Goal: Task Accomplishment & Management: Use online tool/utility

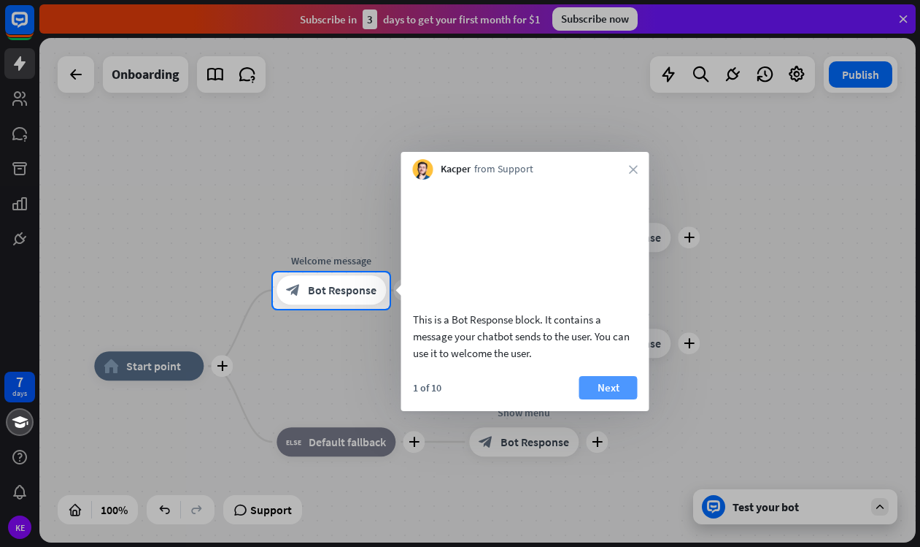
click at [612, 399] on button "Next" at bounding box center [608, 387] width 58 height 23
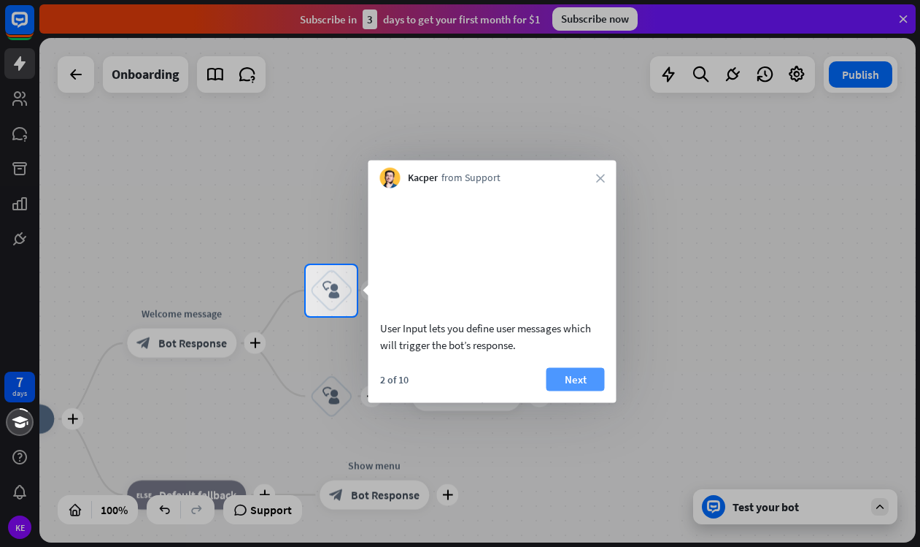
click at [587, 390] on button "Next" at bounding box center [576, 378] width 58 height 23
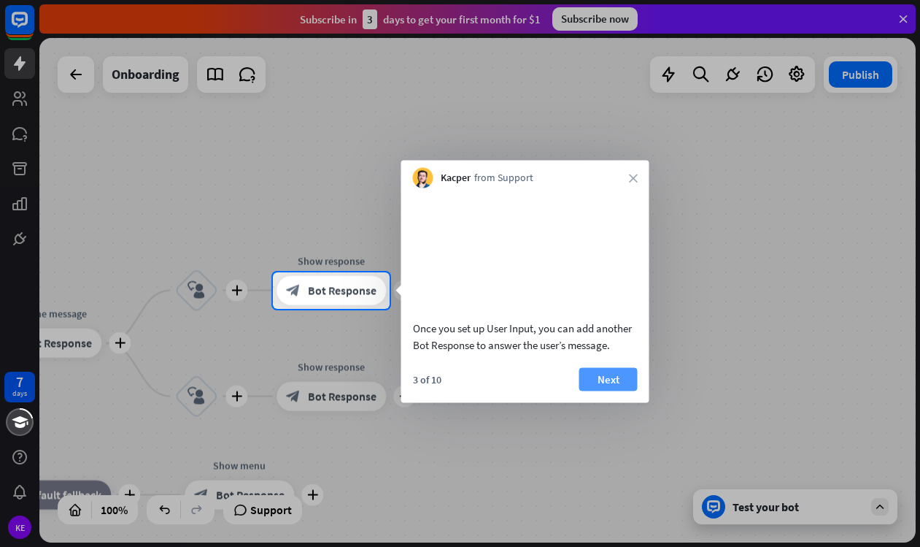
click at [620, 390] on button "Next" at bounding box center [608, 378] width 58 height 23
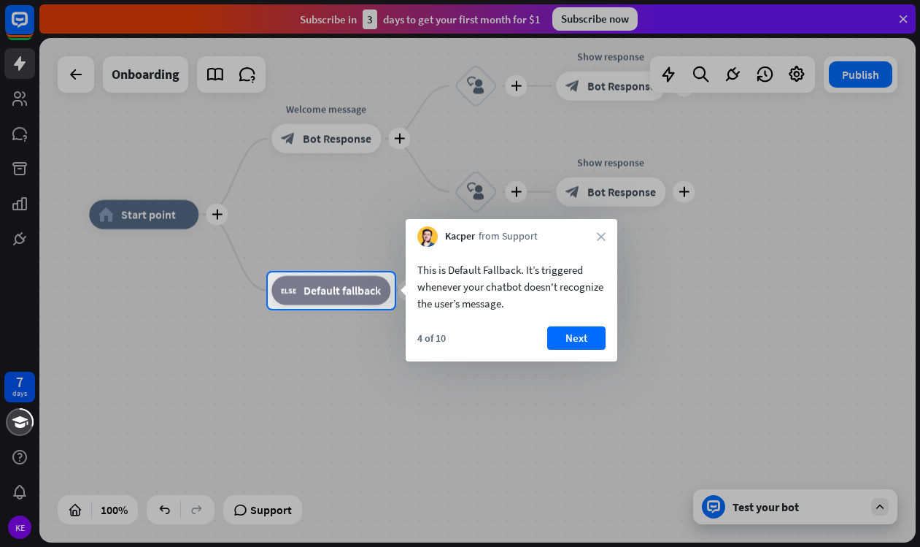
click at [574, 335] on button "Next" at bounding box center [576, 337] width 58 height 23
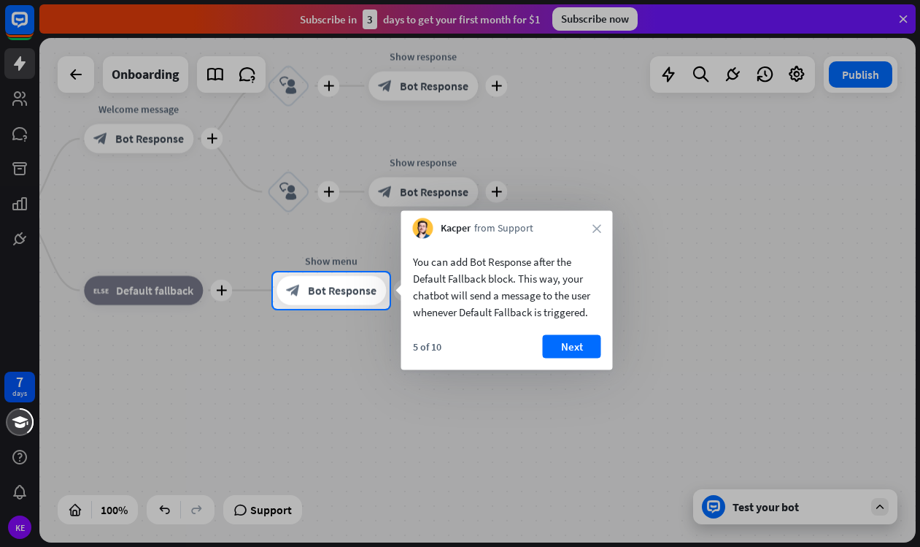
click at [574, 335] on button "Next" at bounding box center [572, 346] width 58 height 23
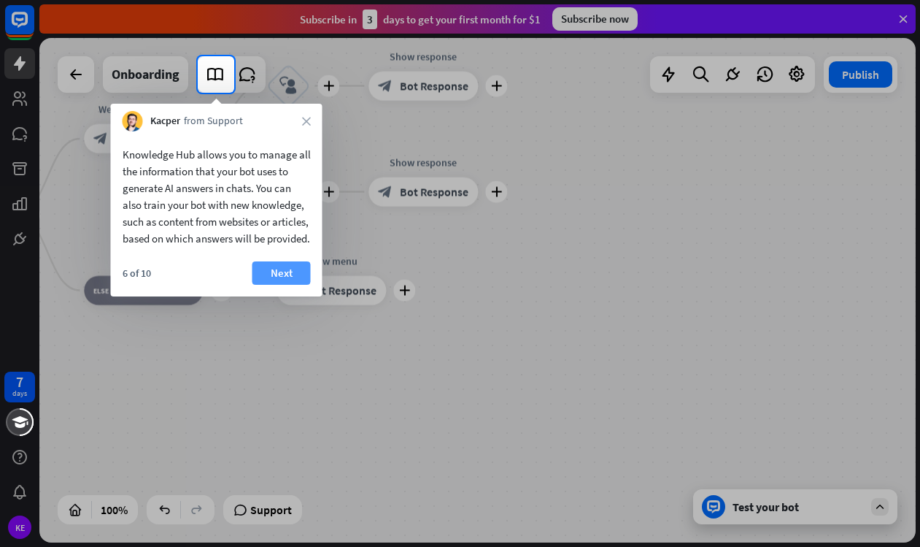
click at [280, 285] on button "Next" at bounding box center [282, 272] width 58 height 23
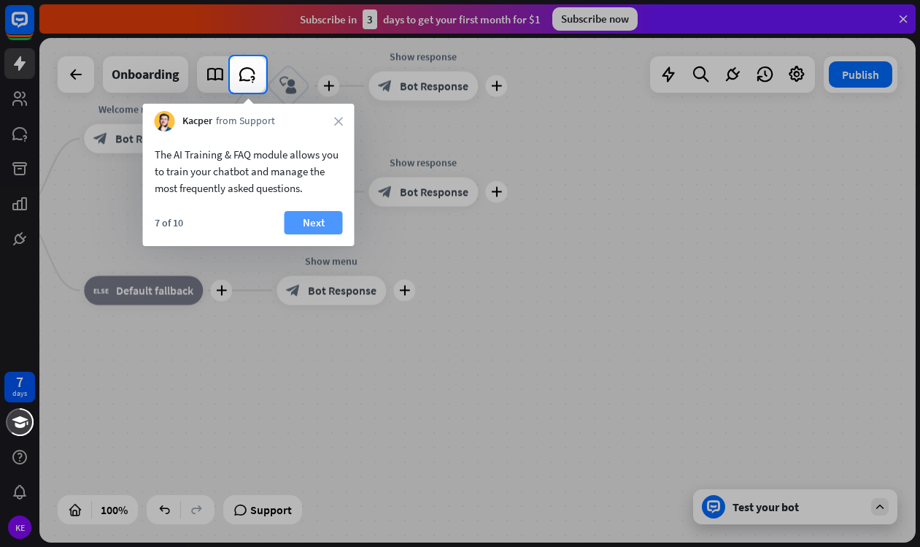
click at [306, 216] on button "Next" at bounding box center [314, 222] width 58 height 23
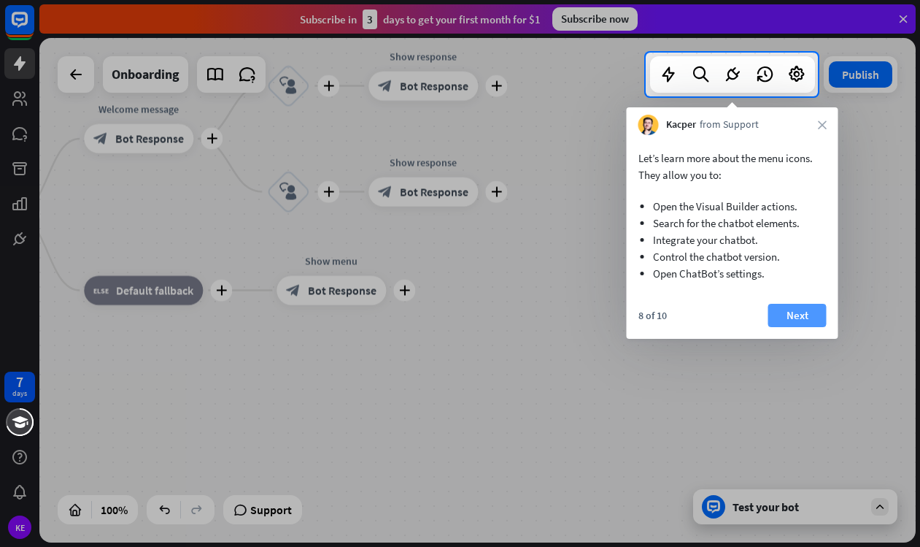
click at [813, 315] on button "Next" at bounding box center [797, 315] width 58 height 23
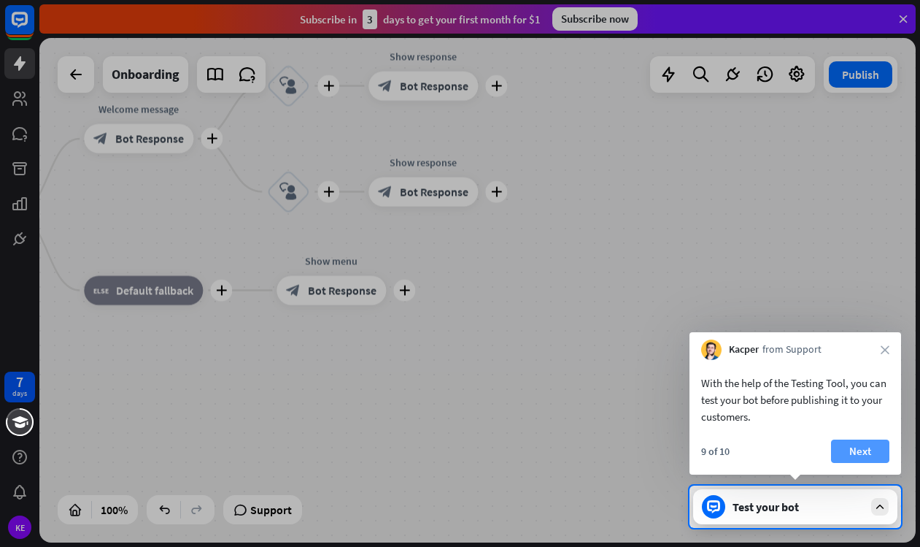
click at [871, 451] on button "Next" at bounding box center [860, 450] width 58 height 23
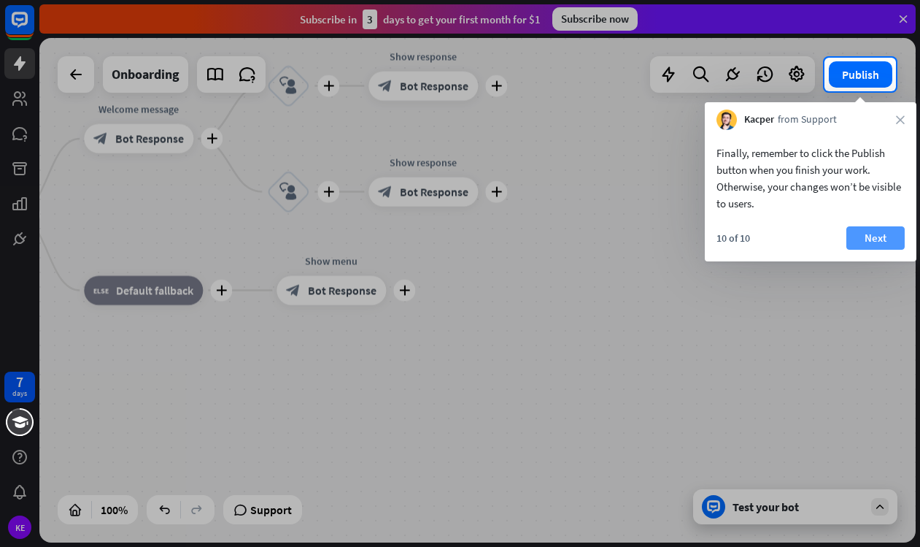
click at [877, 240] on button "Next" at bounding box center [876, 237] width 58 height 23
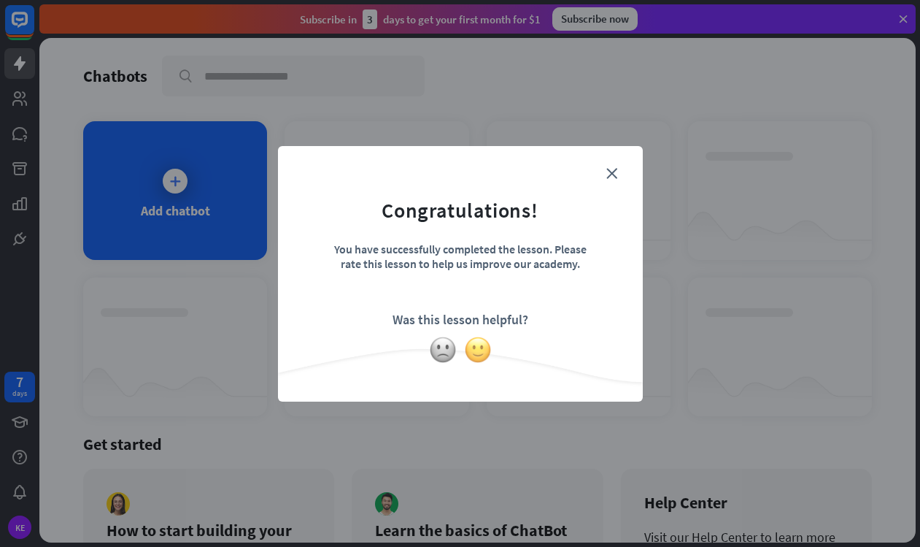
click at [470, 347] on img at bounding box center [478, 350] width 28 height 28
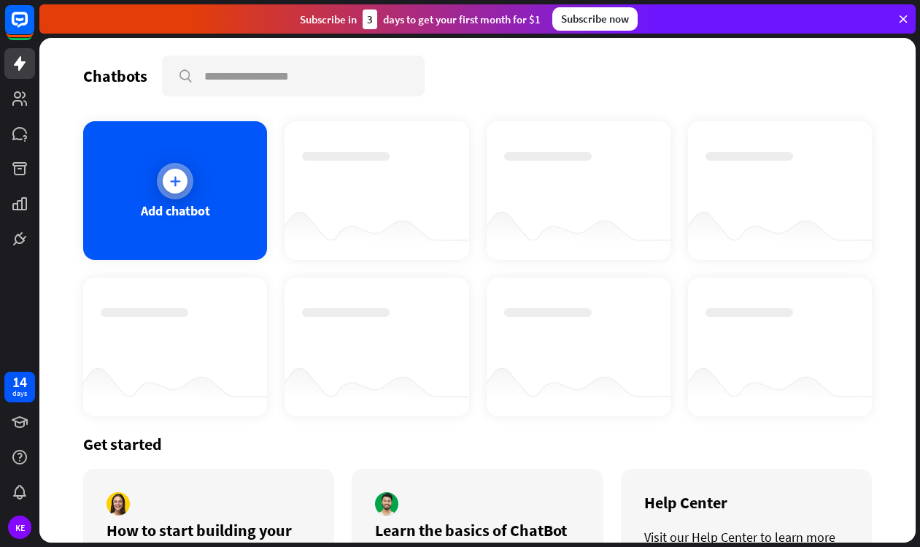
click at [170, 182] on icon at bounding box center [175, 181] width 15 height 15
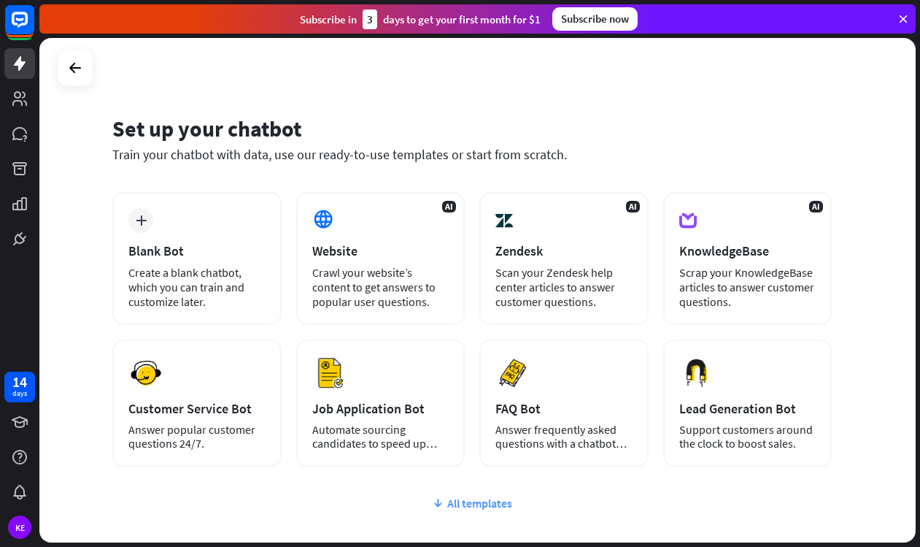
click at [495, 497] on div "All templates" at bounding box center [472, 503] width 720 height 15
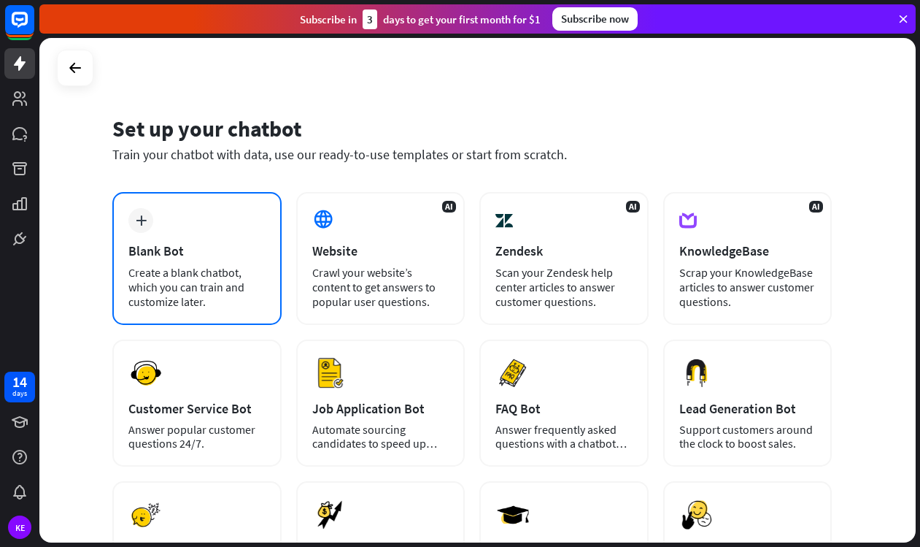
click at [140, 229] on div "plus" at bounding box center [140, 220] width 25 height 25
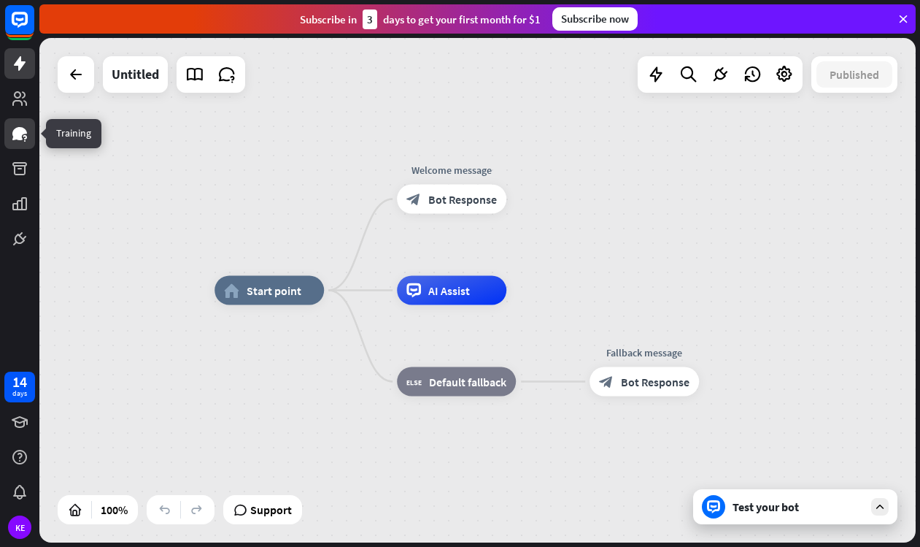
click at [28, 138] on link at bounding box center [19, 133] width 31 height 31
click at [267, 284] on span "Start point" at bounding box center [274, 290] width 55 height 15
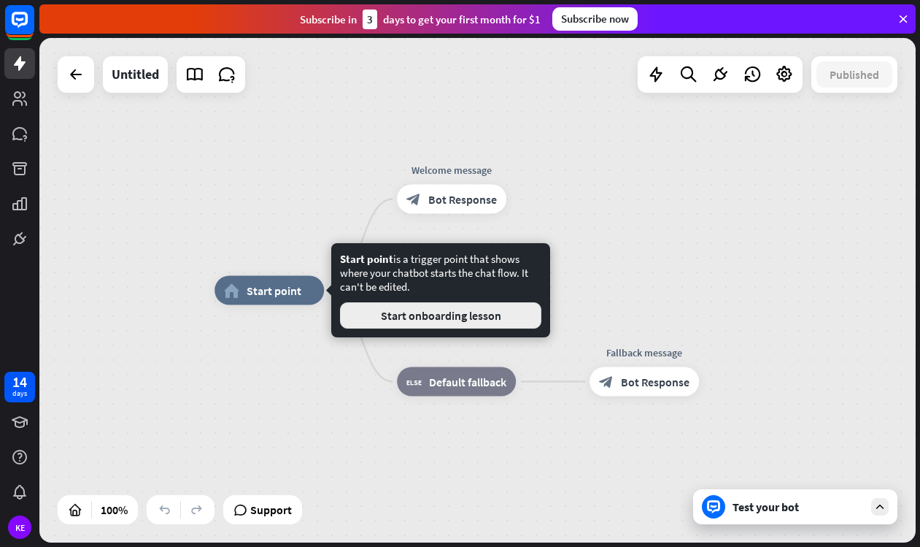
click at [366, 315] on button "Start onboarding lesson" at bounding box center [440, 315] width 201 height 26
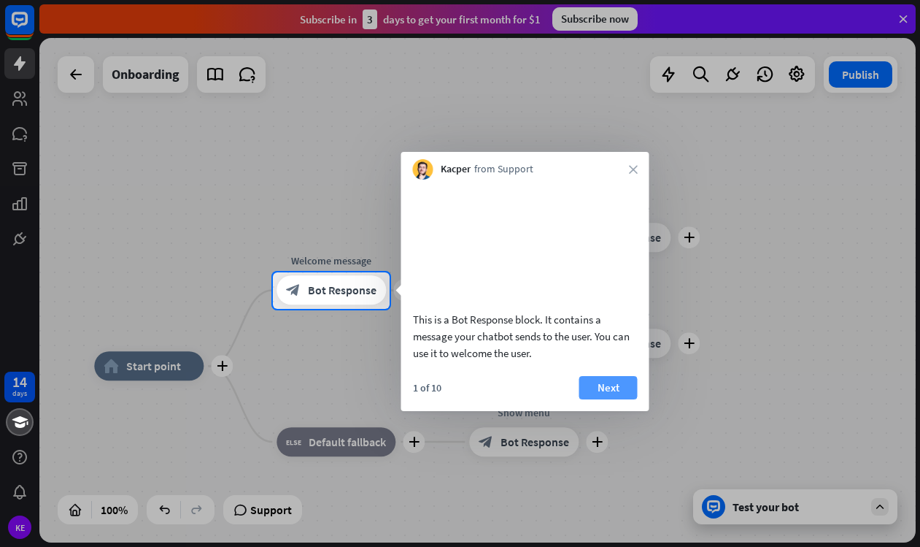
click at [599, 399] on button "Next" at bounding box center [608, 387] width 58 height 23
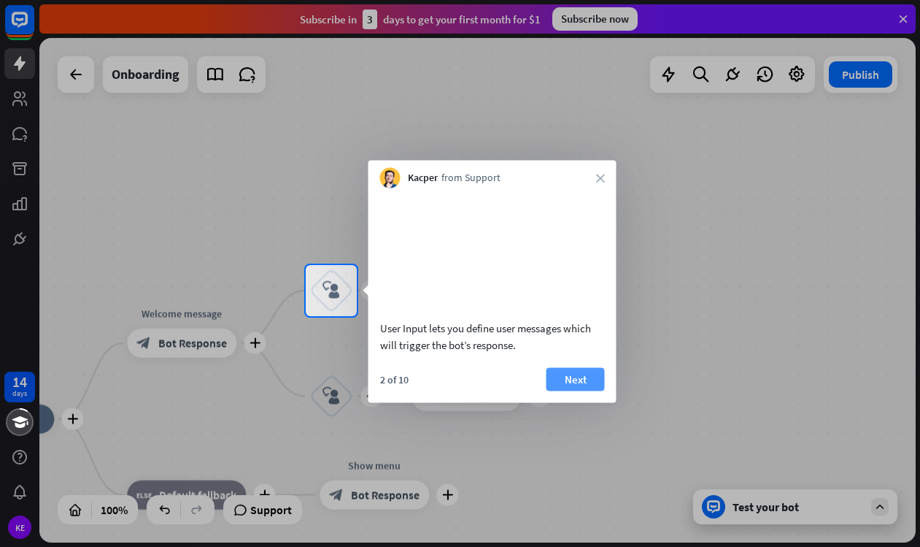
click at [579, 388] on button "Next" at bounding box center [576, 378] width 58 height 23
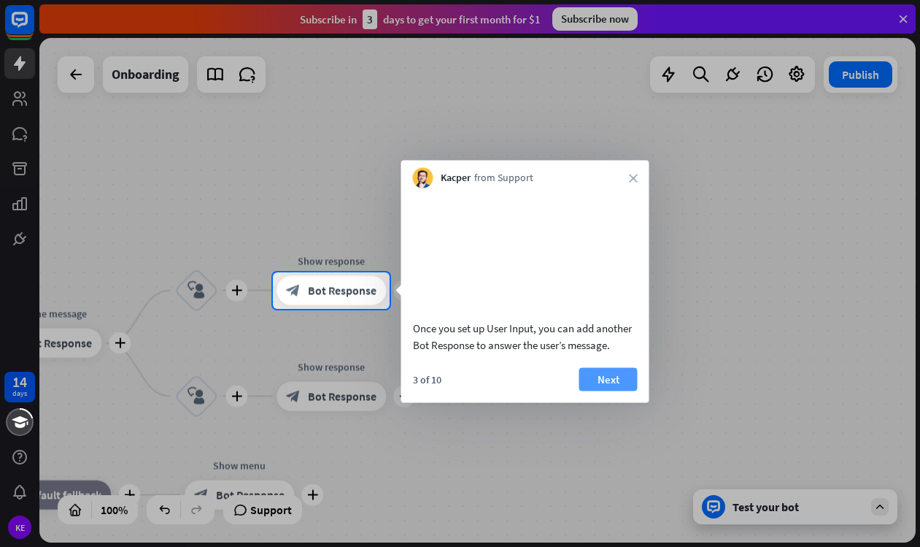
click at [601, 390] on button "Next" at bounding box center [608, 378] width 58 height 23
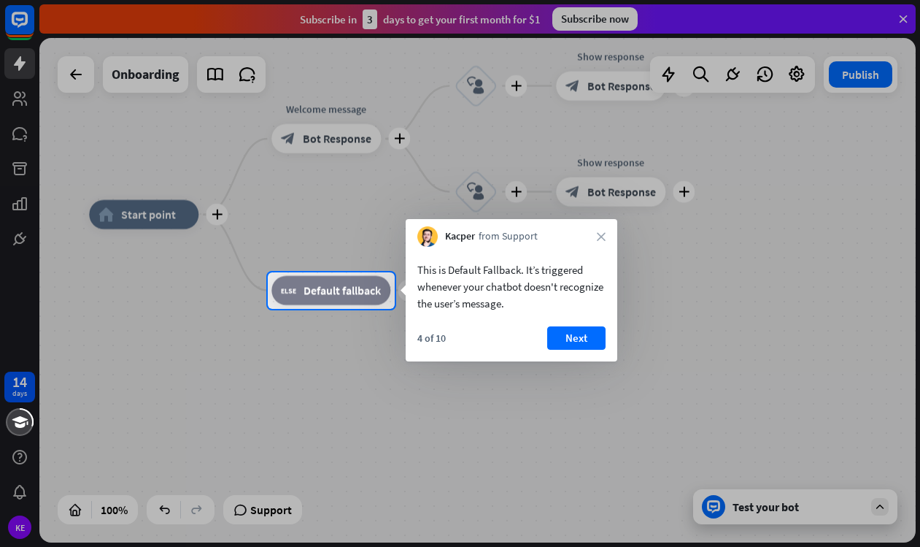
click at [593, 339] on button "Next" at bounding box center [576, 337] width 58 height 23
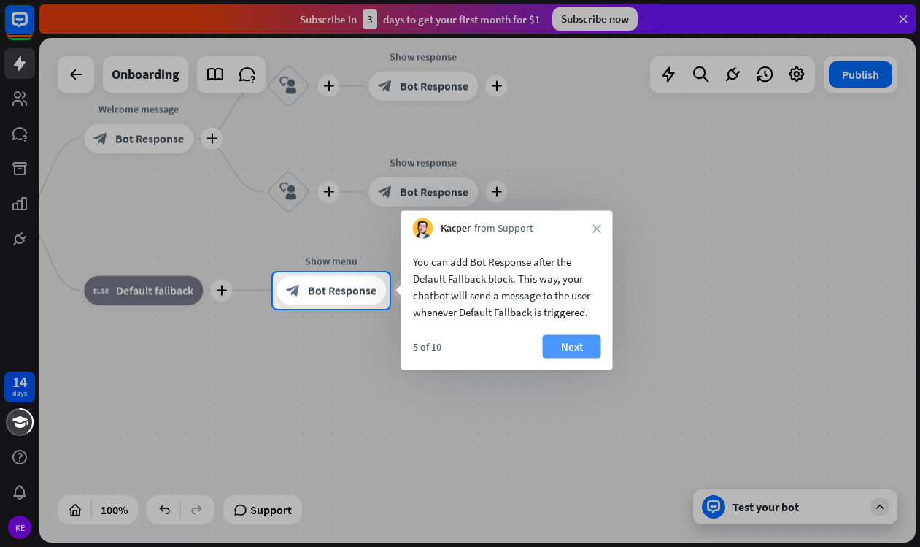
click at [582, 351] on button "Next" at bounding box center [572, 346] width 58 height 23
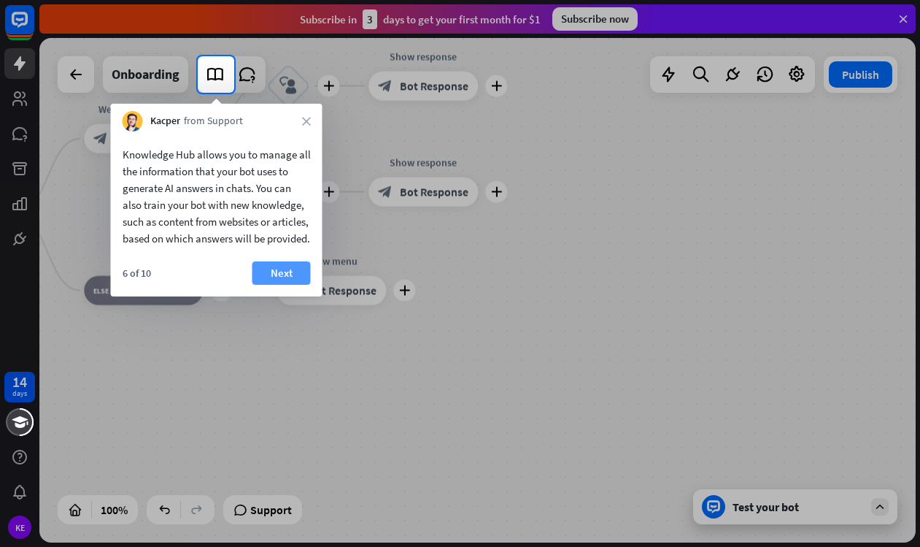
click at [289, 283] on button "Next" at bounding box center [282, 272] width 58 height 23
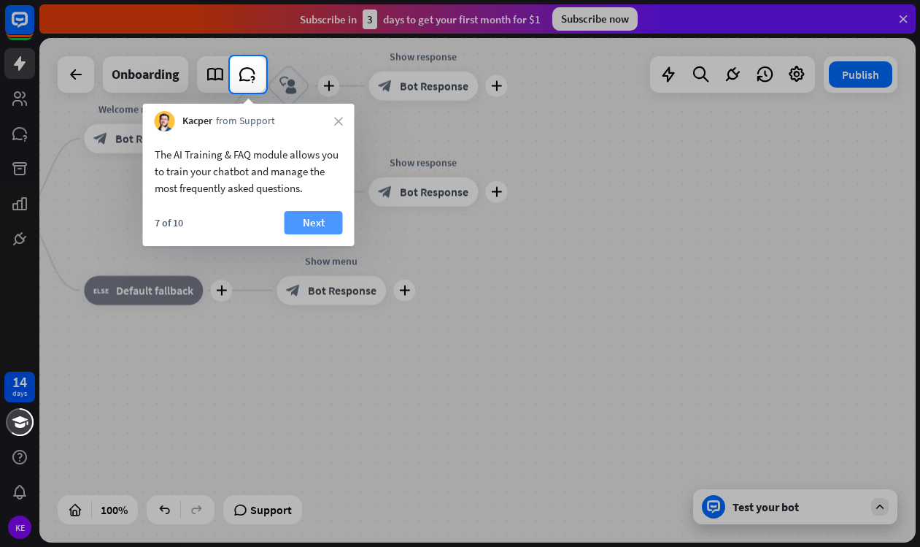
click at [323, 223] on button "Next" at bounding box center [314, 222] width 58 height 23
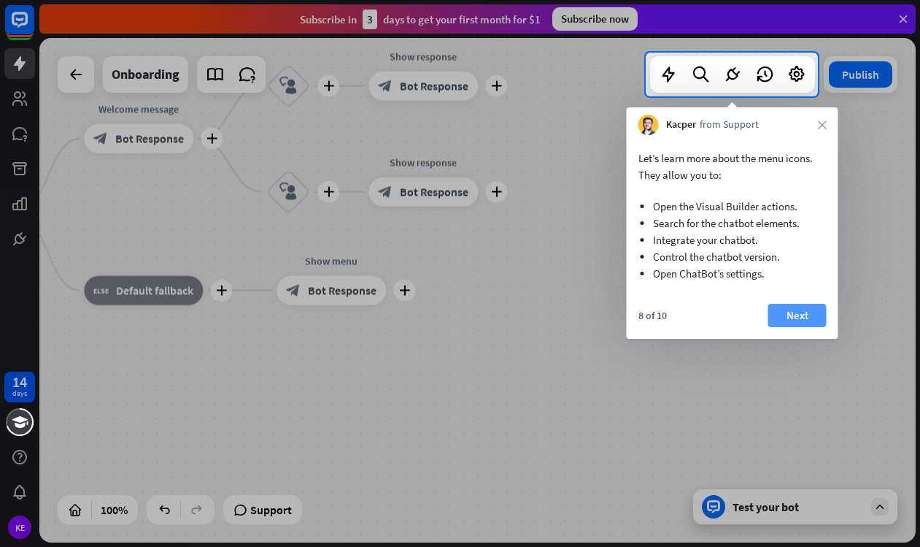
click at [812, 319] on button "Next" at bounding box center [797, 315] width 58 height 23
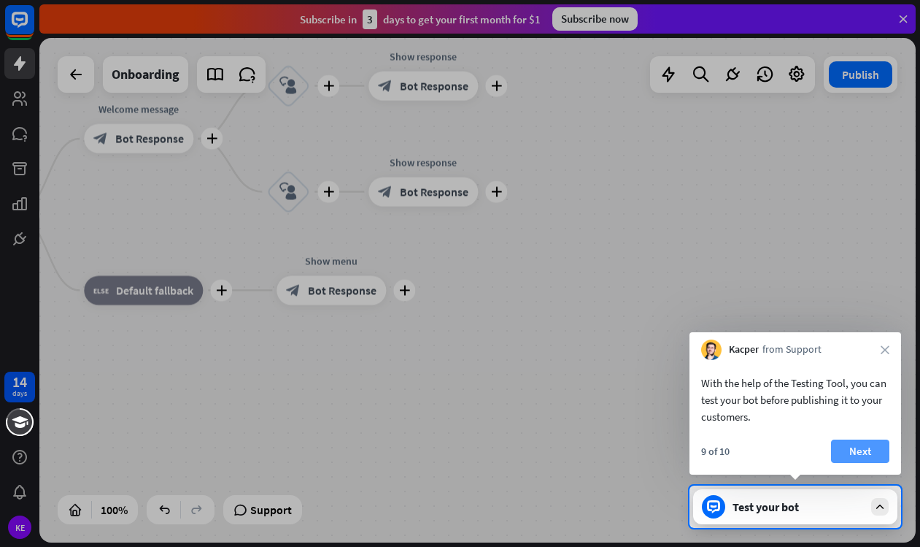
click at [864, 458] on button "Next" at bounding box center [860, 450] width 58 height 23
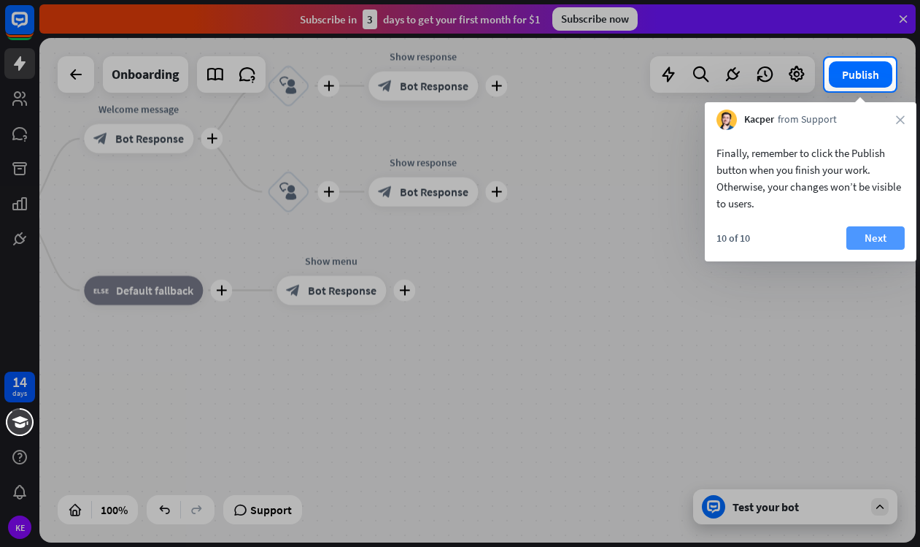
click at [875, 236] on button "Next" at bounding box center [876, 237] width 58 height 23
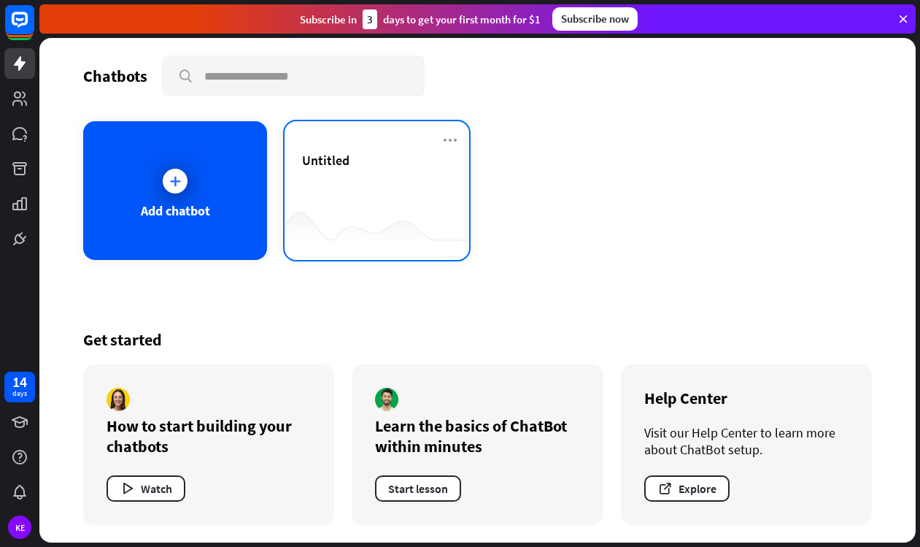
click at [352, 189] on div "Untitled" at bounding box center [376, 177] width 149 height 51
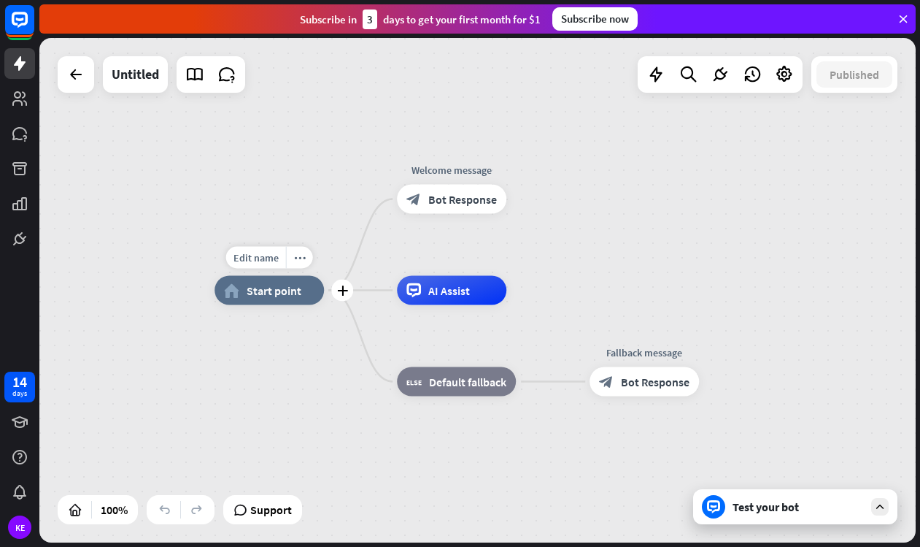
click at [306, 288] on div "home_2 Start point" at bounding box center [269, 290] width 109 height 29
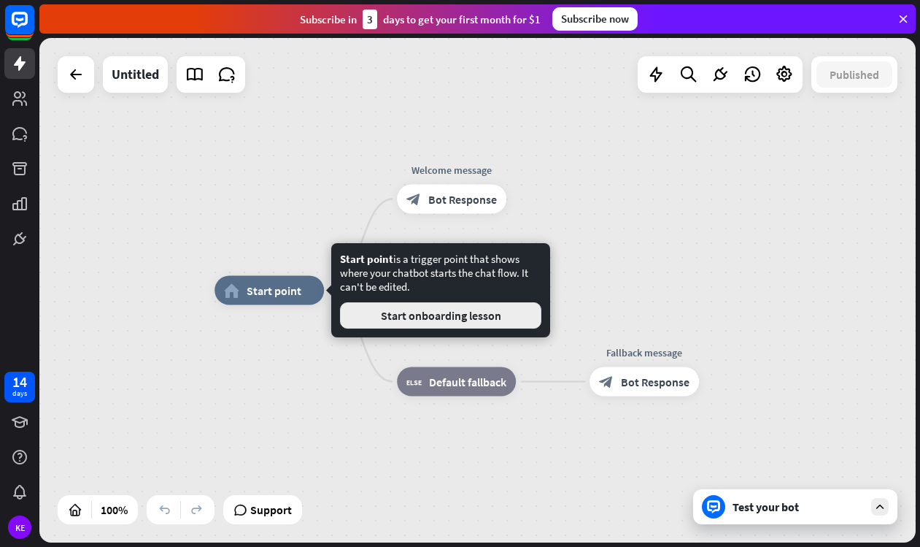
click at [398, 318] on button "Start onboarding lesson" at bounding box center [440, 315] width 201 height 26
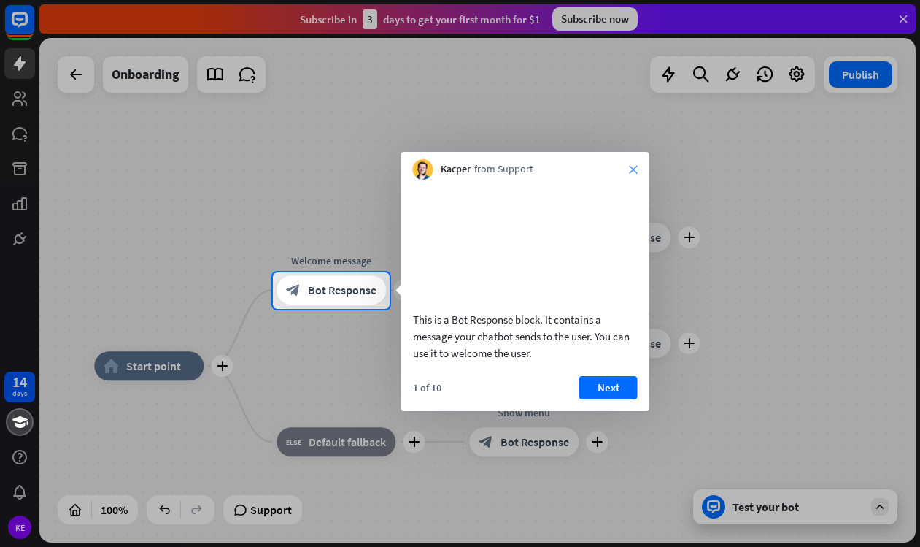
click at [636, 166] on icon "close" at bounding box center [633, 169] width 9 height 9
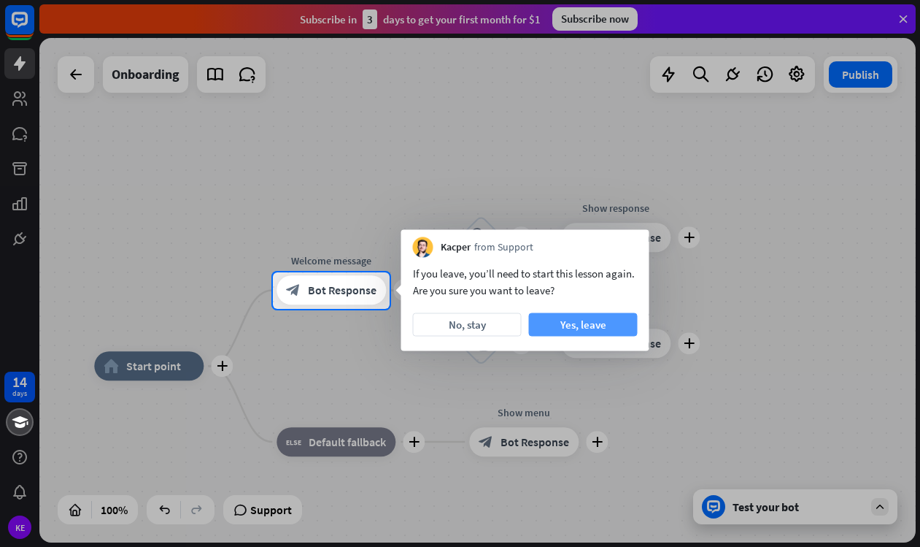
click at [579, 325] on button "Yes, leave" at bounding box center [583, 324] width 109 height 23
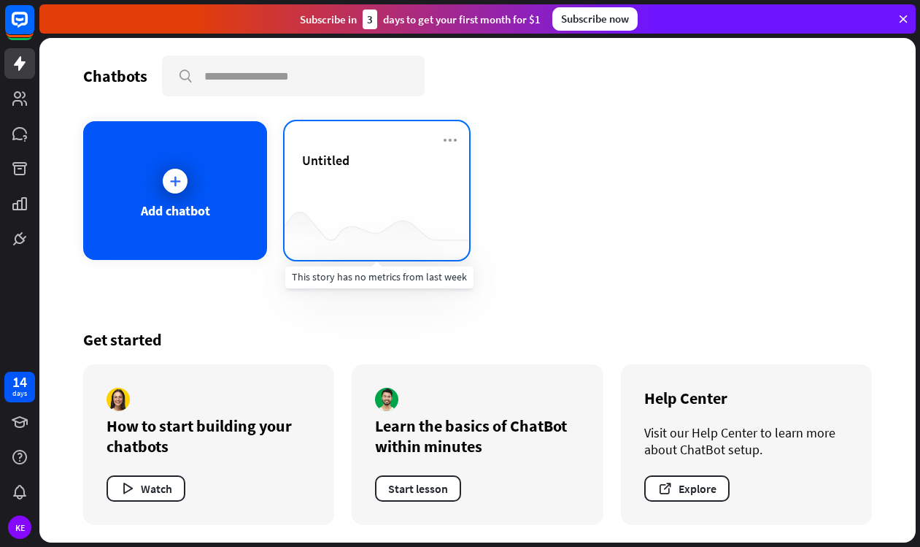
click at [328, 203] on div at bounding box center [377, 231] width 184 height 56
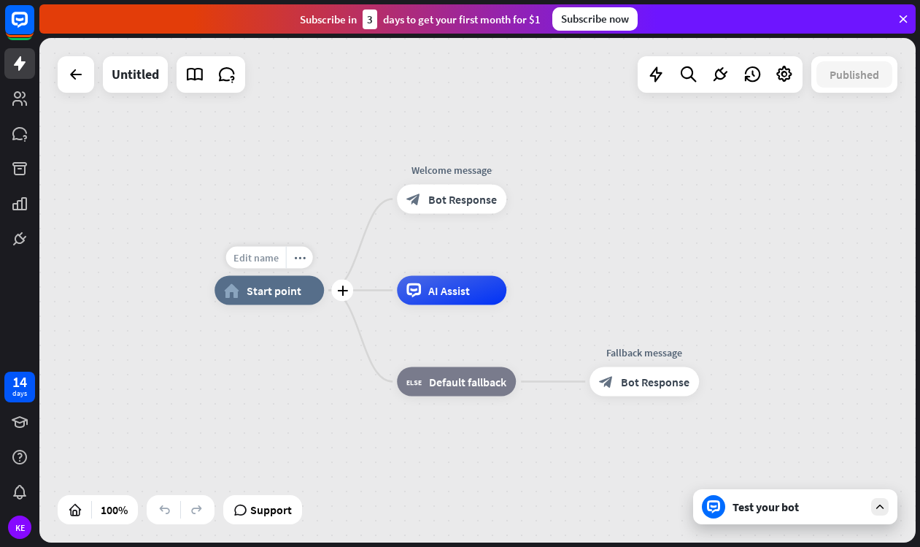
click at [266, 255] on span "Edit name" at bounding box center [256, 257] width 45 height 13
click at [325, 197] on div "home_2 Start point Welcome message block_bot_response Bot Response AI Assist bl…" at bounding box center [477, 290] width 877 height 504
click at [339, 298] on div "plus" at bounding box center [342, 291] width 22 height 22
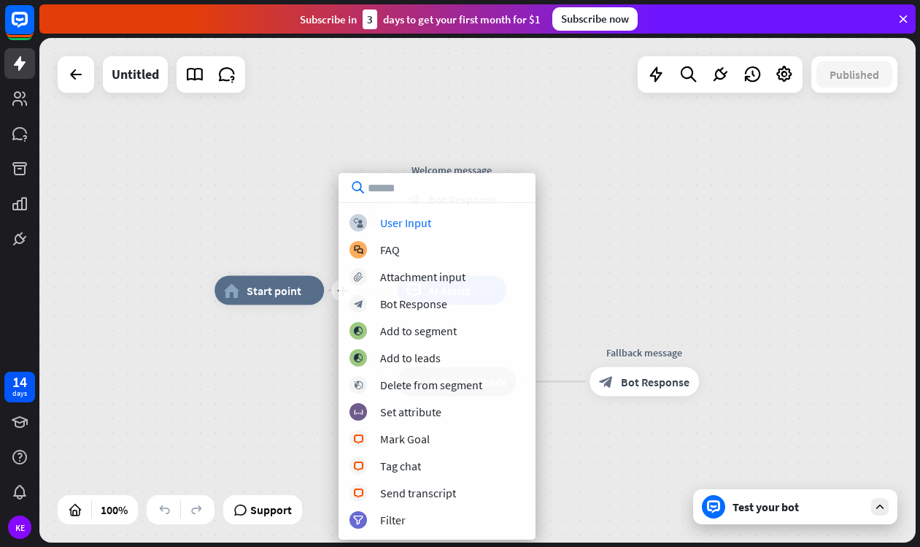
click at [309, 206] on div "plus home_2 Start point Welcome message block_bot_response Bot Response AI Assi…" at bounding box center [477, 290] width 877 height 504
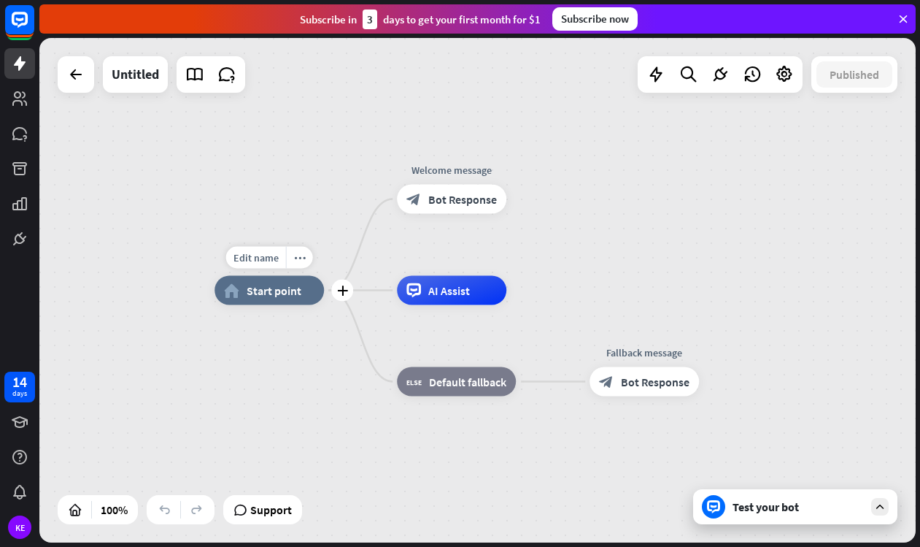
click at [288, 295] on span "Start point" at bounding box center [274, 290] width 55 height 15
click at [344, 369] on div "home_2 Start point Welcome message block_bot_response Bot Response AI Assist bl…" at bounding box center [653, 542] width 877 height 504
click at [128, 76] on div "Untitled" at bounding box center [135, 74] width 47 height 36
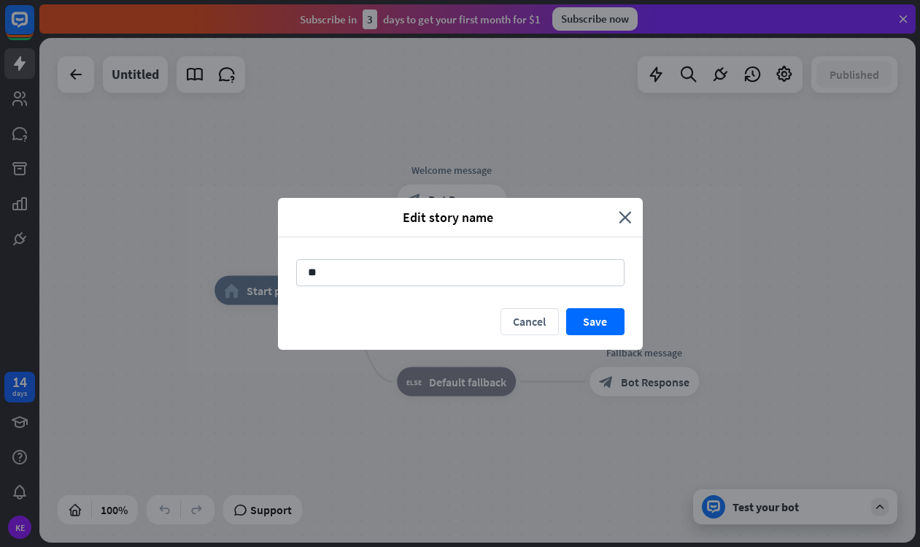
type input "*"
click at [322, 274] on input "**********" at bounding box center [460, 272] width 328 height 27
click at [318, 275] on input "**********" at bounding box center [460, 272] width 328 height 27
type input "**********"
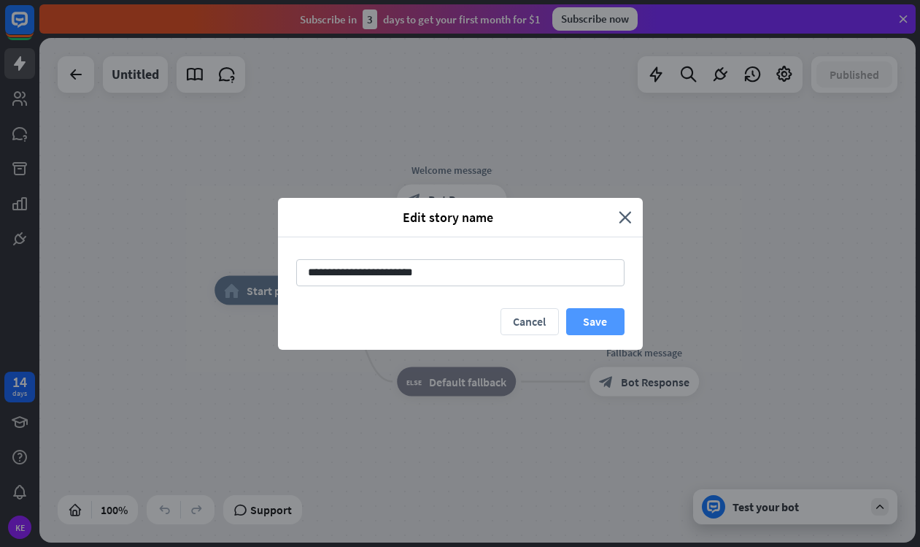
click at [591, 319] on button "Save" at bounding box center [595, 321] width 58 height 27
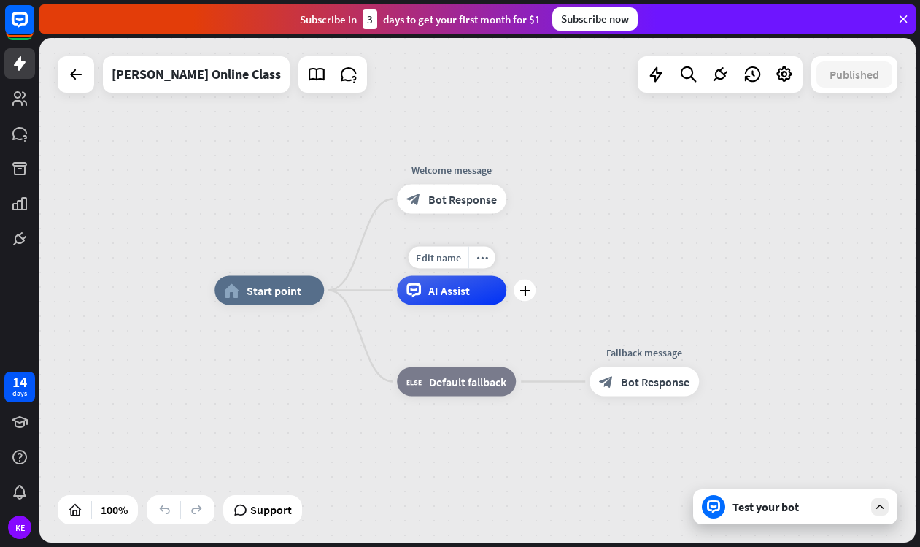
click at [455, 281] on div "AI Assist" at bounding box center [451, 290] width 109 height 29
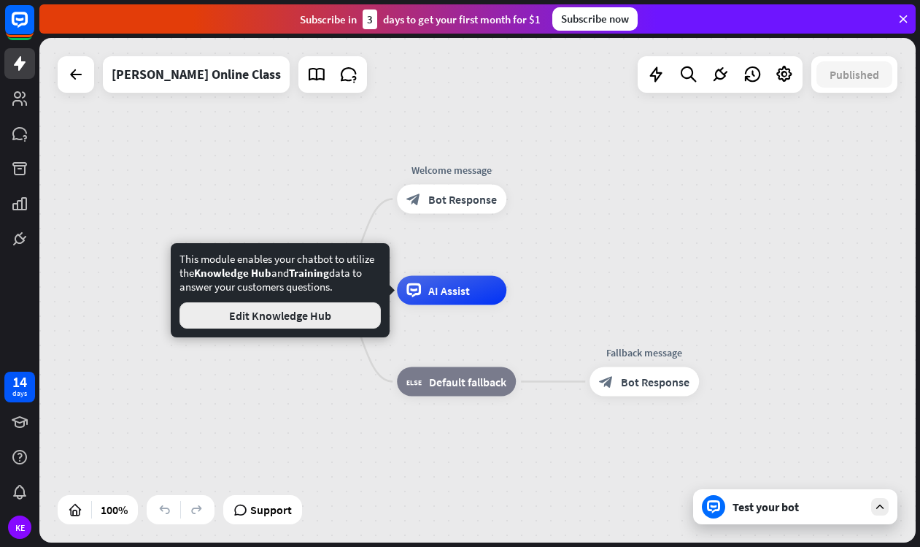
click at [364, 312] on button "Edit Knowledge Hub" at bounding box center [280, 315] width 201 height 26
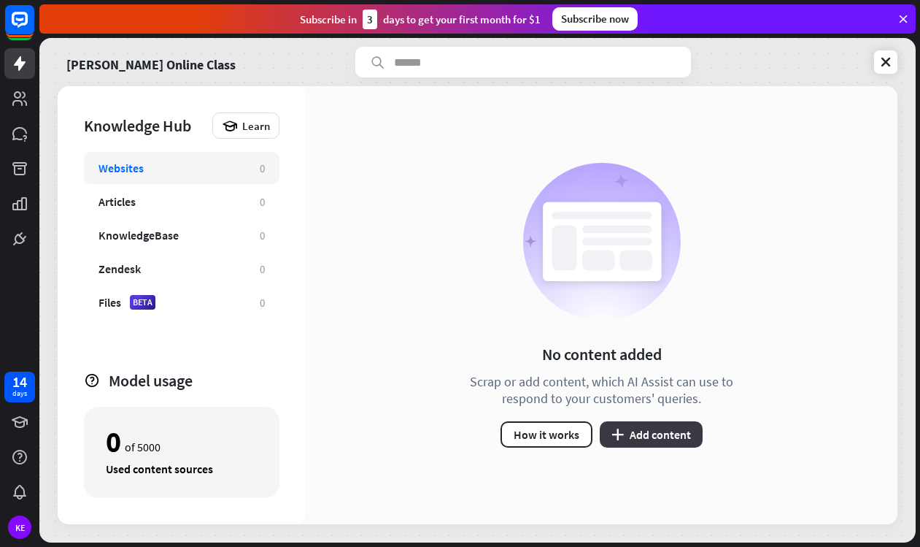
click at [643, 424] on button "plus Add content" at bounding box center [651, 434] width 103 height 26
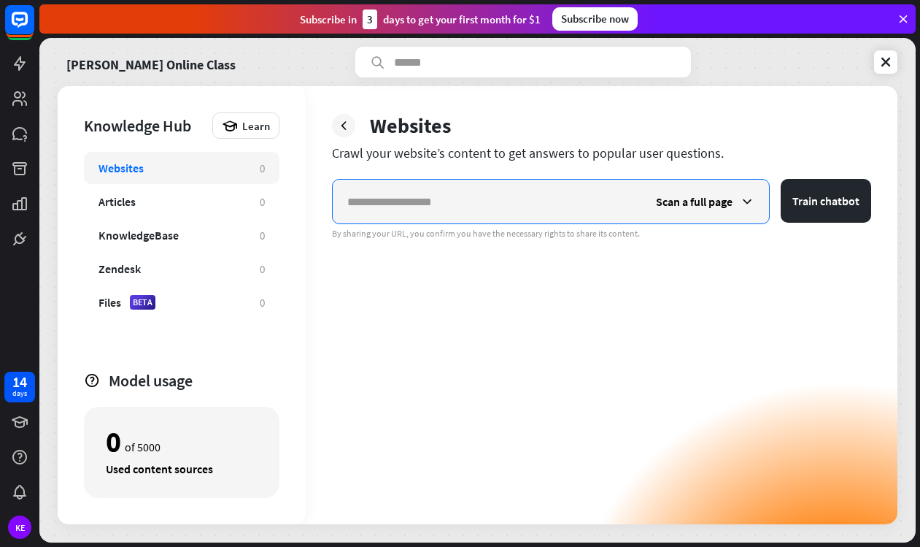
paste input "**********"
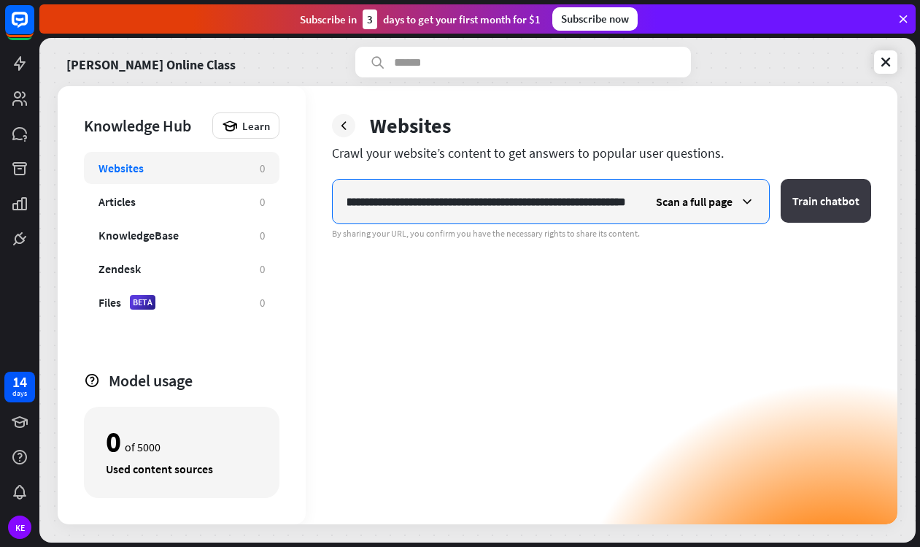
type input "**********"
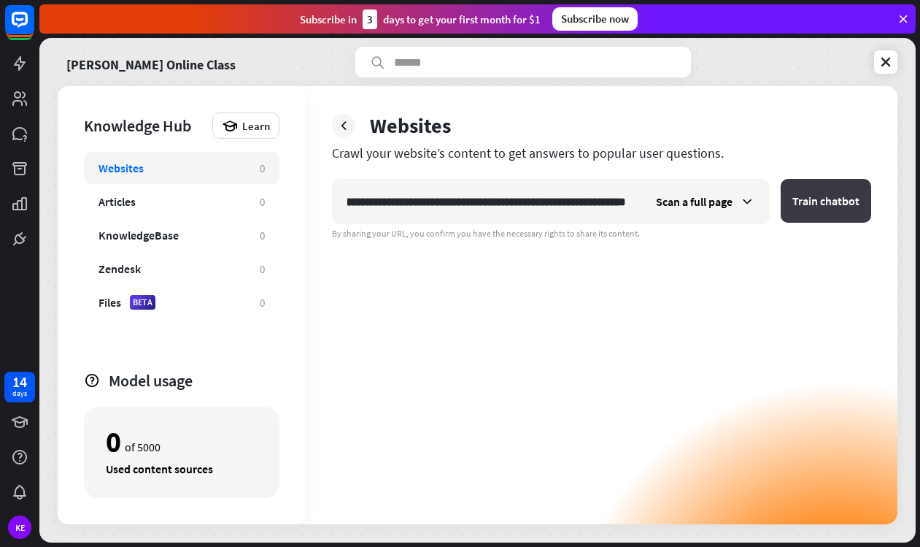
scroll to position [0, 0]
click at [836, 198] on button "Train chatbot" at bounding box center [826, 201] width 90 height 44
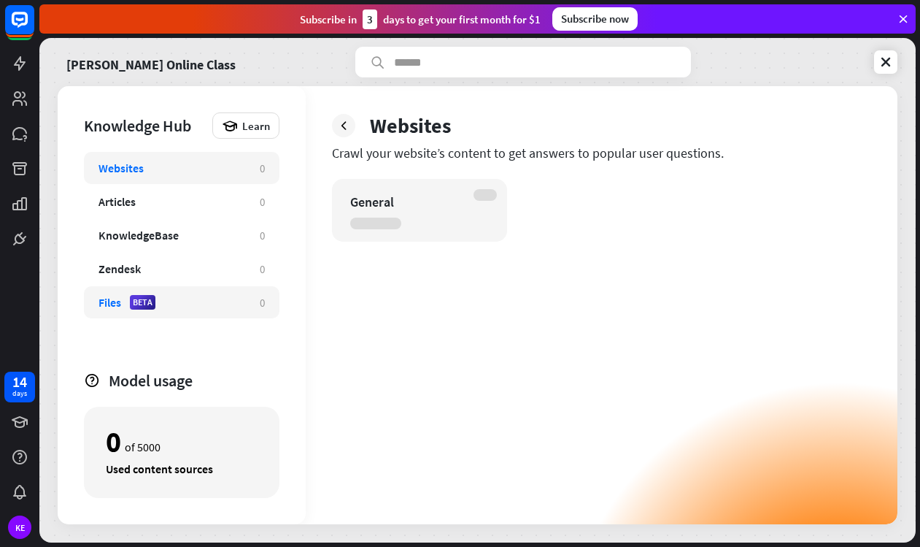
click at [228, 312] on div "Files BETA 0" at bounding box center [182, 302] width 196 height 32
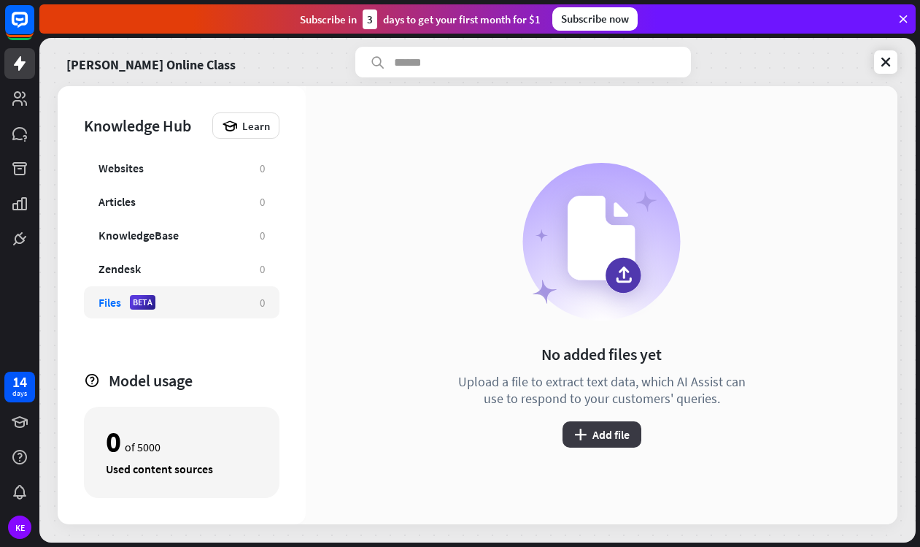
click at [605, 441] on button "plus Add file" at bounding box center [602, 434] width 79 height 26
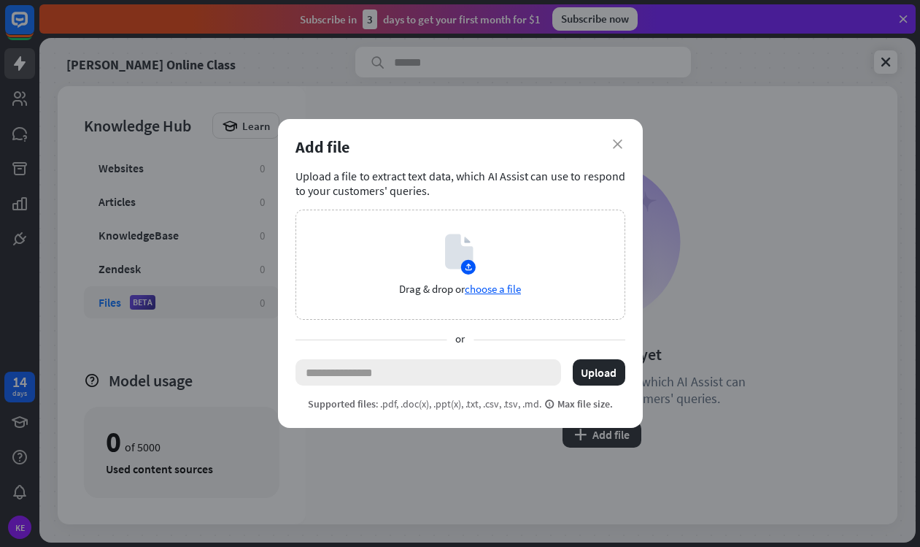
click at [430, 373] on input "text" at bounding box center [429, 372] width 266 height 26
paste input "**********"
type input "**********"
click at [591, 372] on button "Upload" at bounding box center [599, 372] width 53 height 26
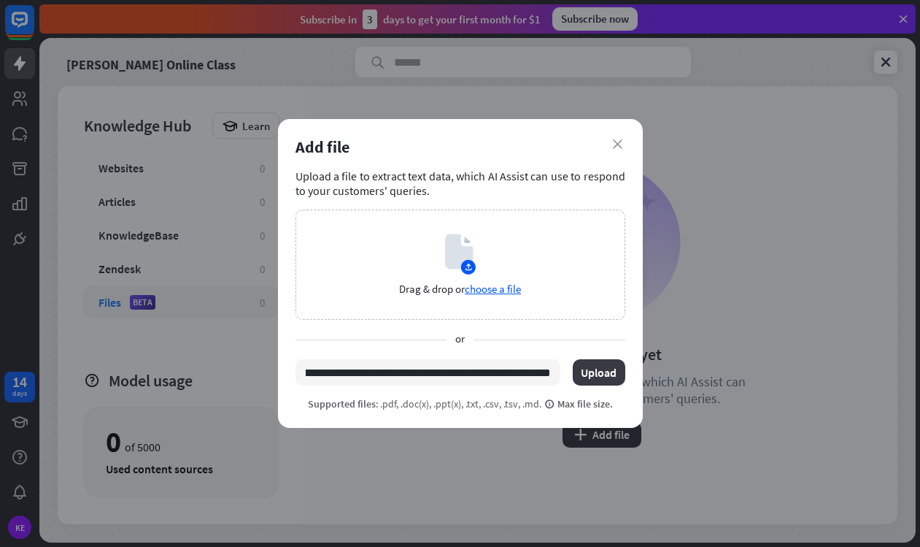
scroll to position [0, 0]
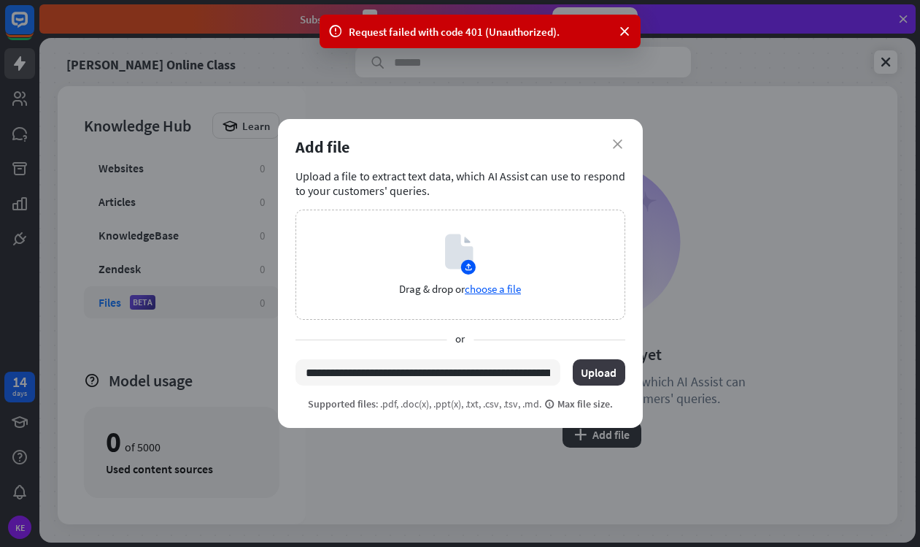
click at [600, 361] on button "Upload" at bounding box center [599, 372] width 53 height 26
click at [616, 140] on icon "close" at bounding box center [617, 143] width 9 height 9
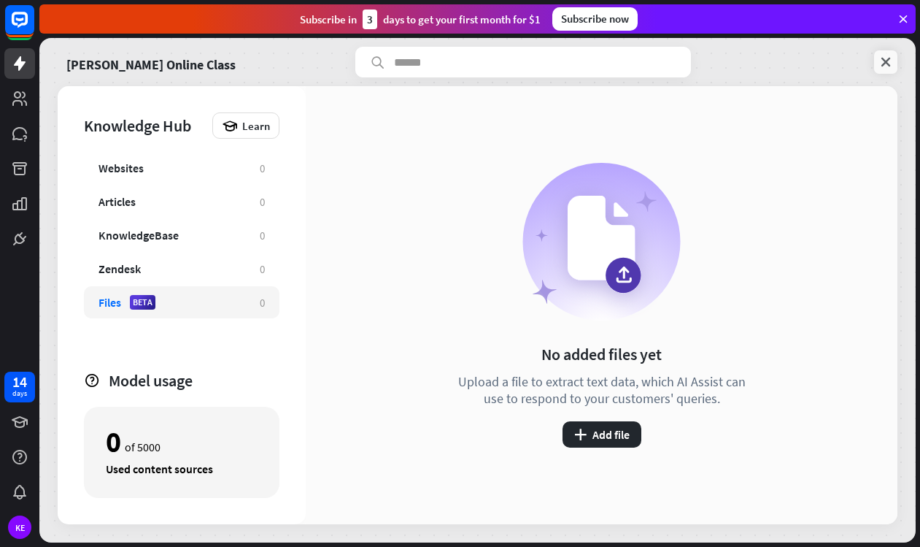
click at [885, 53] on link at bounding box center [885, 61] width 23 height 23
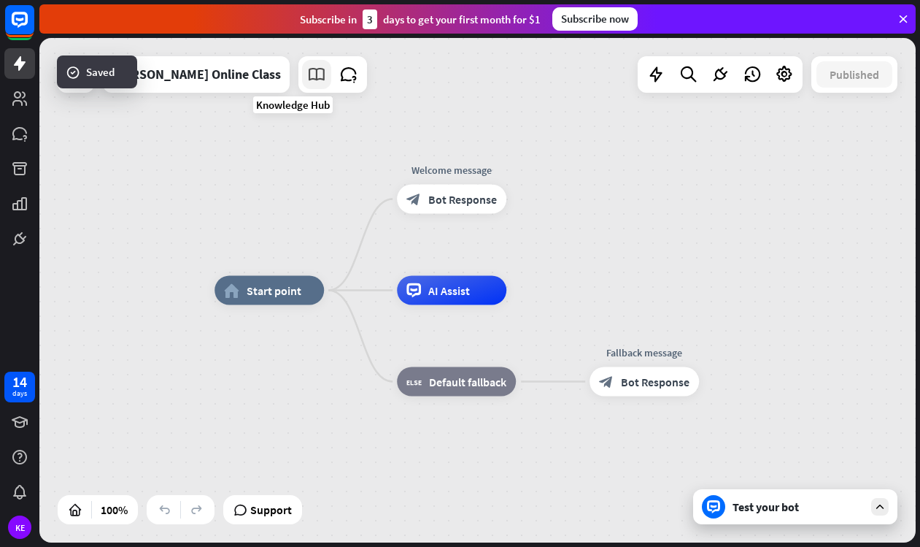
click at [307, 77] on icon at bounding box center [316, 74] width 19 height 19
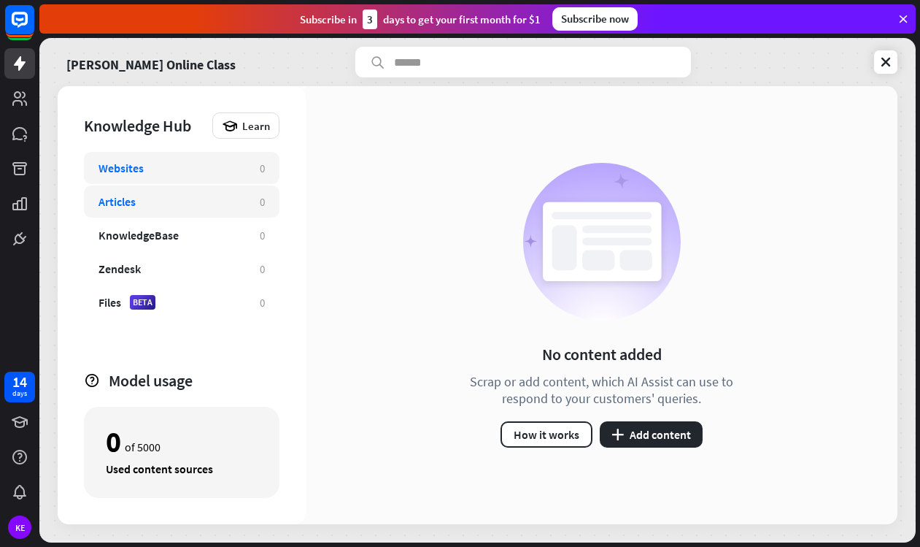
click at [139, 206] on div "Articles" at bounding box center [172, 201] width 147 height 15
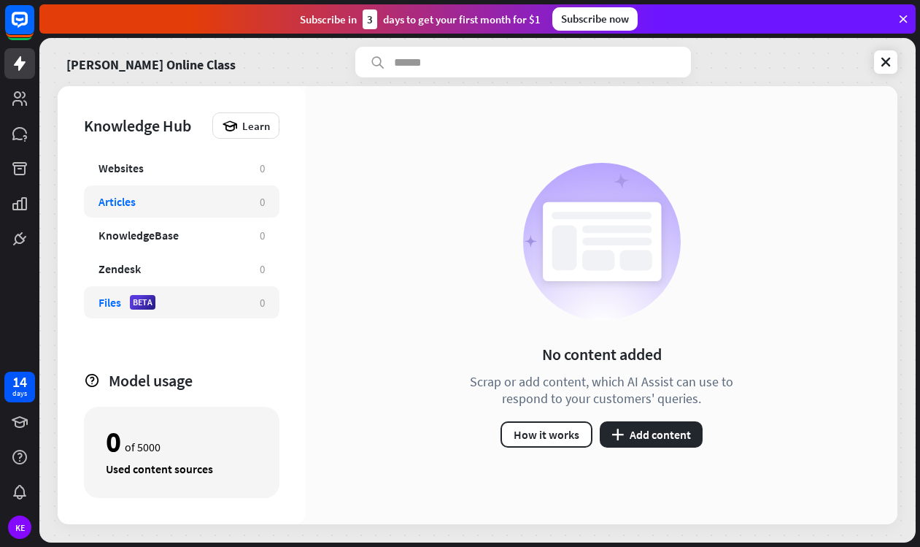
click at [117, 307] on div "Files" at bounding box center [110, 302] width 23 height 15
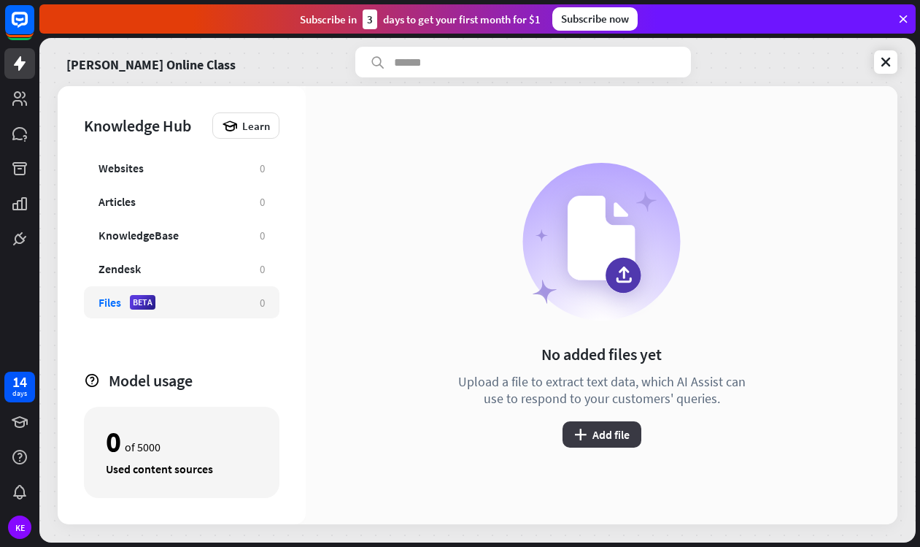
click at [587, 431] on button "plus Add file" at bounding box center [602, 434] width 79 height 26
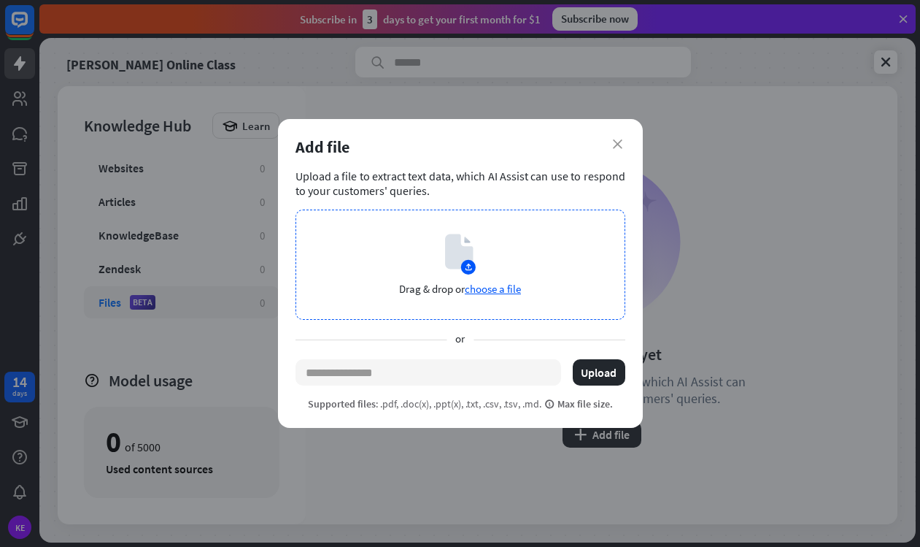
click at [490, 289] on span "choose a file" at bounding box center [493, 289] width 56 height 14
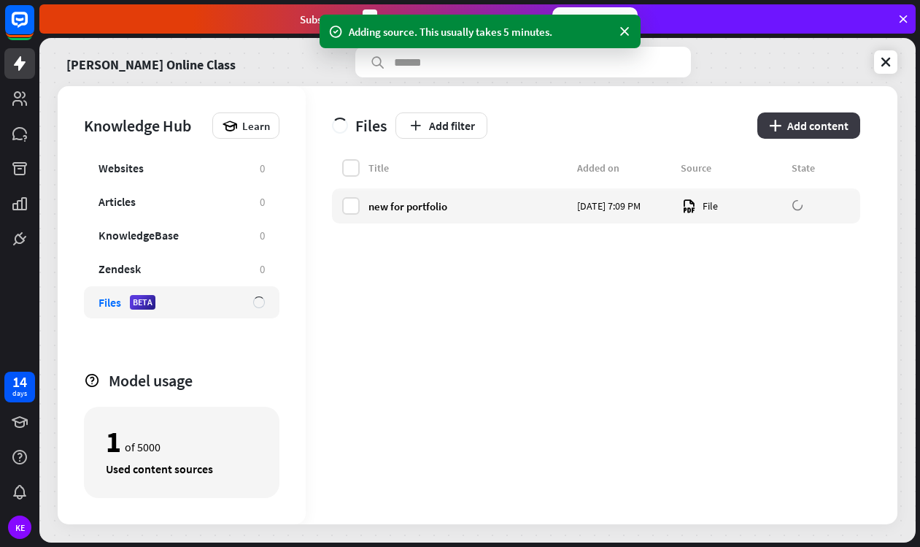
click at [814, 122] on button "plus Add content" at bounding box center [809, 125] width 103 height 26
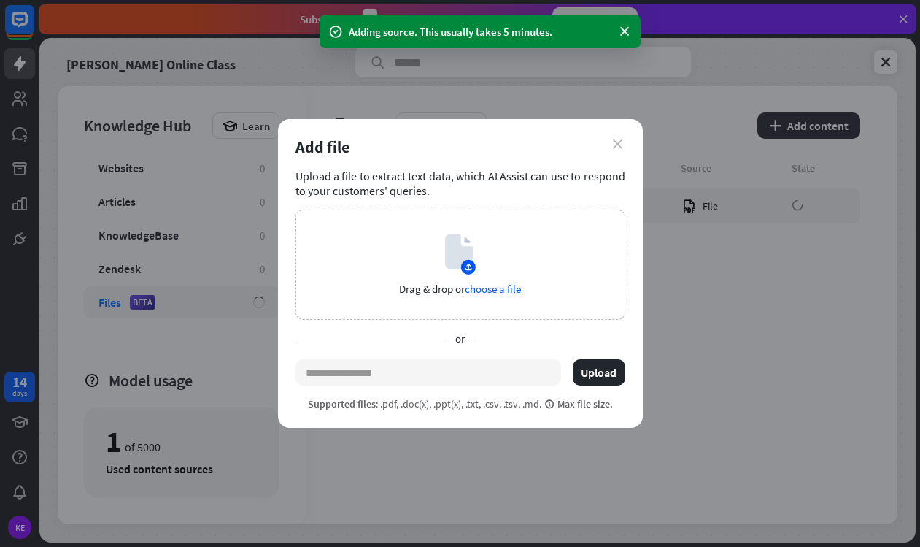
click at [614, 146] on icon "close" at bounding box center [617, 143] width 9 height 9
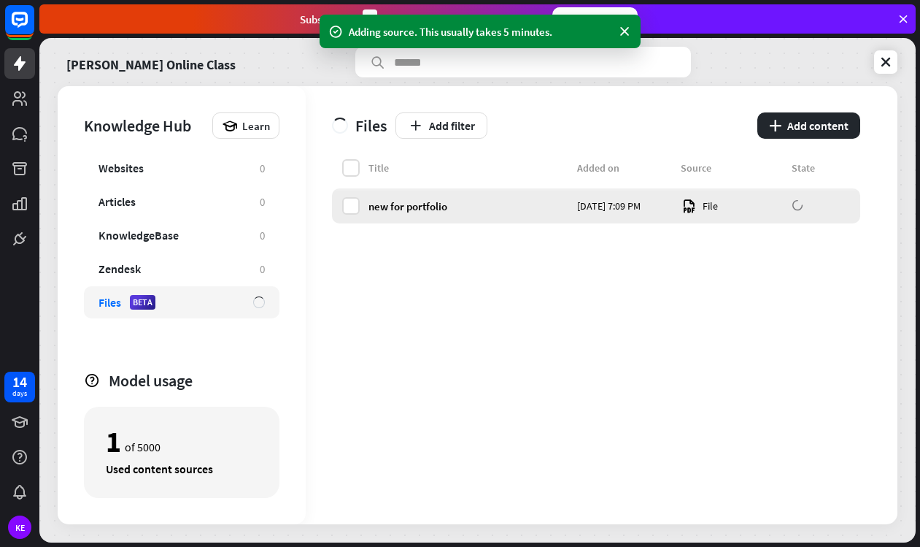
click at [361, 200] on div "new for portfolio [DATE] 7:09 PM File" at bounding box center [596, 205] width 528 height 35
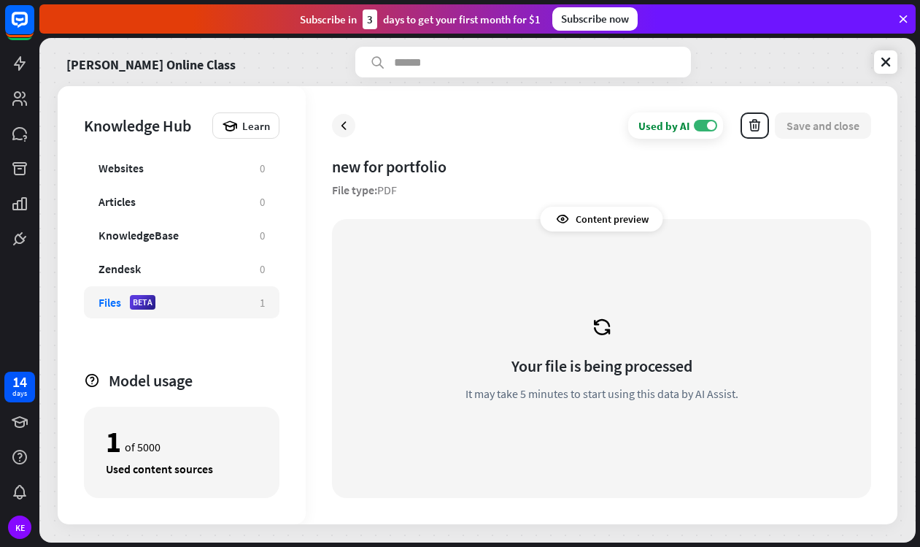
click at [625, 271] on div "Your file is being processed It may take 5 minutes to start using this data by …" at bounding box center [602, 358] width 504 height 244
click at [346, 129] on icon at bounding box center [343, 125] width 15 height 15
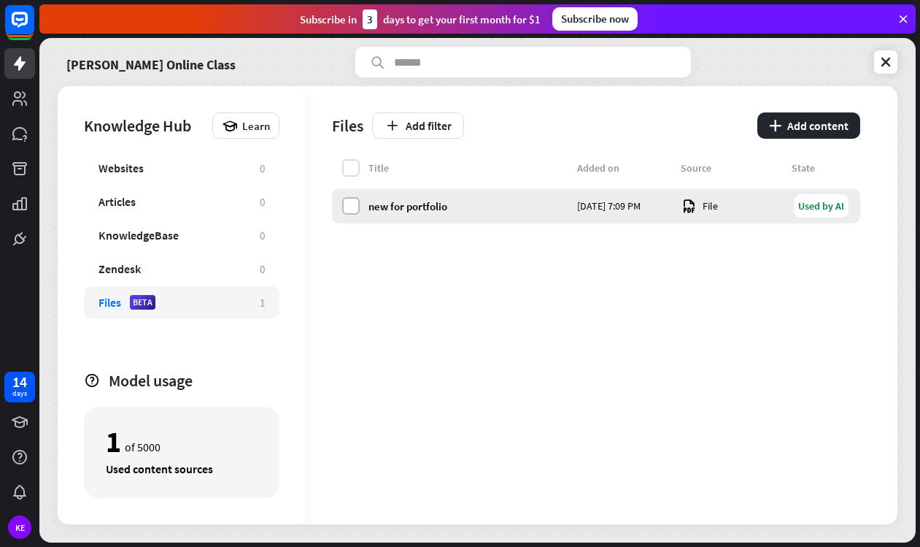
click at [355, 203] on label at bounding box center [351, 206] width 18 height 18
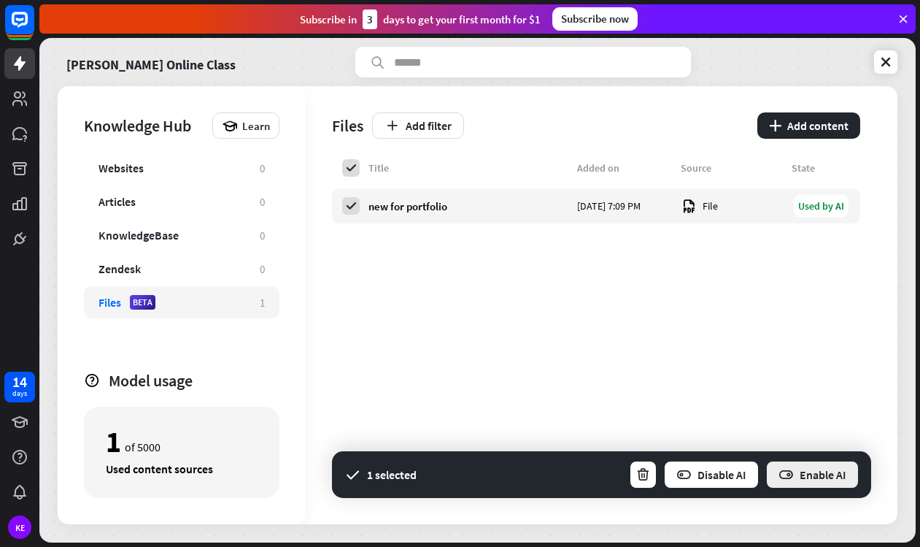
click at [819, 470] on button "Enable AI" at bounding box center [813, 474] width 94 height 29
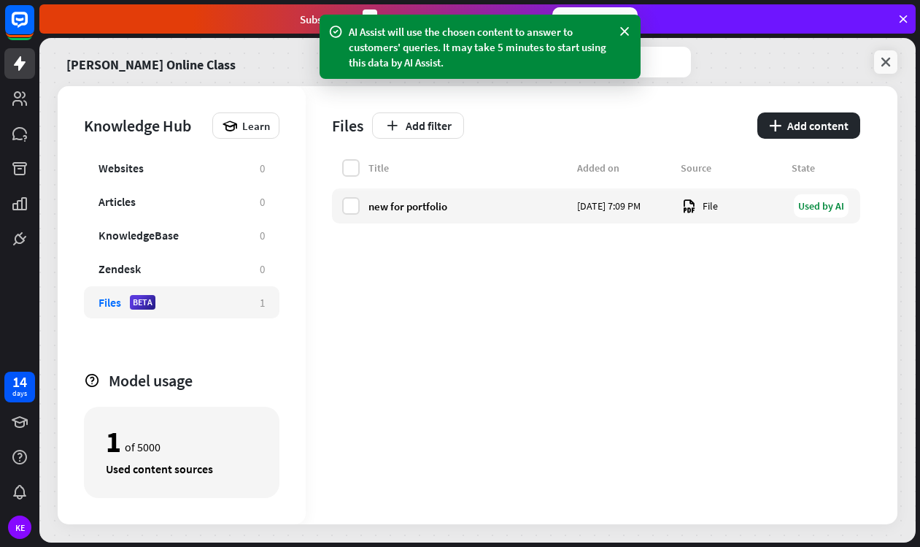
click at [885, 61] on icon at bounding box center [886, 62] width 15 height 15
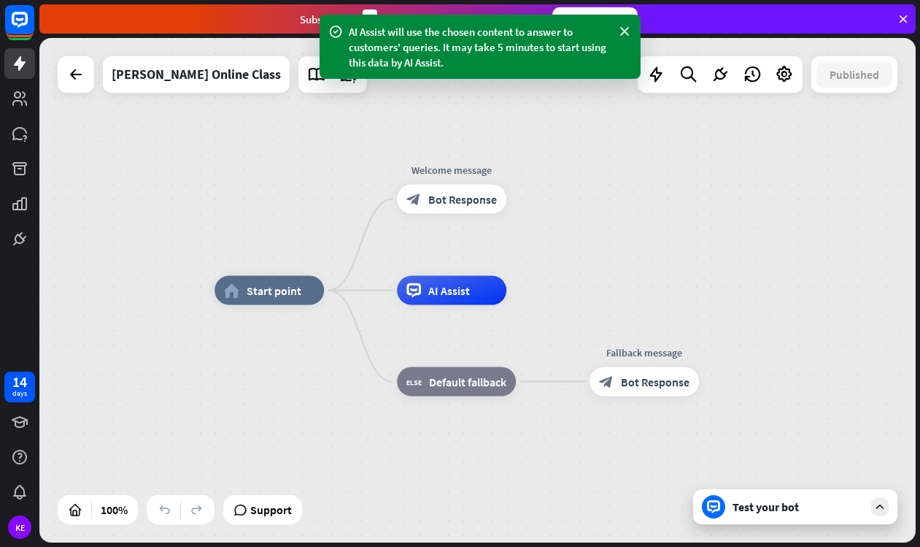
click at [772, 523] on div "Test your bot" at bounding box center [795, 506] width 204 height 35
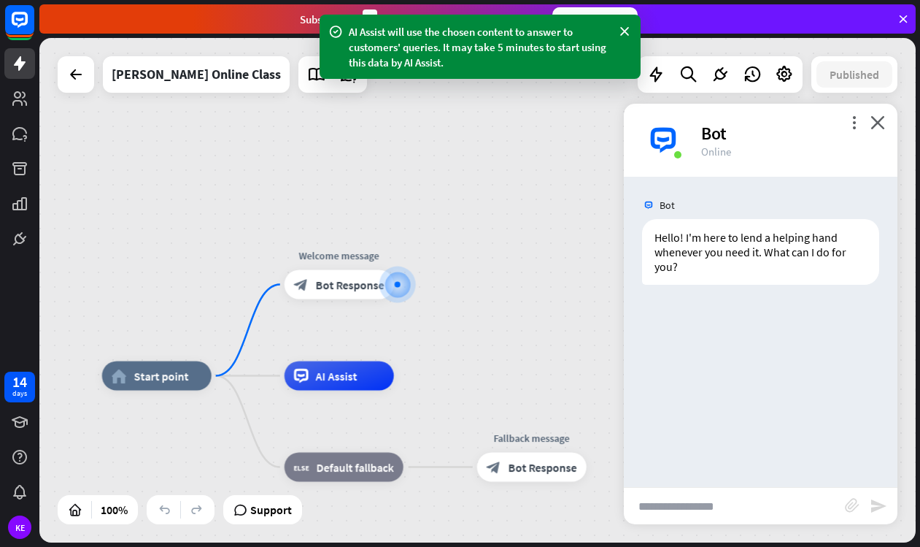
click at [717, 504] on input "text" at bounding box center [734, 506] width 221 height 36
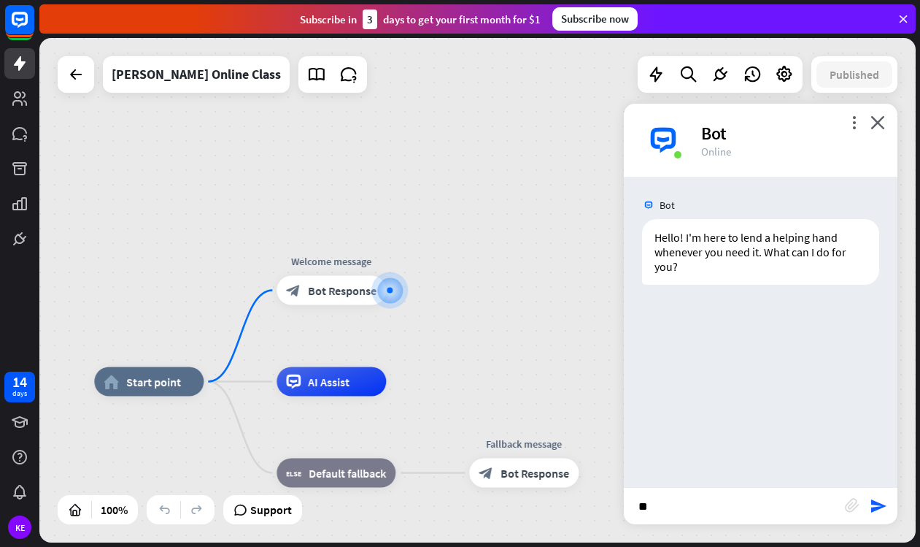
type input "*"
type input "**********"
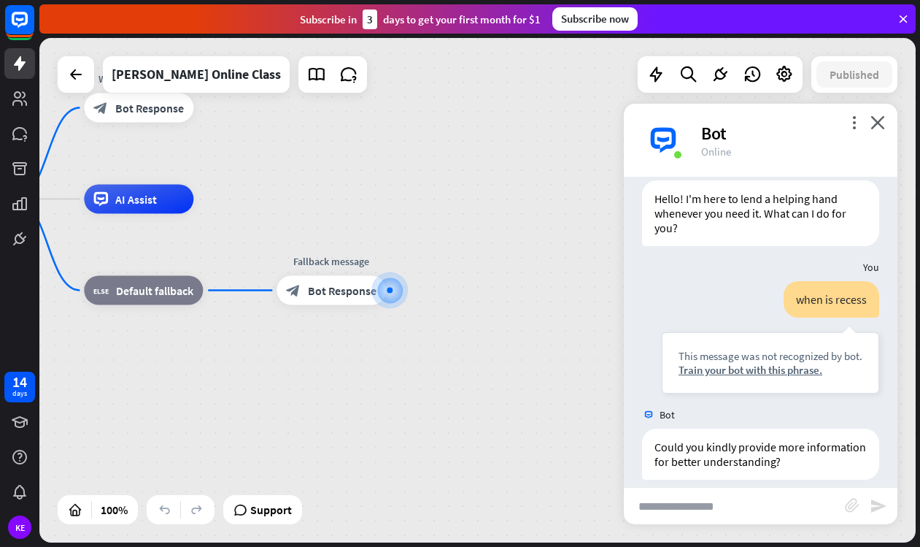
scroll to position [53, 0]
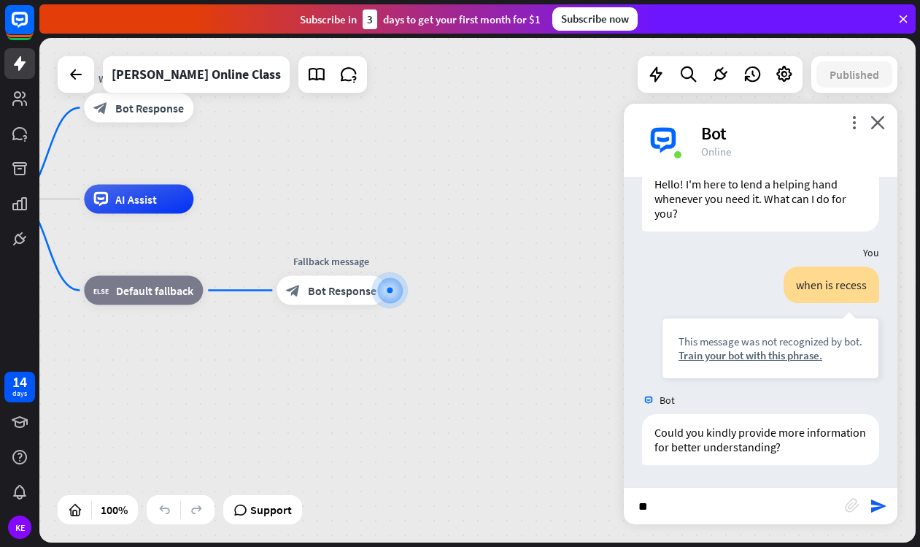
type input "*"
type input "*******"
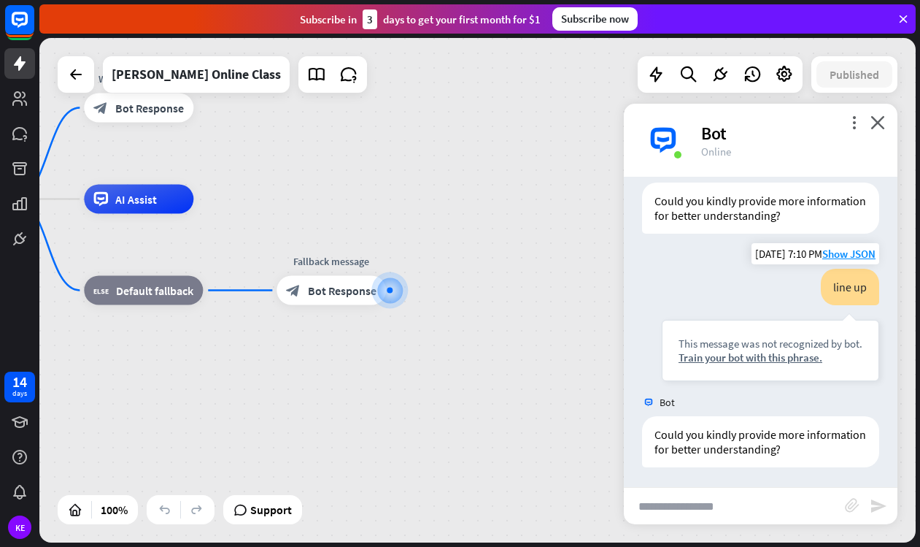
scroll to position [287, 0]
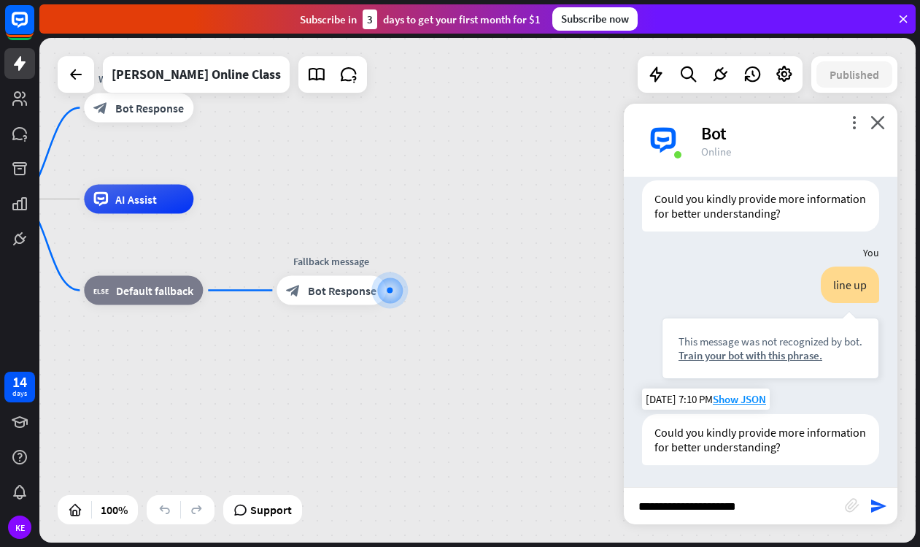
type input "**********"
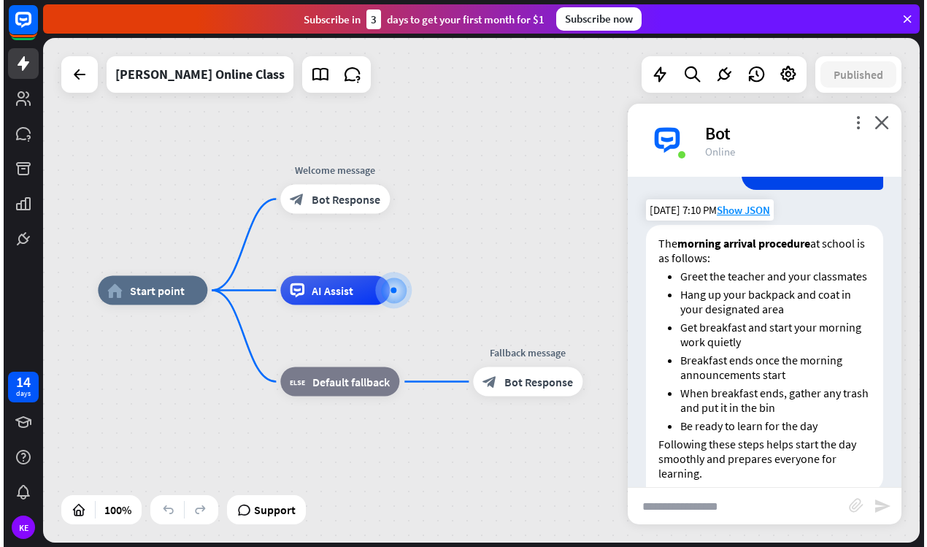
scroll to position [631, 0]
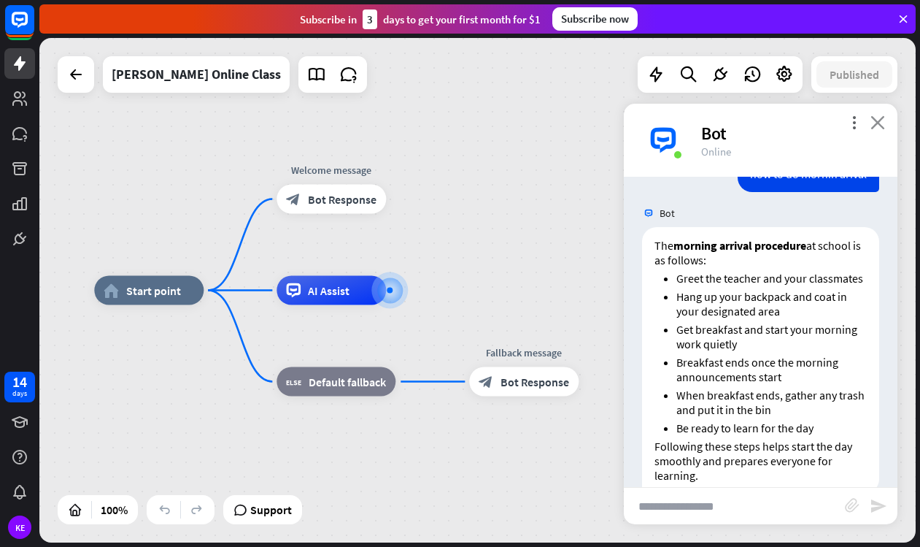
click at [880, 120] on icon "close" at bounding box center [878, 122] width 15 height 14
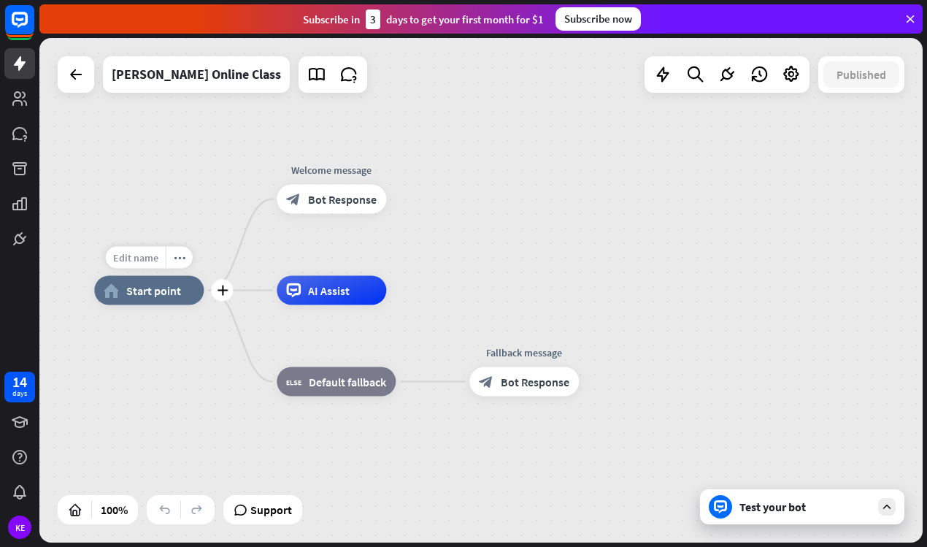
click at [147, 261] on span "Edit name" at bounding box center [135, 257] width 45 height 13
type input "**********"
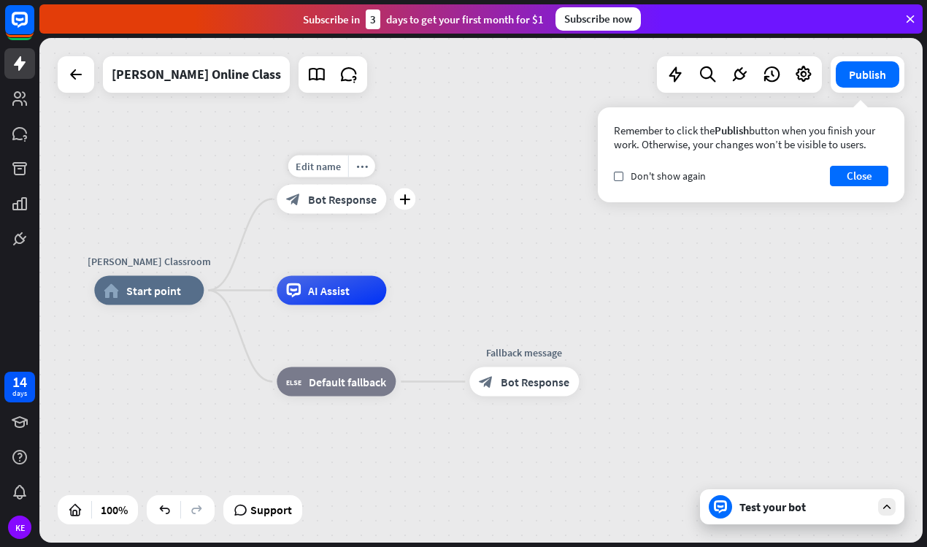
click at [322, 201] on span "Bot Response" at bounding box center [342, 199] width 69 height 15
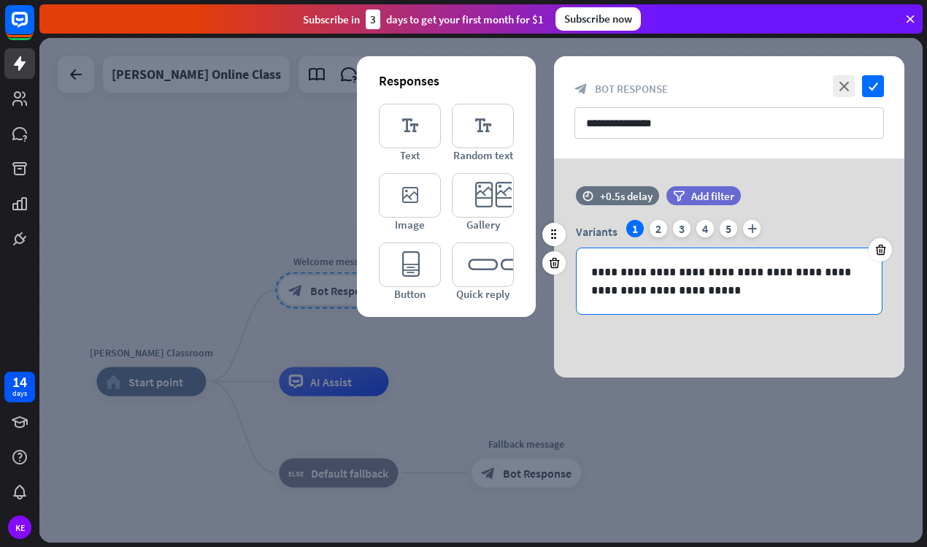
click at [687, 291] on p "**********" at bounding box center [729, 281] width 276 height 36
click at [636, 274] on p "**********" at bounding box center [729, 281] width 276 height 36
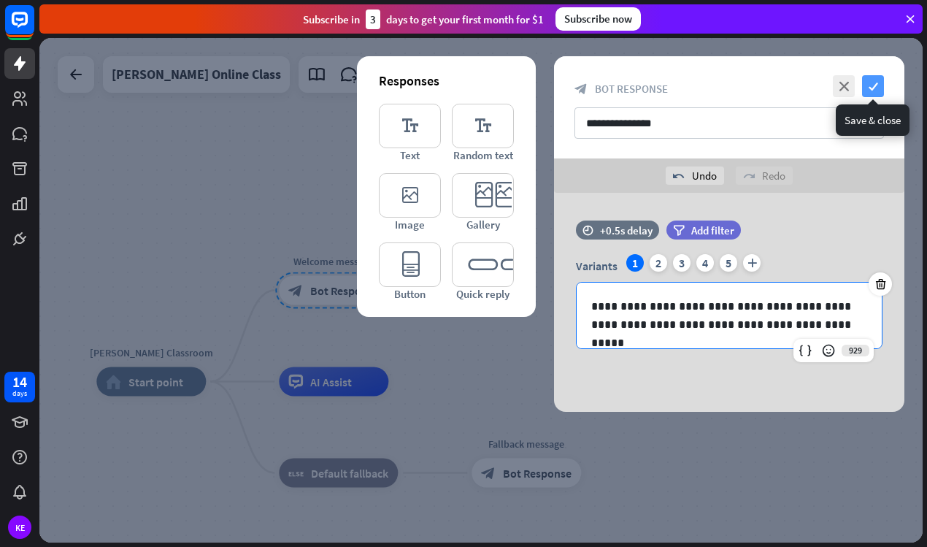
click at [875, 87] on icon "check" at bounding box center [873, 86] width 22 height 22
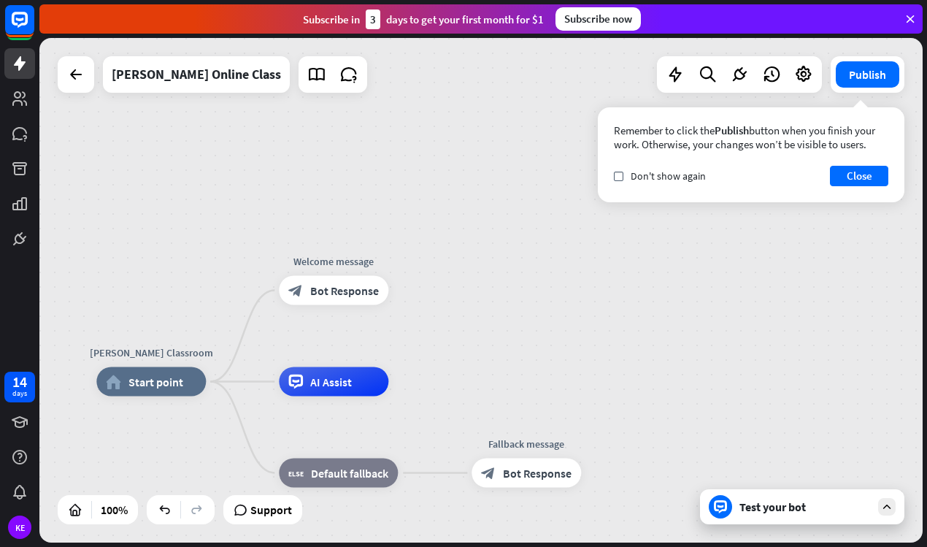
click at [752, 506] on div "Test your bot" at bounding box center [804, 506] width 131 height 15
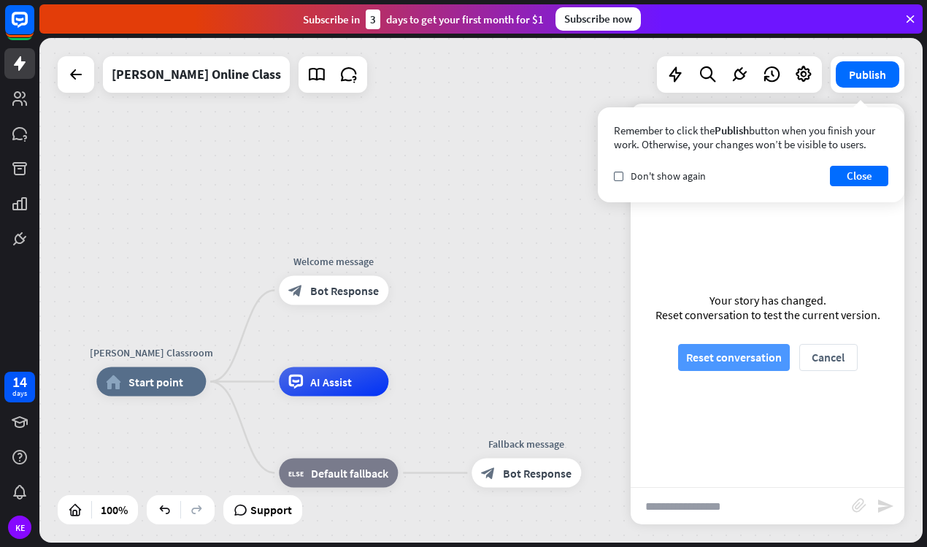
click at [765, 358] on button "Reset conversation" at bounding box center [734, 357] width 112 height 27
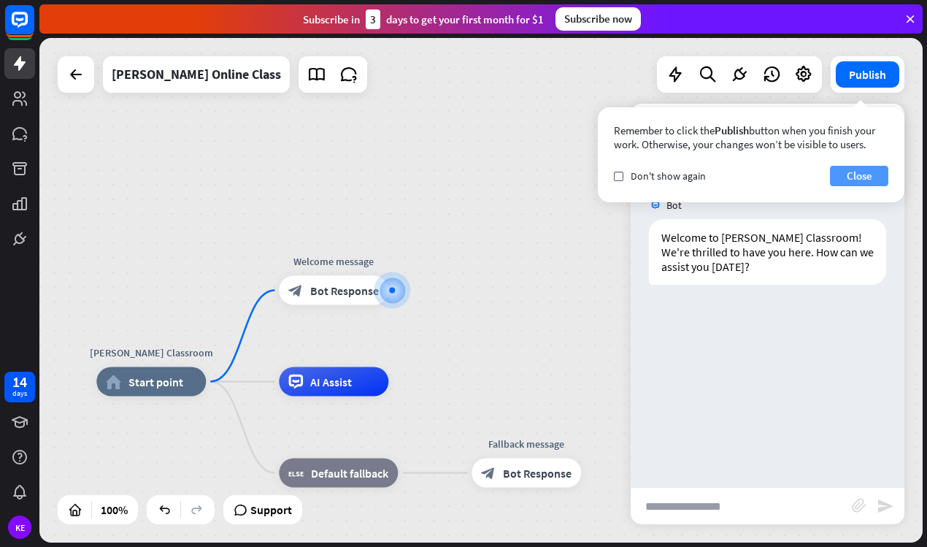
click at [852, 177] on button "Close" at bounding box center [859, 176] width 58 height 20
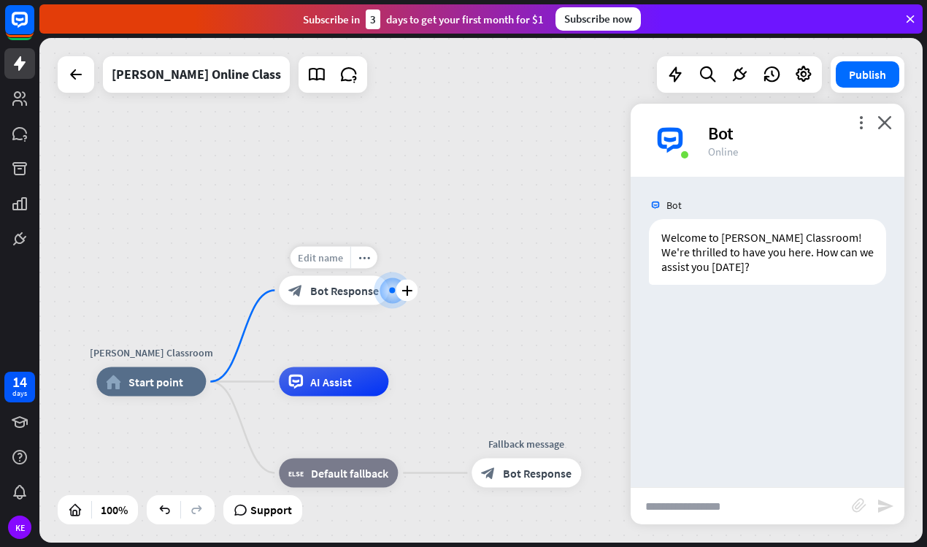
click at [332, 264] on div "Edit name" at bounding box center [320, 258] width 60 height 22
click at [423, 234] on div "**********" at bounding box center [480, 290] width 883 height 504
click at [367, 255] on icon "more_horiz" at bounding box center [364, 257] width 12 height 11
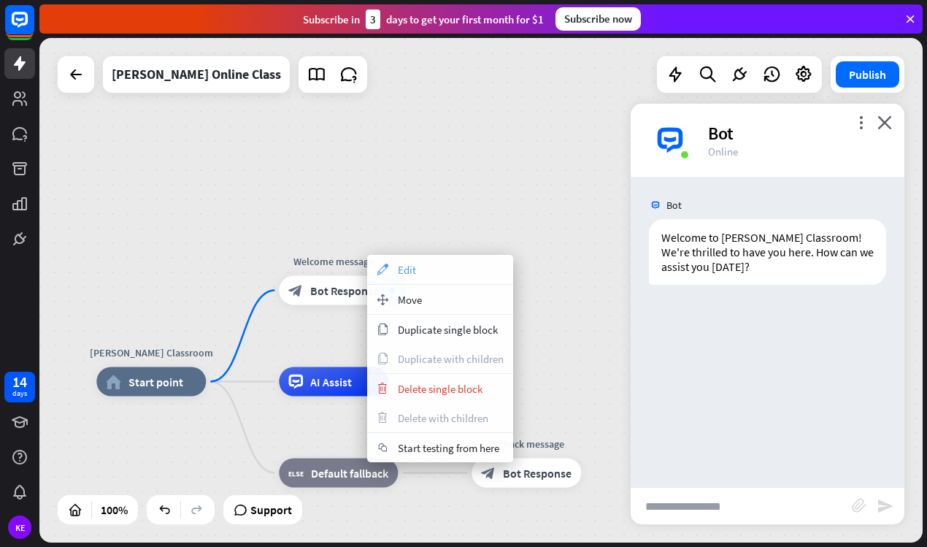
click at [414, 265] on span "Edit" at bounding box center [407, 270] width 18 height 14
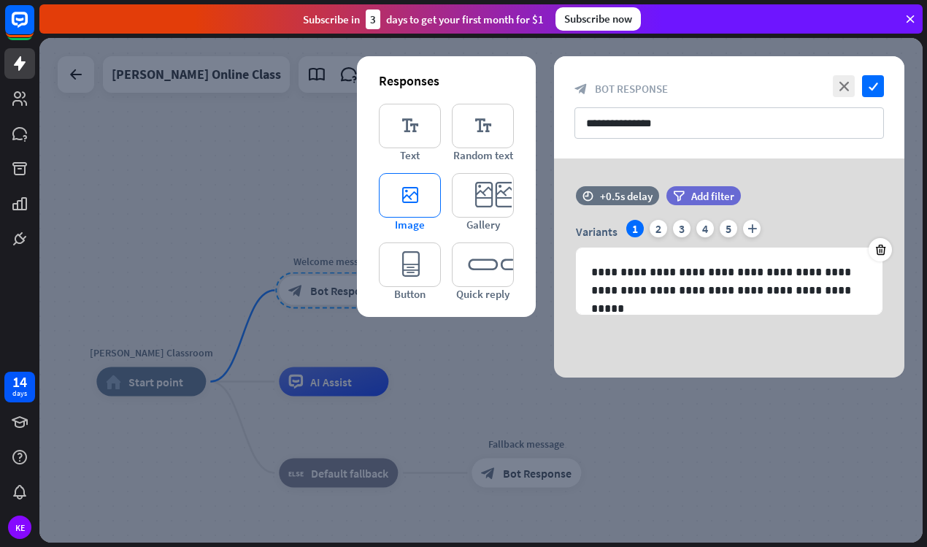
click at [405, 193] on icon "editor_image" at bounding box center [410, 195] width 62 height 45
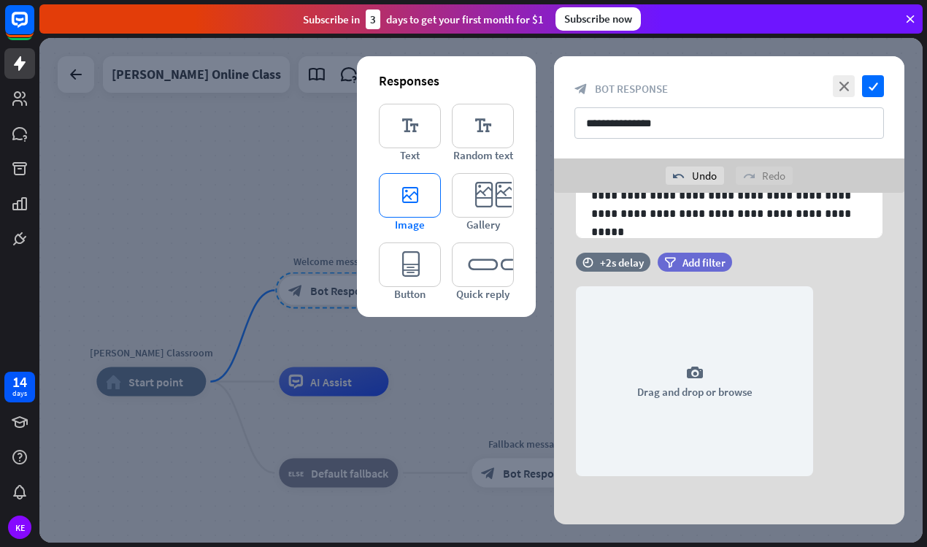
scroll to position [114, 0]
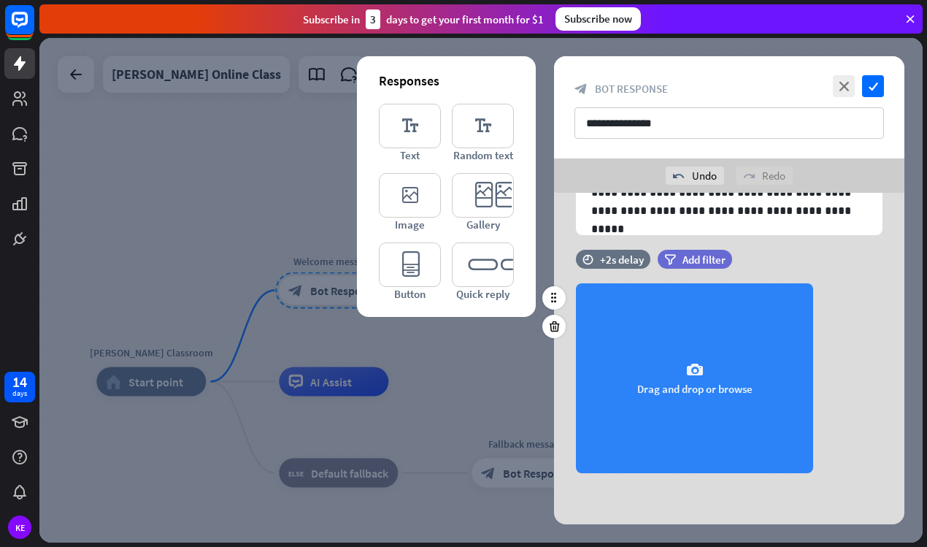
click at [699, 372] on icon "camera" at bounding box center [695, 370] width 18 height 18
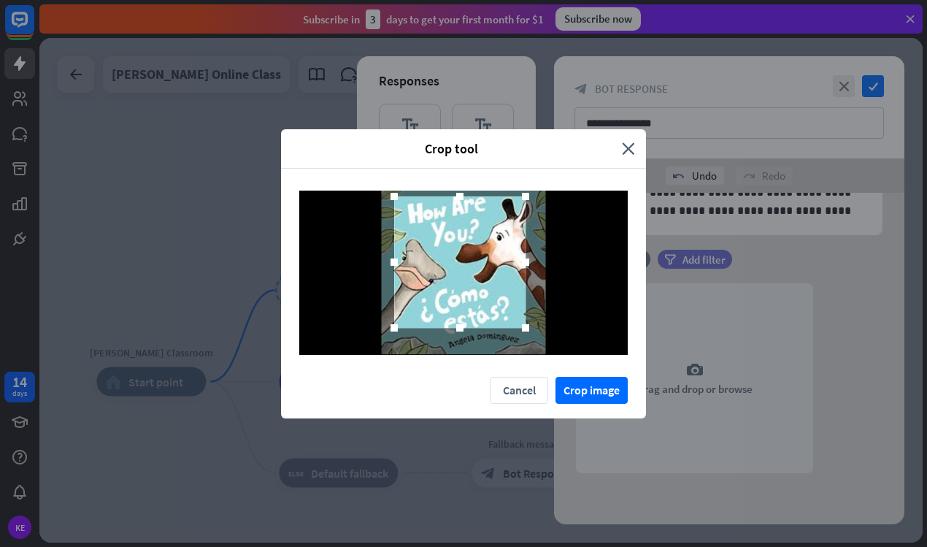
drag, startPoint x: 480, startPoint y: 290, endPoint x: 477, endPoint y: 280, distance: 10.8
click at [477, 280] on div at bounding box center [459, 261] width 131 height 131
drag, startPoint x: 527, startPoint y: 327, endPoint x: 539, endPoint y: 336, distance: 15.6
click at [539, 336] on div at bounding box center [537, 337] width 7 height 7
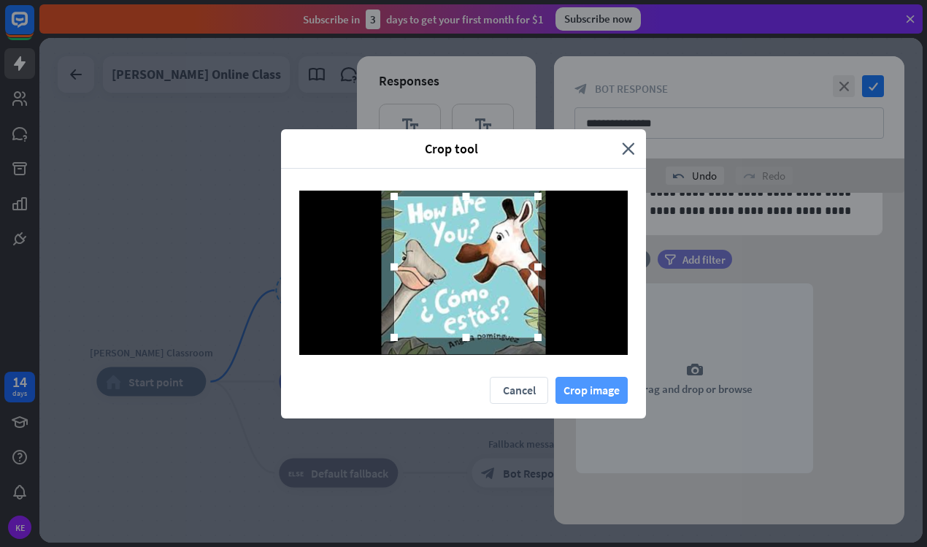
click at [604, 391] on button "Crop image" at bounding box center [591, 390] width 72 height 27
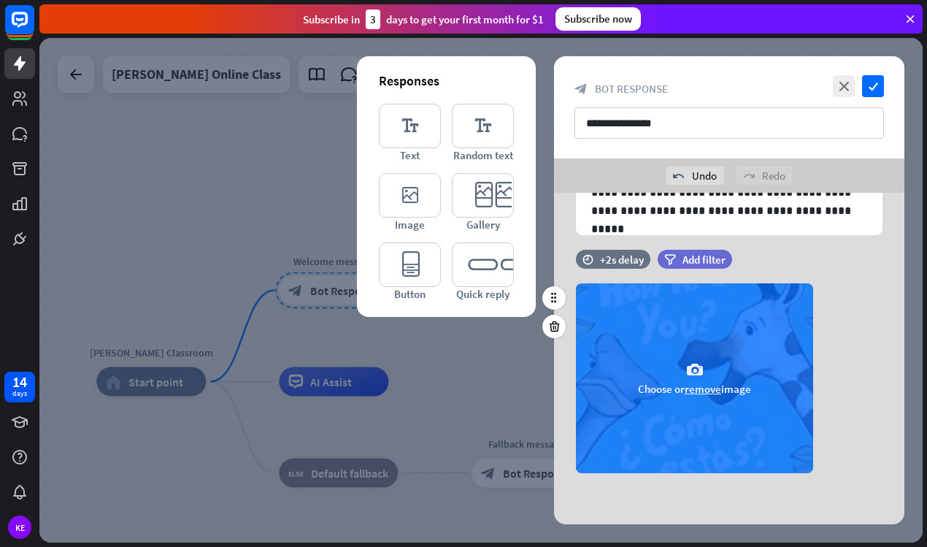
click at [700, 363] on icon "camera" at bounding box center [695, 370] width 18 height 18
click at [700, 398] on div "camera Choose or remove image" at bounding box center [694, 378] width 237 height 190
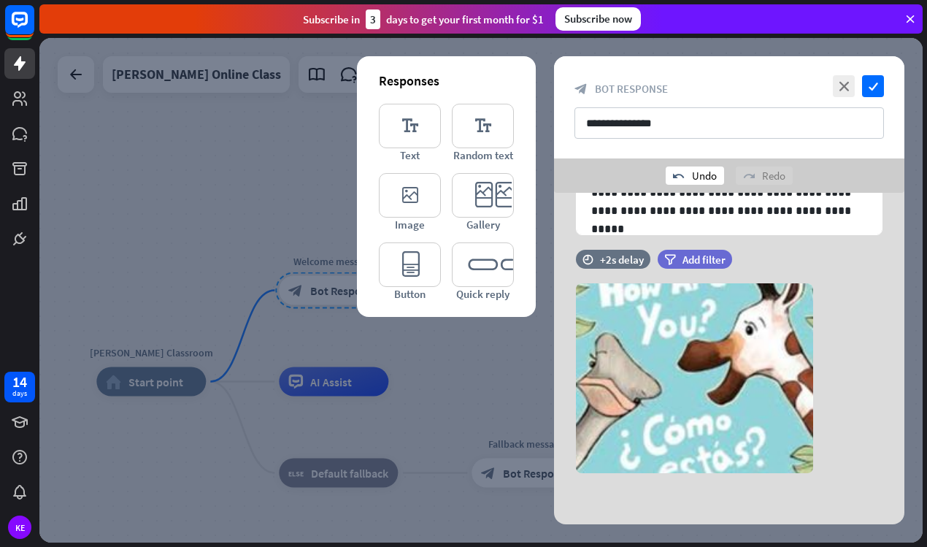
click at [696, 173] on div "undo Undo" at bounding box center [695, 175] width 58 height 18
click at [551, 323] on icon at bounding box center [554, 326] width 14 height 13
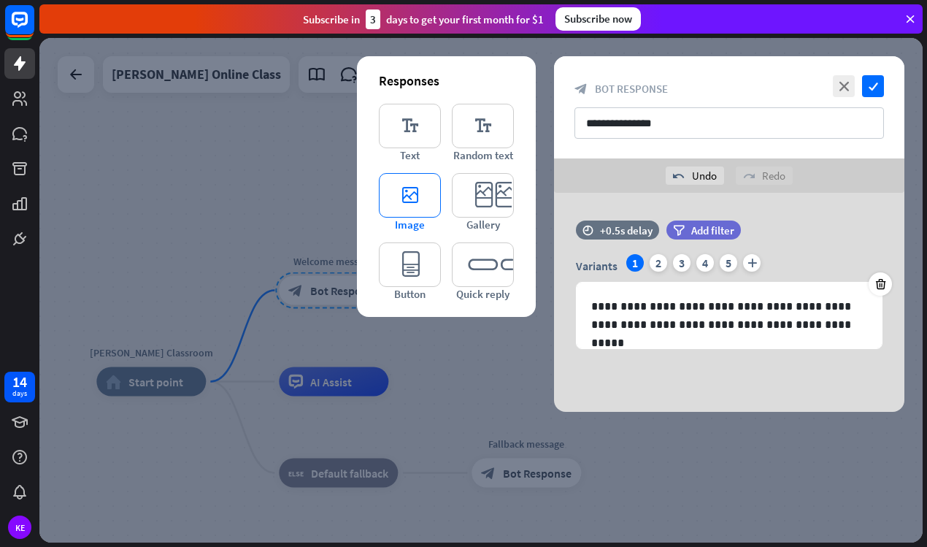
click at [424, 196] on icon "editor_image" at bounding box center [410, 195] width 62 height 45
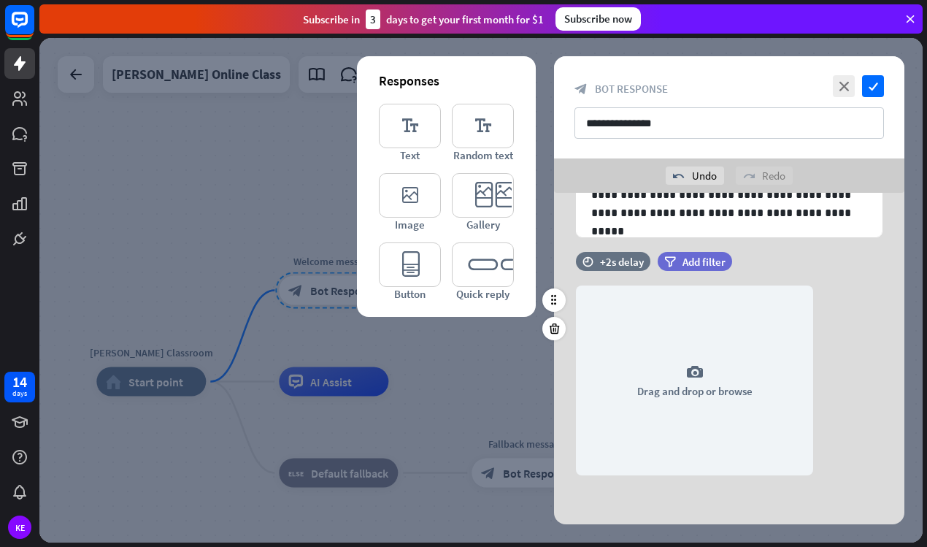
scroll to position [114, 0]
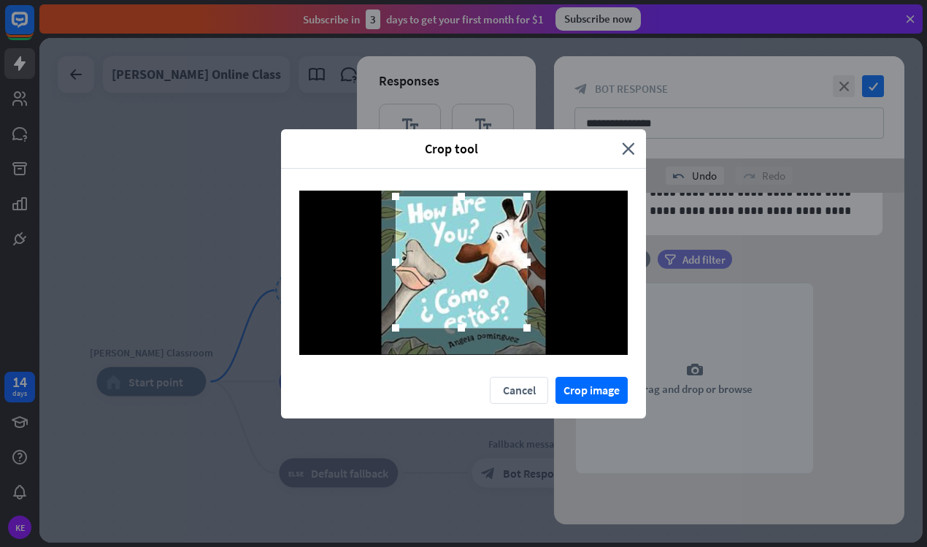
drag, startPoint x: 493, startPoint y: 298, endPoint x: 490, endPoint y: 288, distance: 10.4
click at [490, 288] on div at bounding box center [461, 261] width 131 height 131
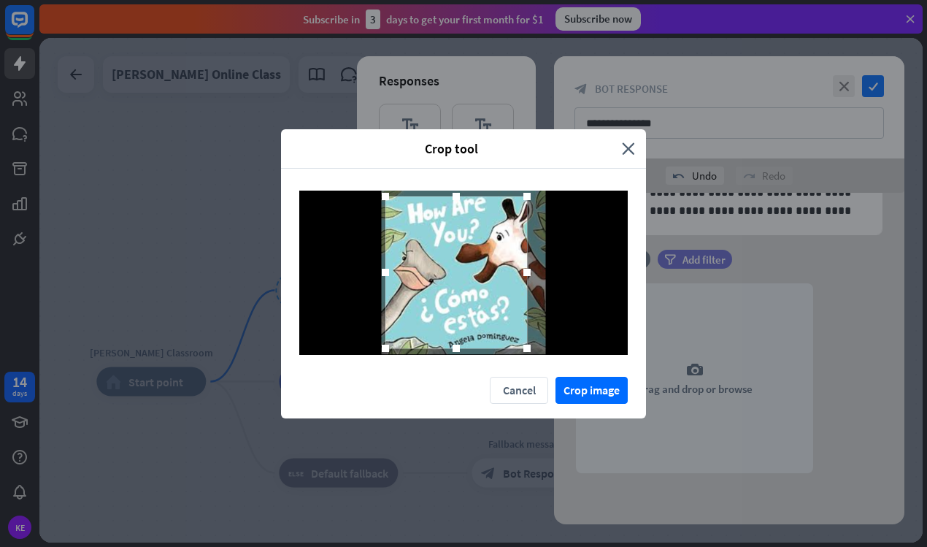
drag, startPoint x: 397, startPoint y: 331, endPoint x: 384, endPoint y: 353, distance: 25.5
click at [384, 353] on div at bounding box center [385, 348] width 22 height 22
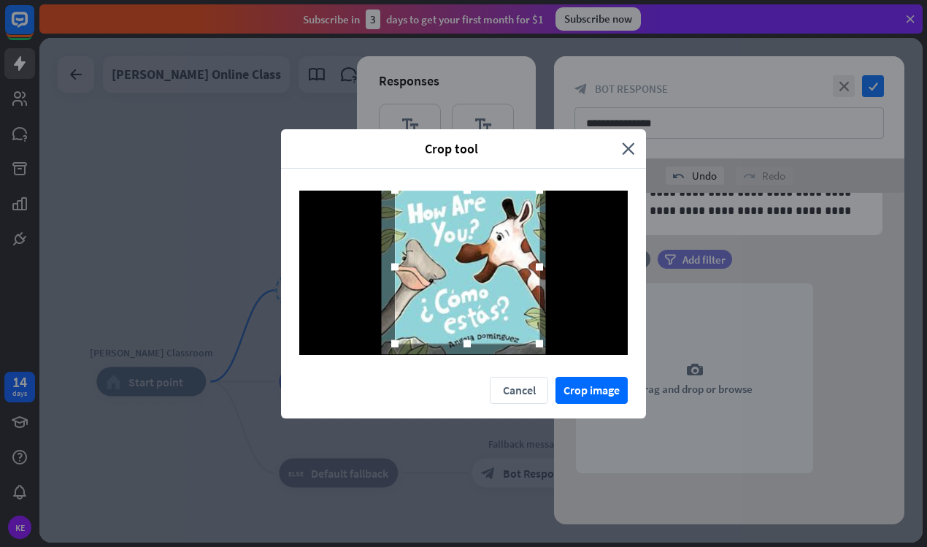
drag, startPoint x: 447, startPoint y: 288, endPoint x: 460, endPoint y: 275, distance: 17.5
click at [460, 275] on div at bounding box center [467, 266] width 145 height 153
click at [599, 393] on button "Crop image" at bounding box center [591, 390] width 72 height 27
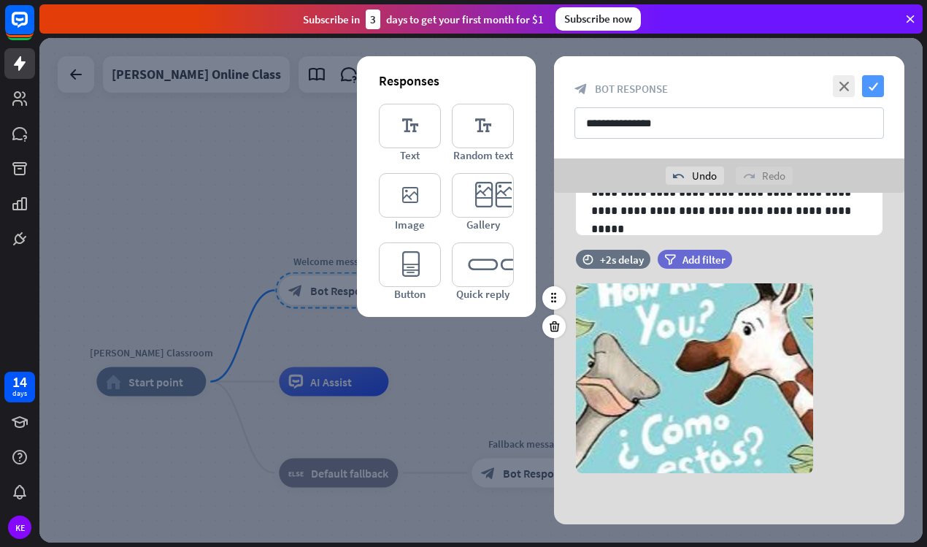
click at [874, 91] on icon "check" at bounding box center [873, 86] width 22 height 22
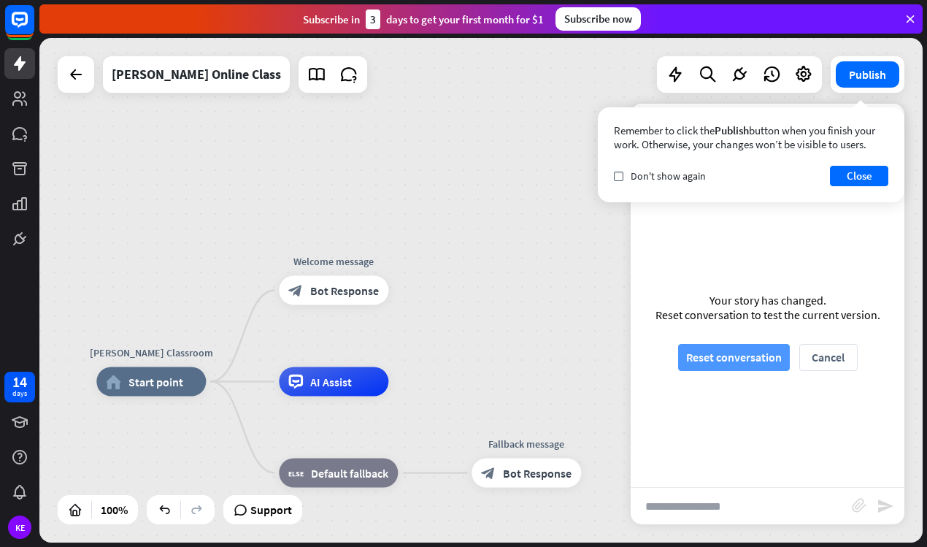
click at [760, 356] on button "Reset conversation" at bounding box center [734, 357] width 112 height 27
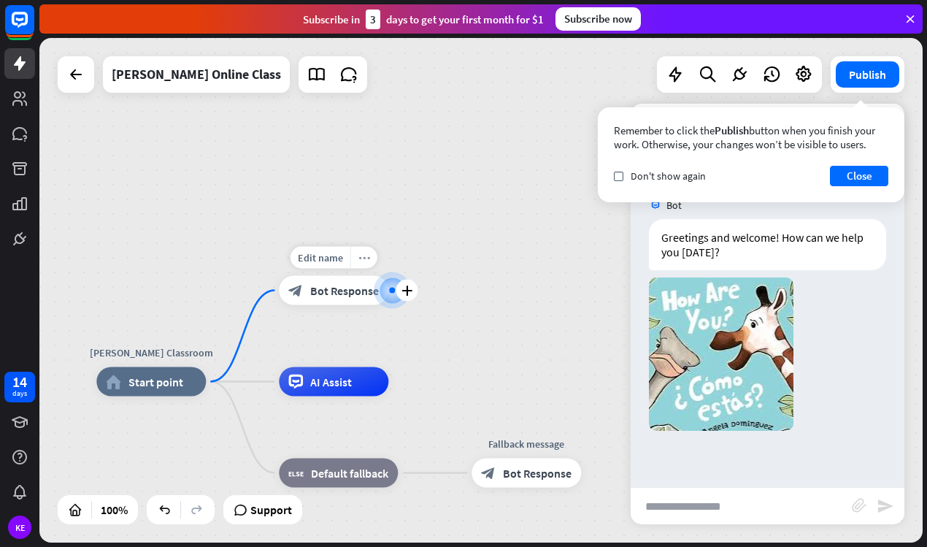
click at [363, 263] on div "more_horiz" at bounding box center [363, 258] width 27 height 22
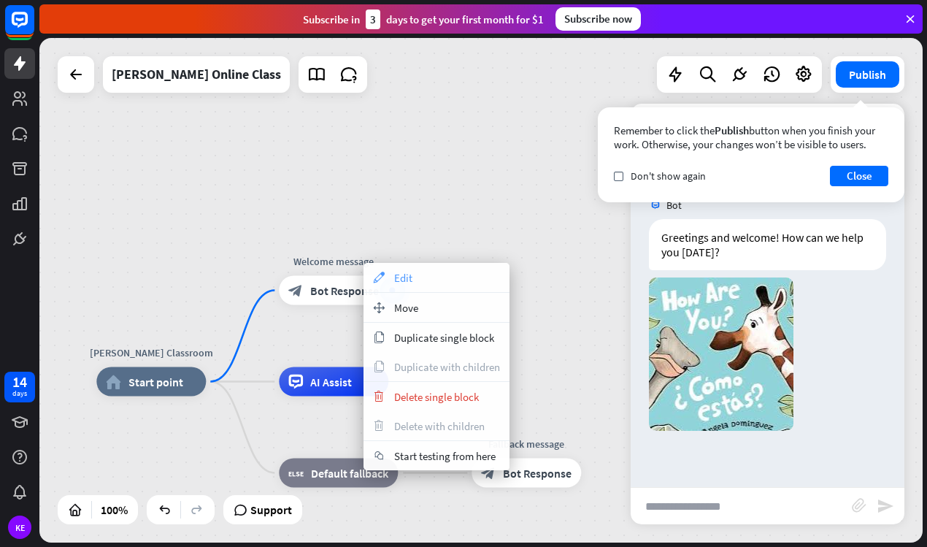
click at [378, 276] on icon "appearance" at bounding box center [379, 277] width 16 height 12
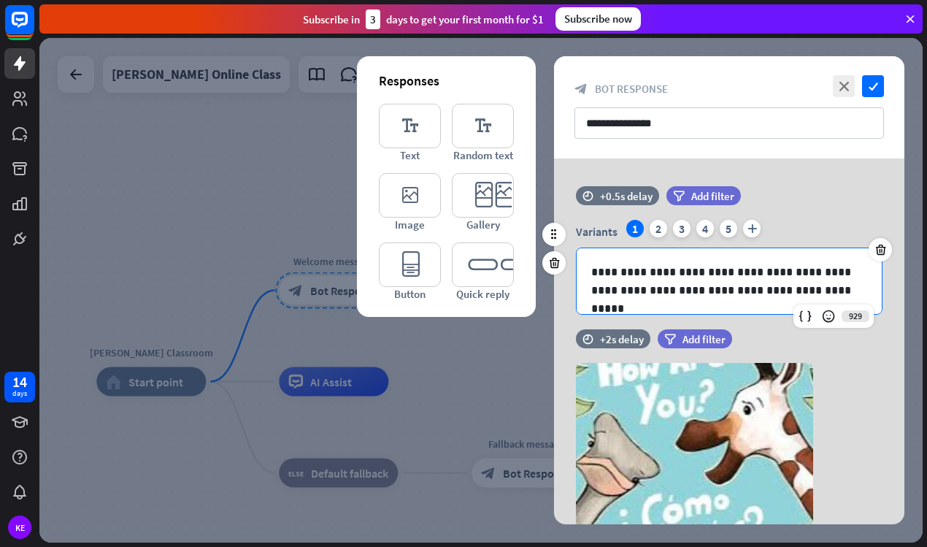
click at [677, 273] on p "**********" at bounding box center [729, 281] width 276 height 36
click at [724, 285] on p "**********" at bounding box center [729, 281] width 276 height 36
click at [869, 88] on icon "check" at bounding box center [873, 86] width 22 height 22
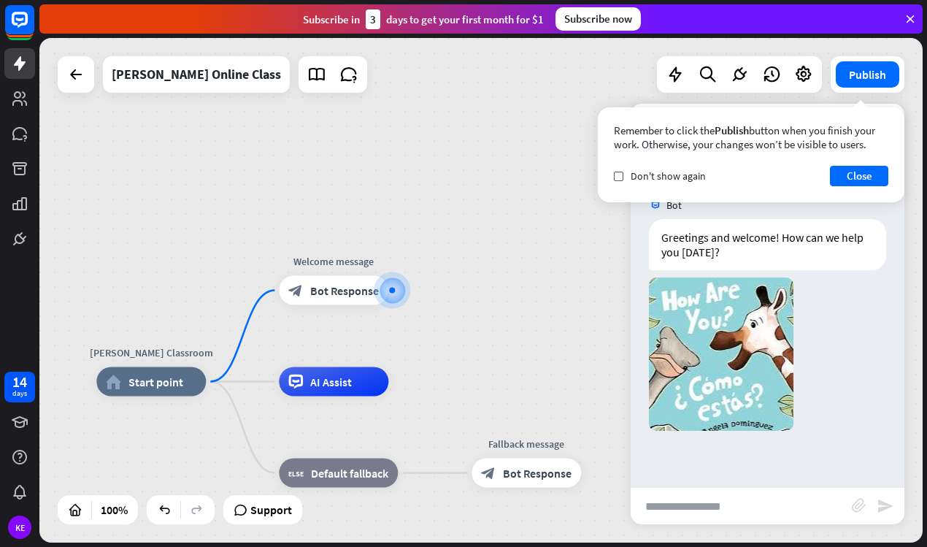
click at [717, 514] on input "text" at bounding box center [741, 506] width 221 height 36
click at [874, 173] on button "Close" at bounding box center [859, 176] width 58 height 20
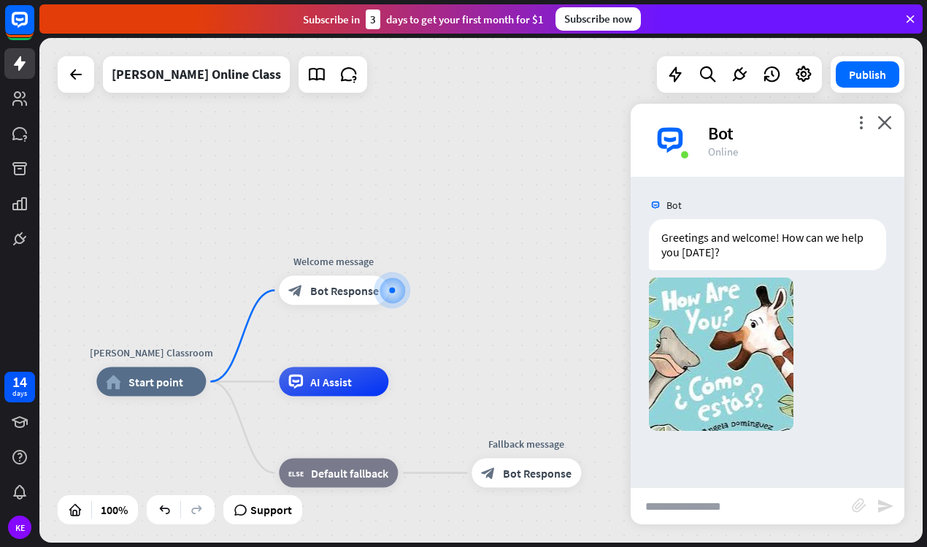
click at [752, 514] on input "text" at bounding box center [741, 506] width 221 height 36
click at [349, 304] on div "block_bot_response Bot Response" at bounding box center [333, 290] width 109 height 29
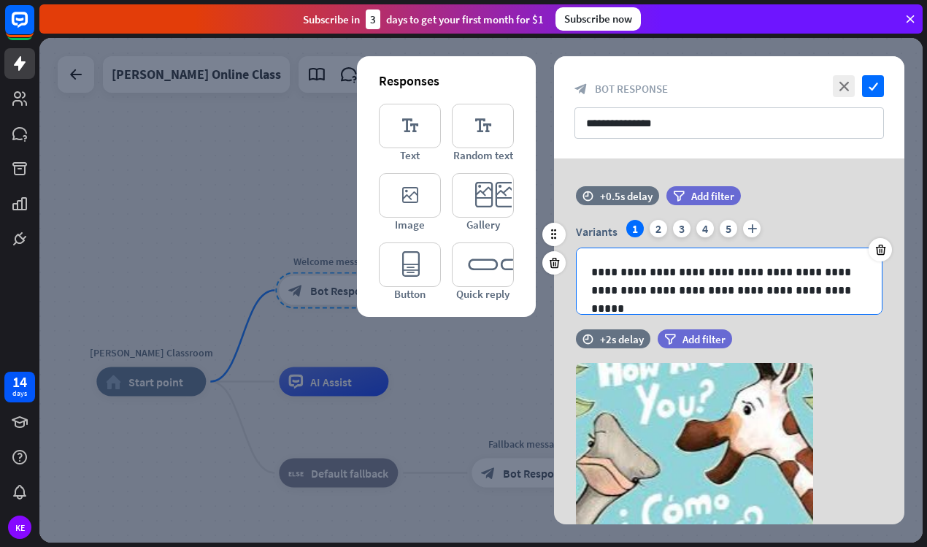
click at [671, 271] on p "**********" at bounding box center [729, 281] width 276 height 36
click at [715, 271] on p "**********" at bounding box center [729, 281] width 276 height 36
click at [818, 286] on p "**********" at bounding box center [729, 281] width 276 height 36
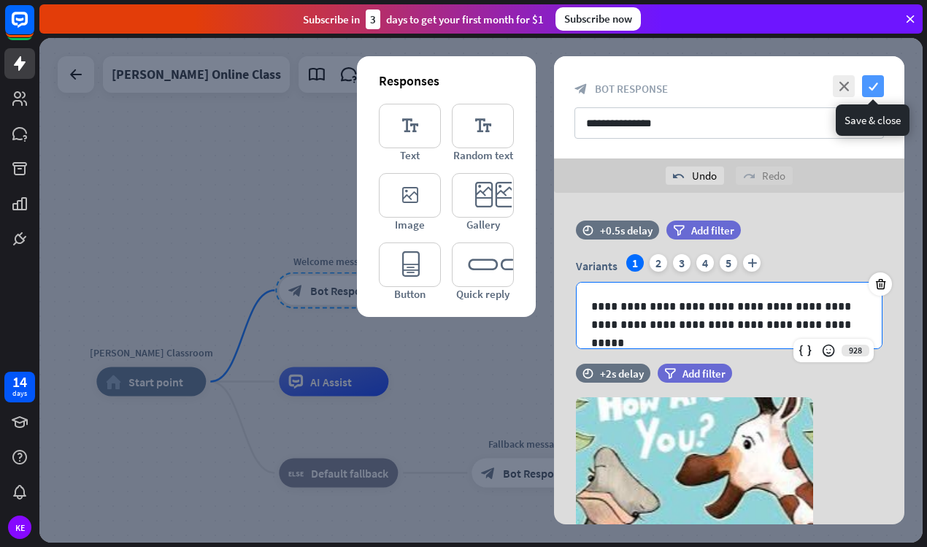
click at [874, 84] on icon "check" at bounding box center [873, 86] width 22 height 22
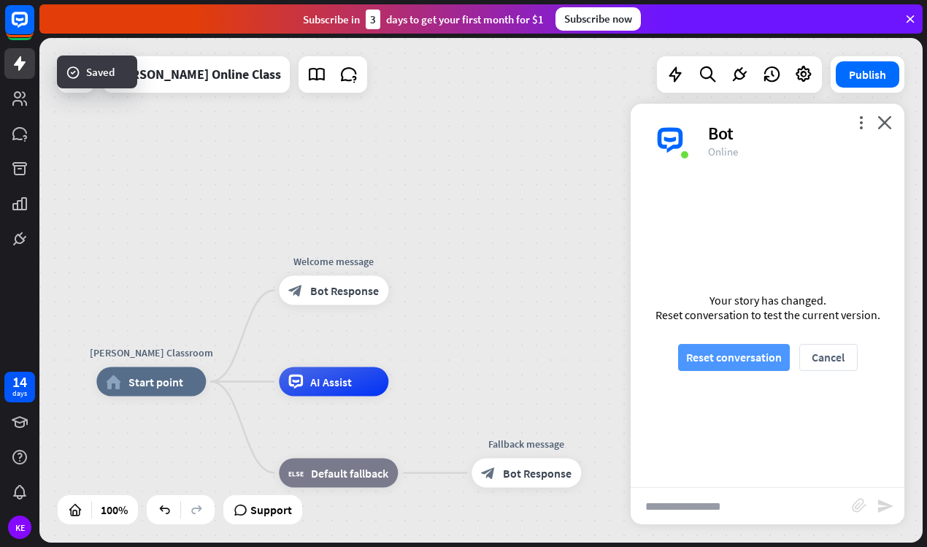
click at [724, 354] on button "Reset conversation" at bounding box center [734, 357] width 112 height 27
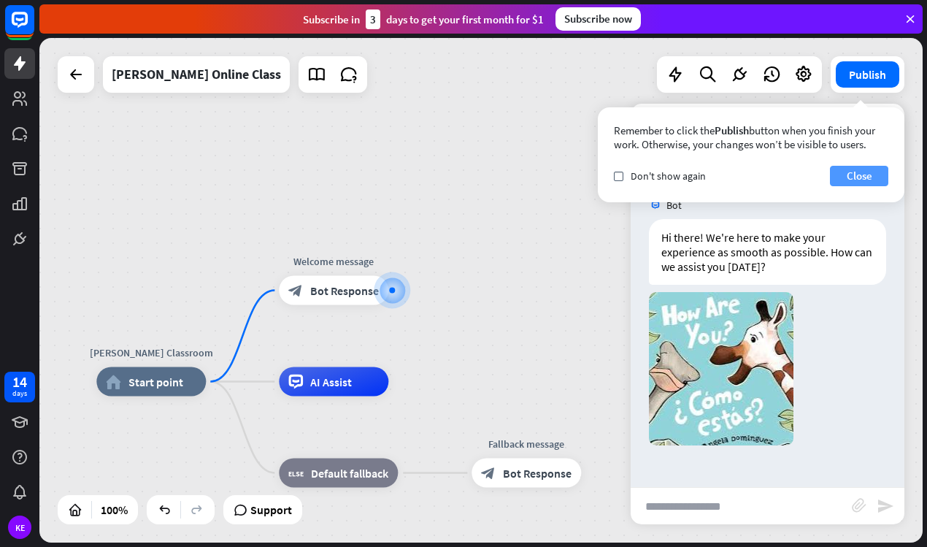
click at [853, 180] on button "Close" at bounding box center [859, 176] width 58 height 20
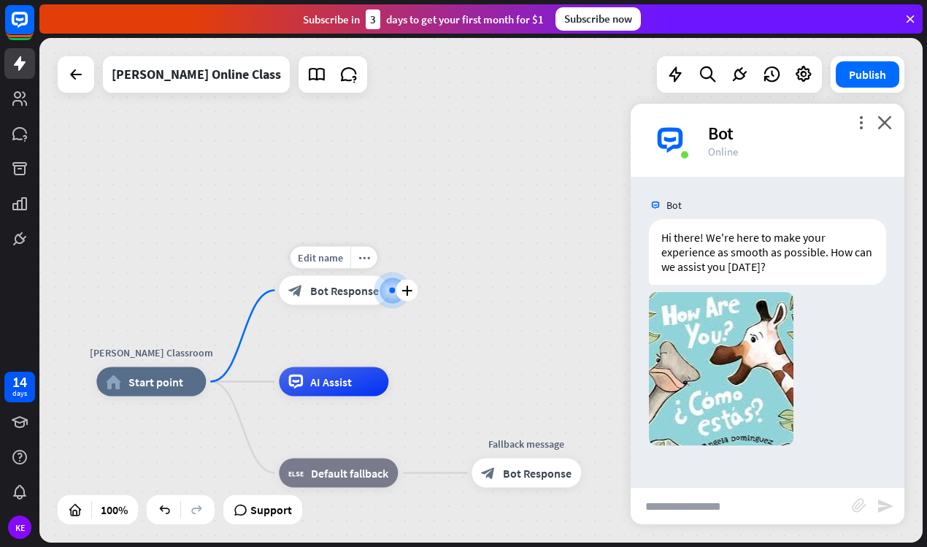
click at [351, 293] on span "Bot Response" at bounding box center [344, 290] width 69 height 15
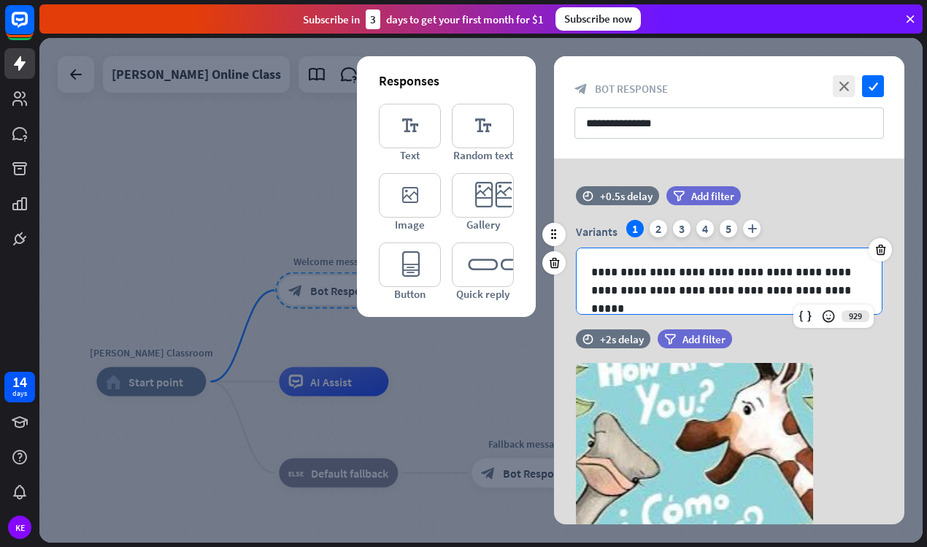
click at [634, 282] on p "**********" at bounding box center [729, 281] width 276 height 36
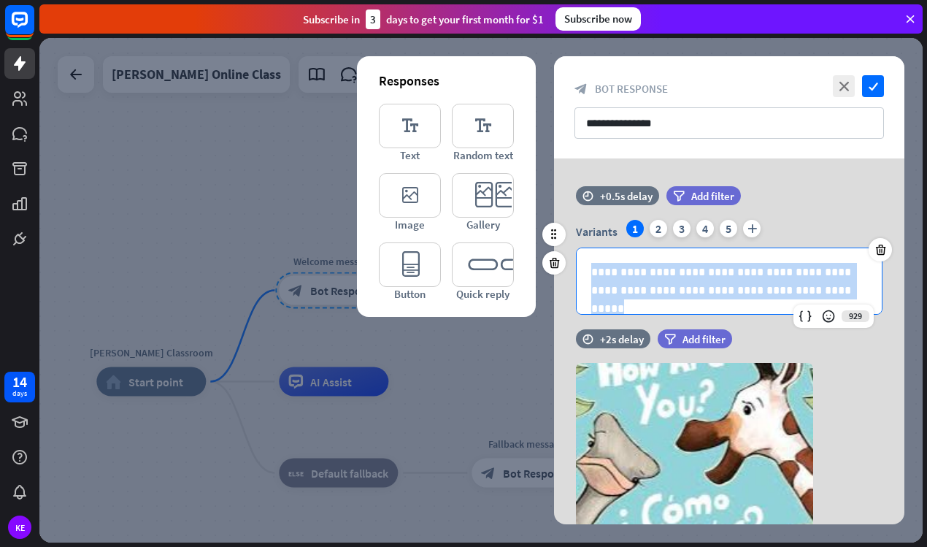
click at [634, 282] on p "**********" at bounding box center [729, 281] width 276 height 36
click at [827, 292] on p "**********" at bounding box center [729, 281] width 276 height 36
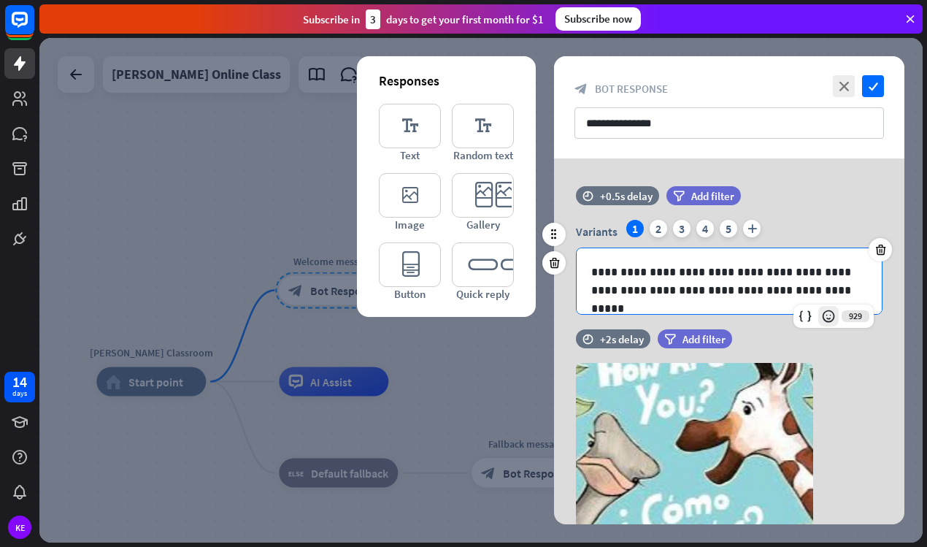
click at [830, 320] on icon at bounding box center [828, 316] width 15 height 15
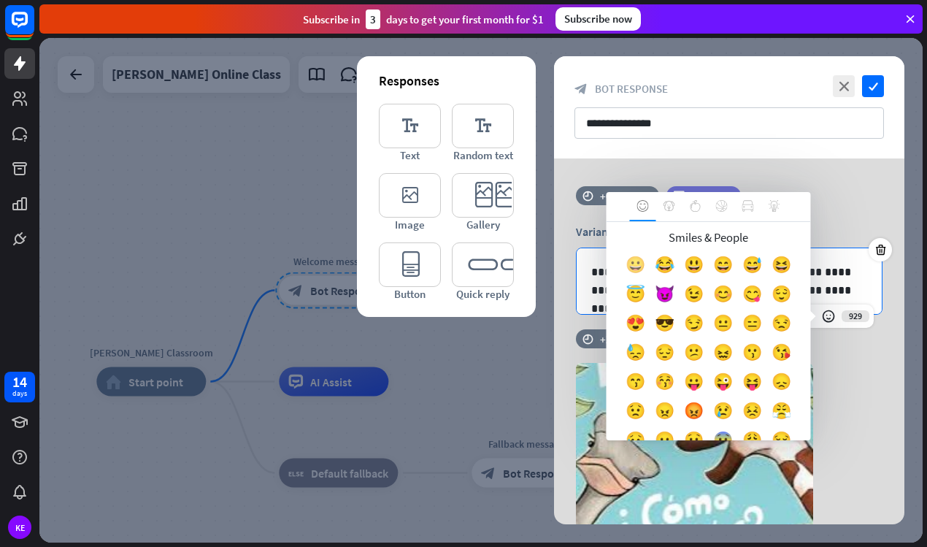
click at [636, 265] on div "😀" at bounding box center [635, 267] width 29 height 29
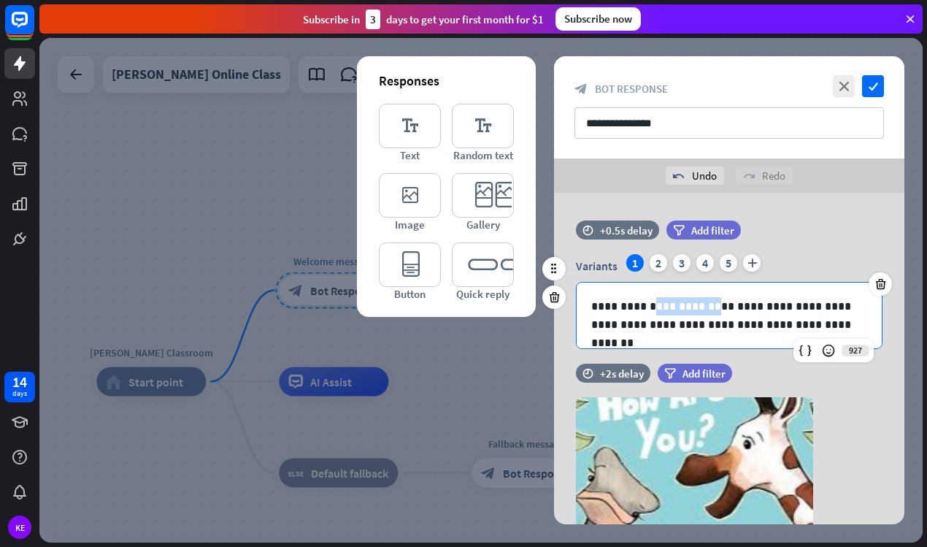
drag, startPoint x: 652, startPoint y: 308, endPoint x: 709, endPoint y: 312, distance: 57.8
click at [709, 312] on p "**********" at bounding box center [729, 315] width 276 height 36
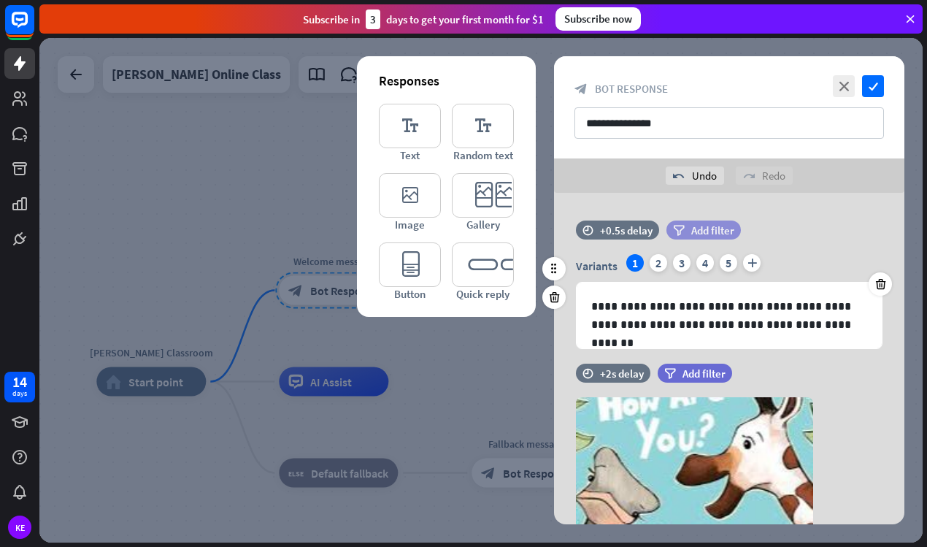
click at [690, 222] on div "filter Add filter" at bounding box center [703, 229] width 74 height 19
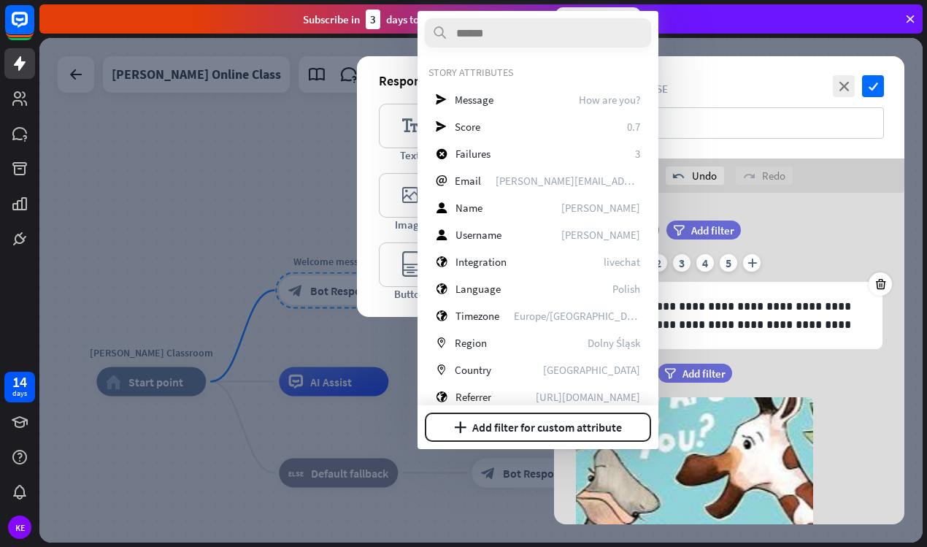
click at [809, 255] on div "Variants 1 2 3 4 5 plus" at bounding box center [729, 265] width 307 height 23
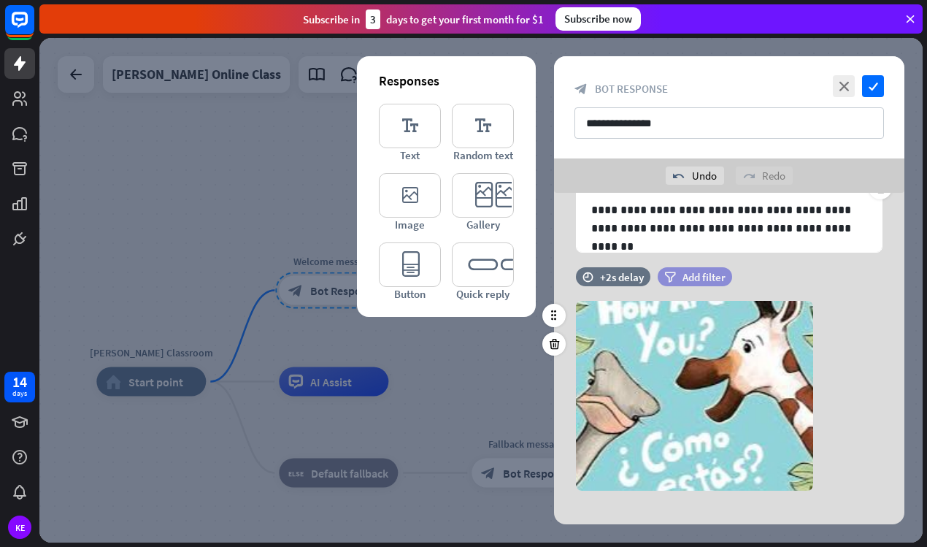
scroll to position [114, 0]
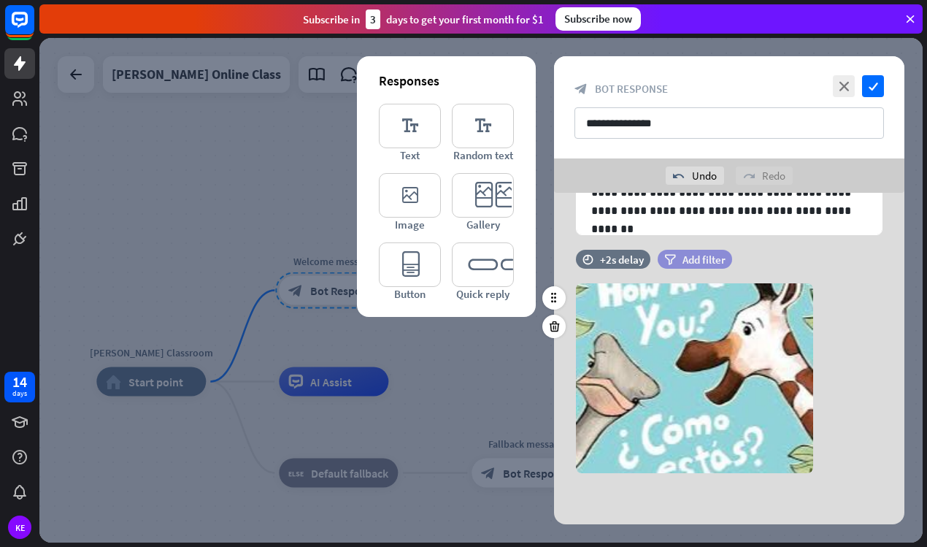
click at [687, 260] on span "Add filter" at bounding box center [703, 260] width 43 height 14
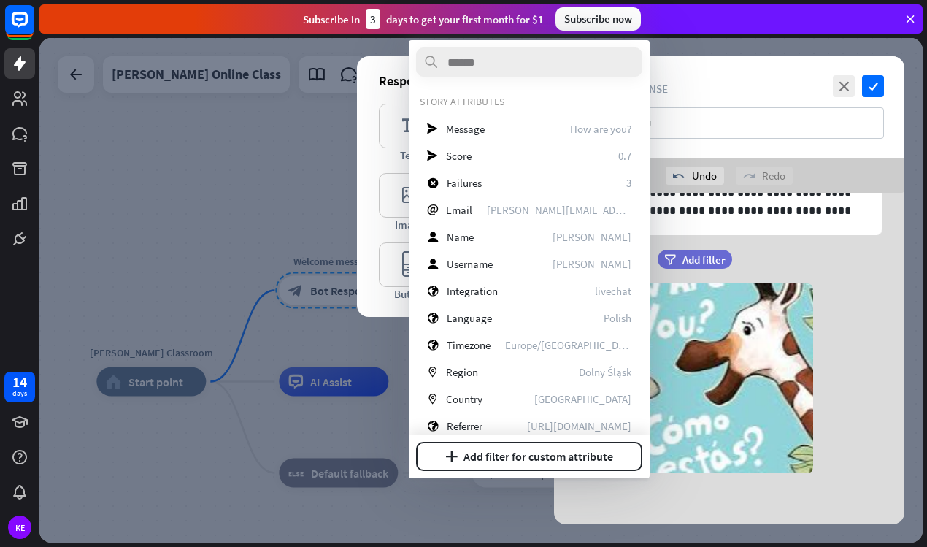
click at [759, 263] on div "filter Add filter" at bounding box center [731, 259] width 147 height 19
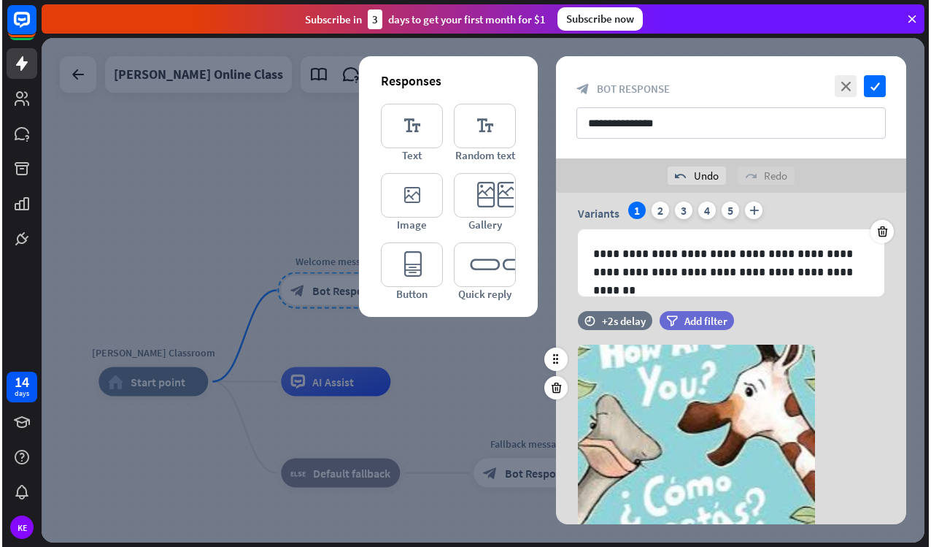
scroll to position [0, 0]
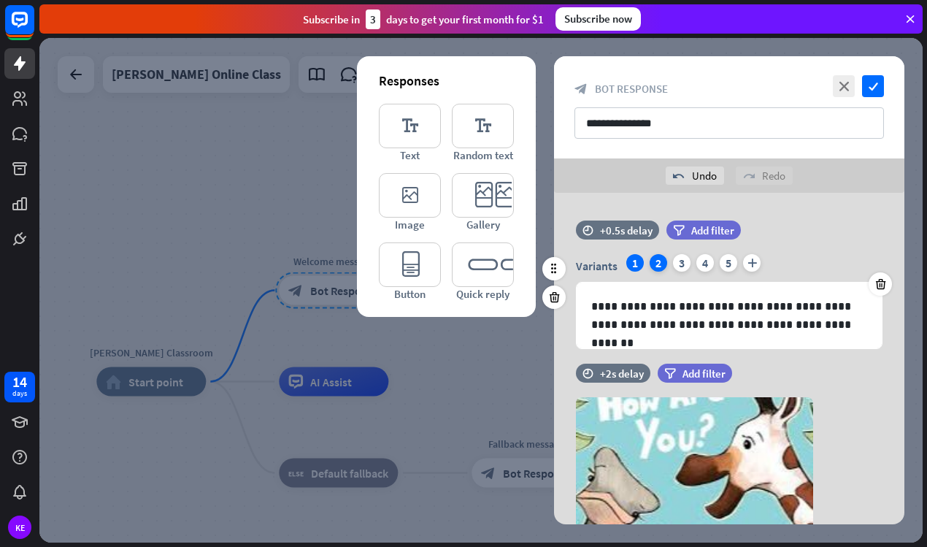
click at [660, 263] on div "2" at bounding box center [659, 263] width 18 height 18
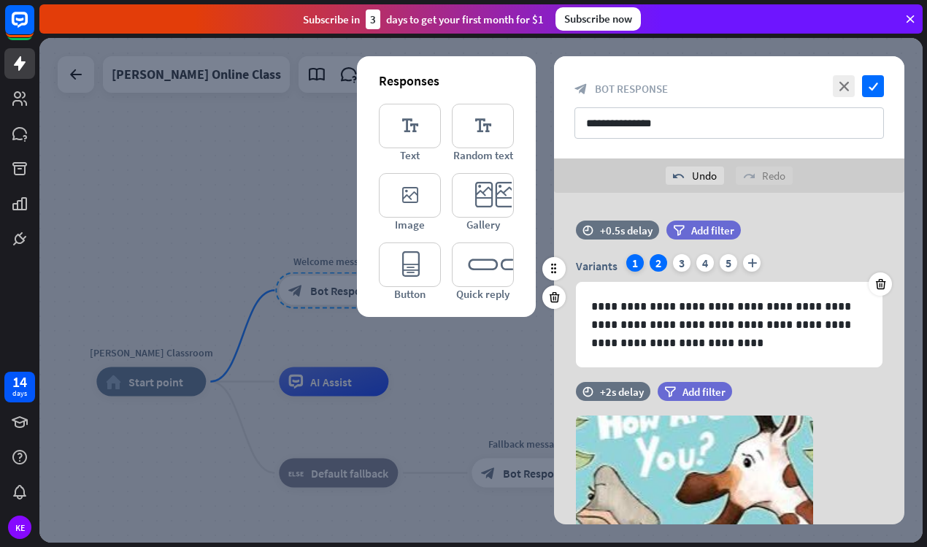
click at [631, 261] on div "1" at bounding box center [635, 263] width 18 height 18
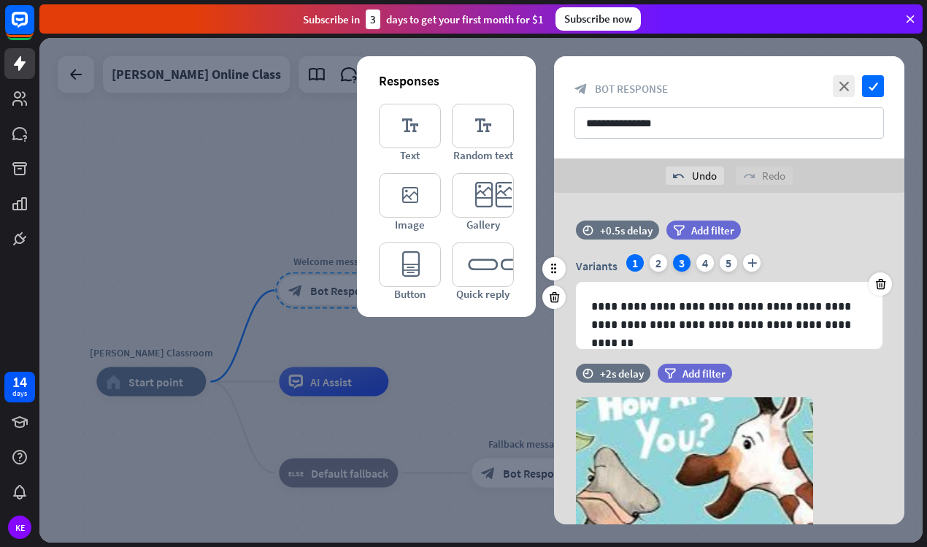
click at [683, 266] on div "3" at bounding box center [682, 263] width 18 height 18
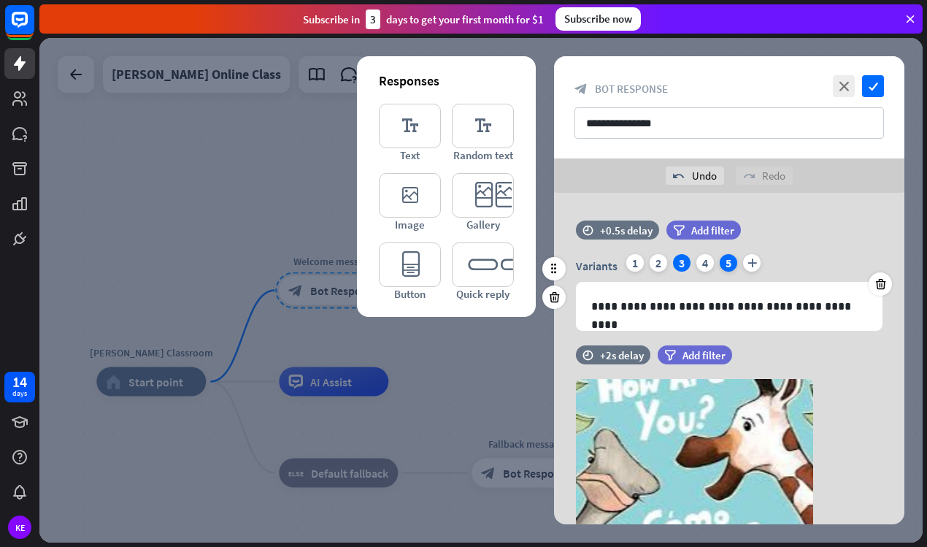
click at [720, 265] on div "5" at bounding box center [729, 263] width 18 height 18
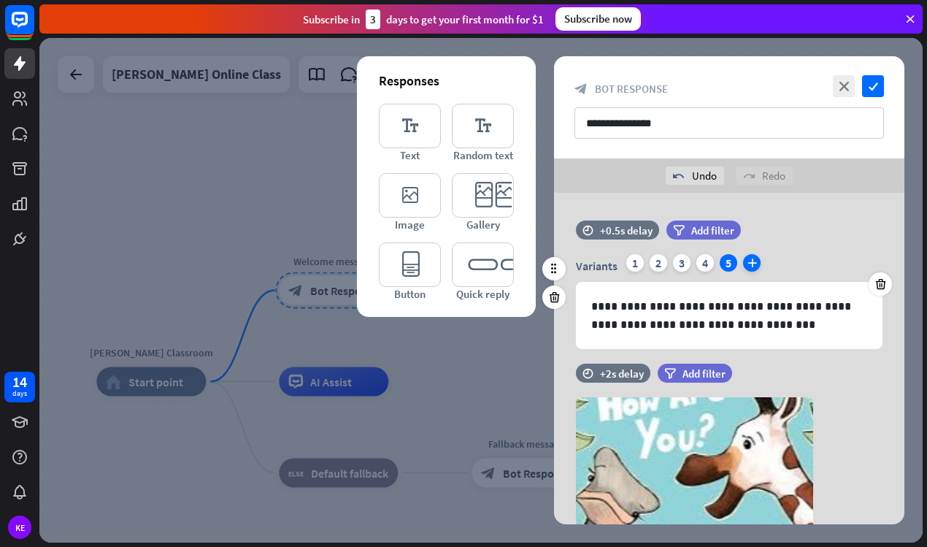
click at [750, 266] on icon "plus" at bounding box center [752, 263] width 18 height 18
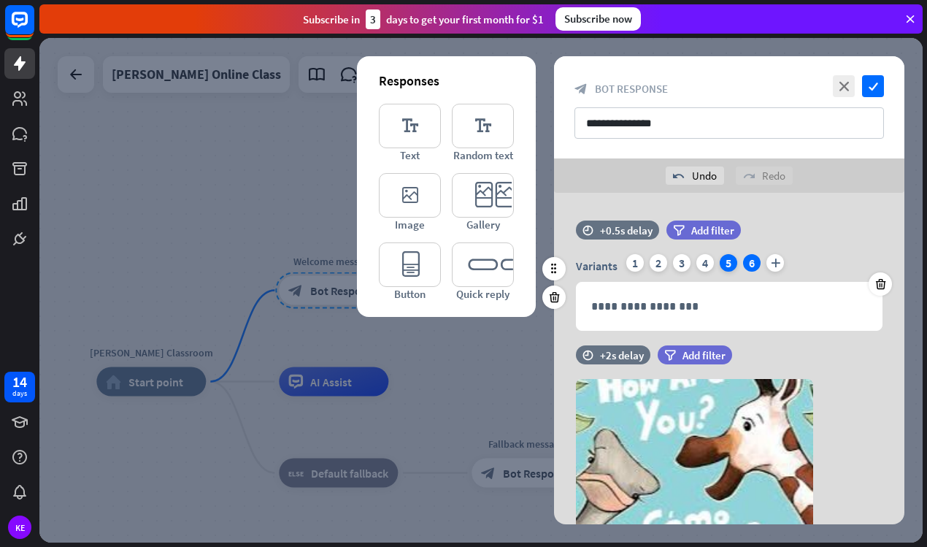
click at [734, 263] on div "5" at bounding box center [729, 263] width 18 height 18
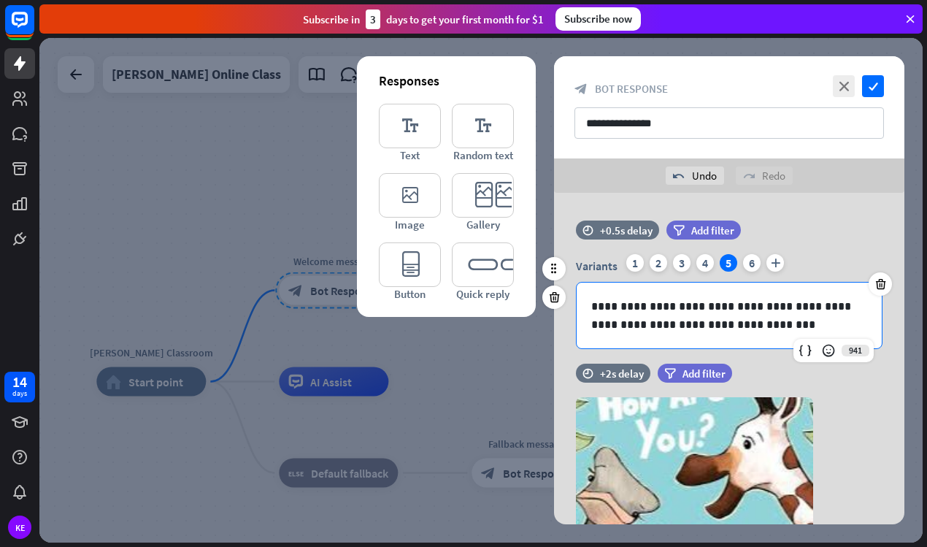
click at [624, 306] on p "**********" at bounding box center [729, 315] width 276 height 36
click at [616, 307] on p "**********" at bounding box center [729, 315] width 276 height 36
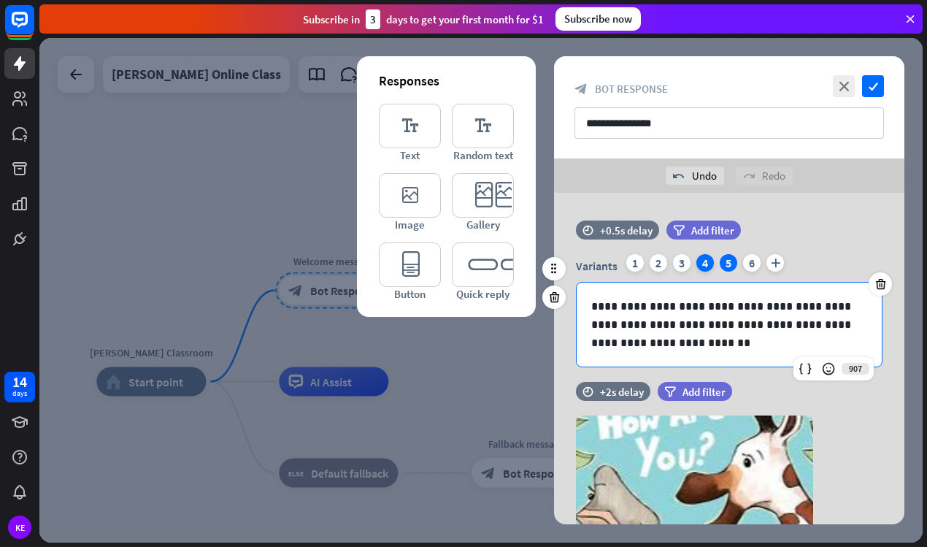
click at [702, 266] on div "4" at bounding box center [705, 263] width 18 height 18
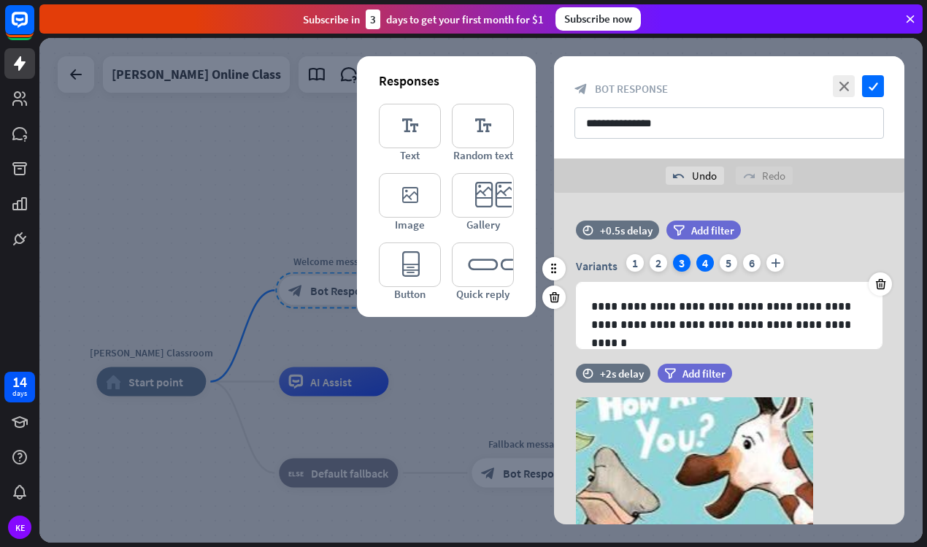
click at [679, 258] on div "3" at bounding box center [682, 263] width 18 height 18
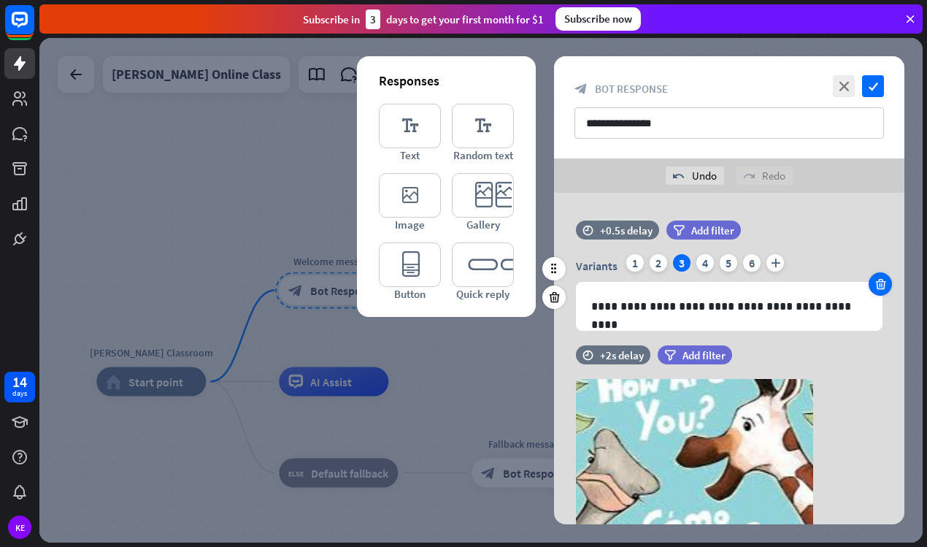
click at [875, 287] on icon at bounding box center [881, 283] width 14 height 13
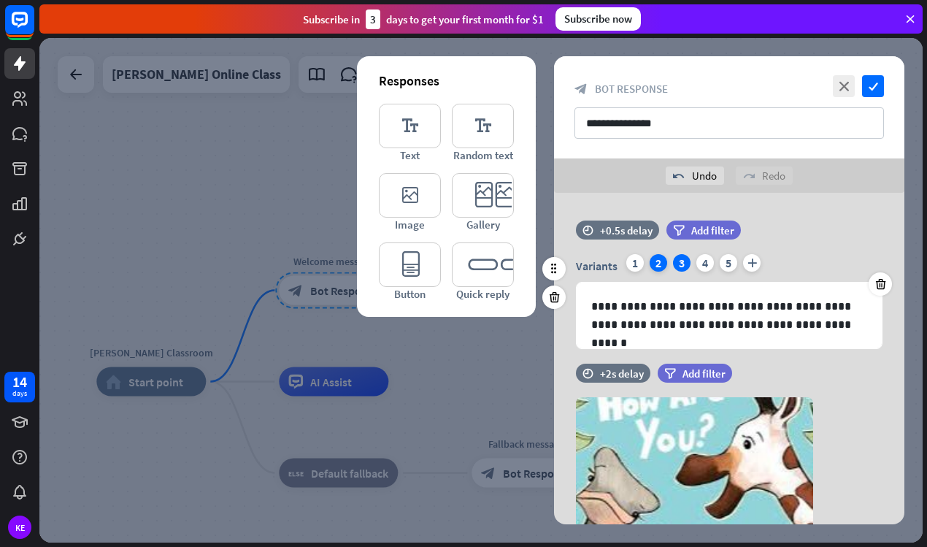
click at [655, 266] on div "2" at bounding box center [659, 263] width 18 height 18
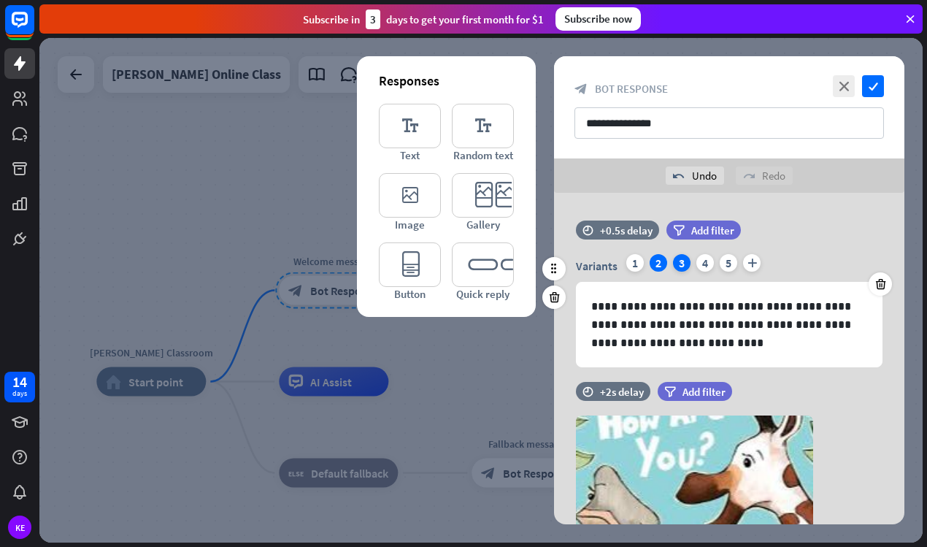
click at [680, 263] on div "3" at bounding box center [682, 263] width 18 height 18
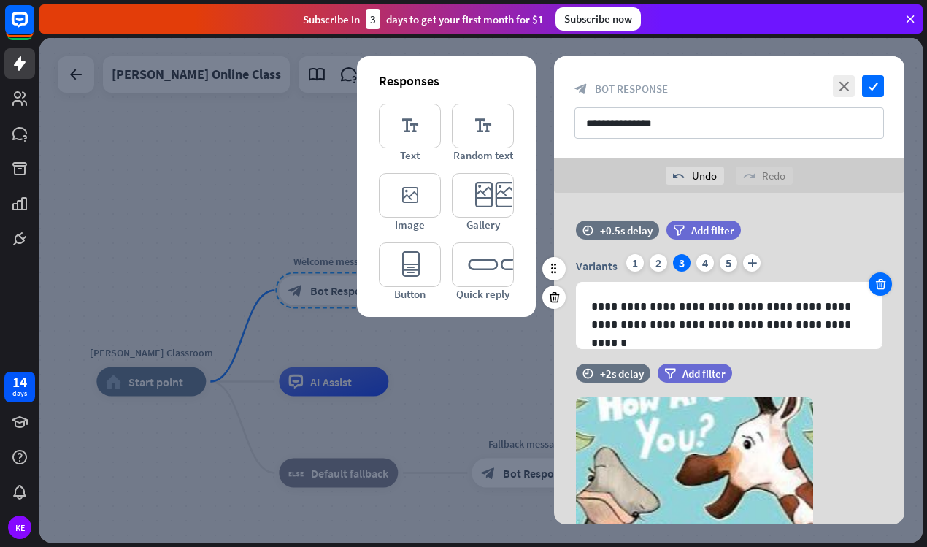
click at [877, 277] on icon at bounding box center [881, 283] width 14 height 13
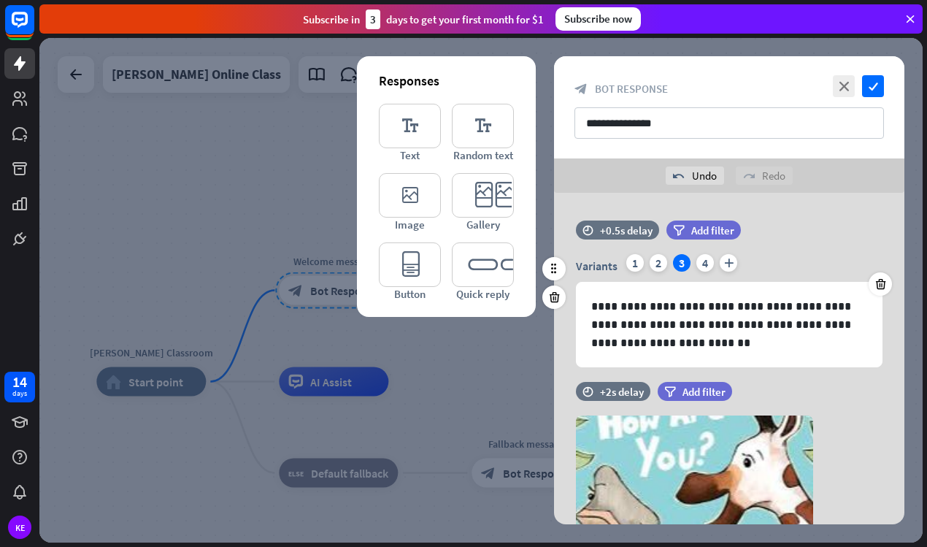
click at [644, 266] on div "Variants 1 2 3 4 plus" at bounding box center [729, 265] width 307 height 23
click at [638, 258] on div "1" at bounding box center [635, 263] width 18 height 18
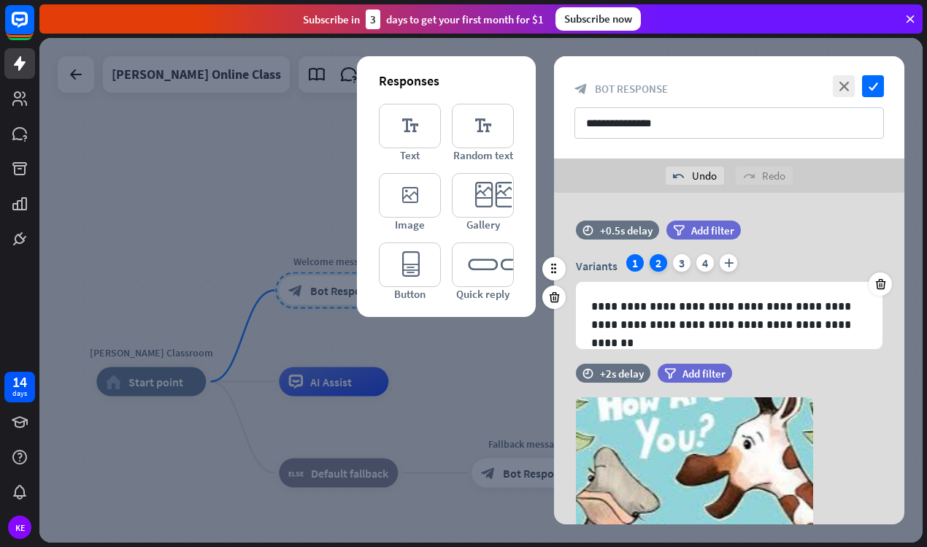
click at [664, 257] on div "2" at bounding box center [659, 263] width 18 height 18
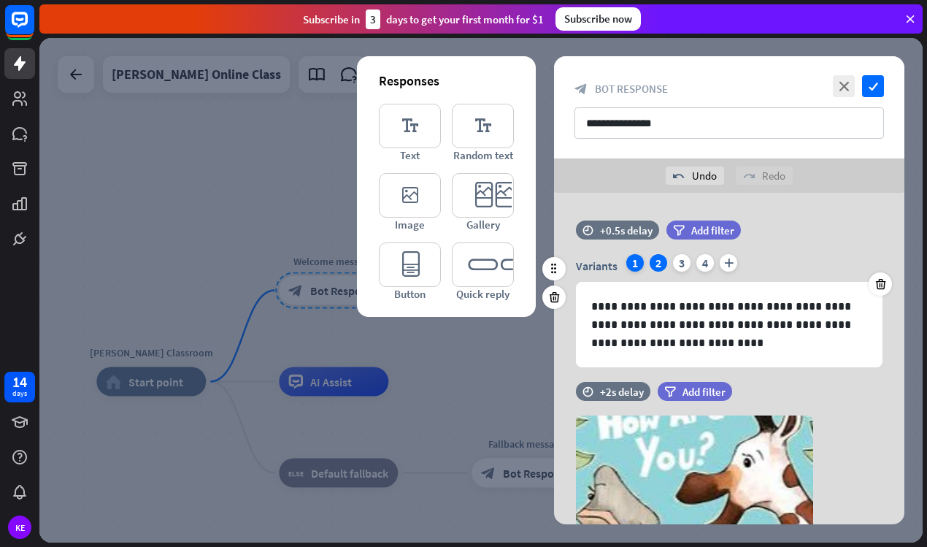
click at [632, 264] on div "1" at bounding box center [635, 263] width 18 height 18
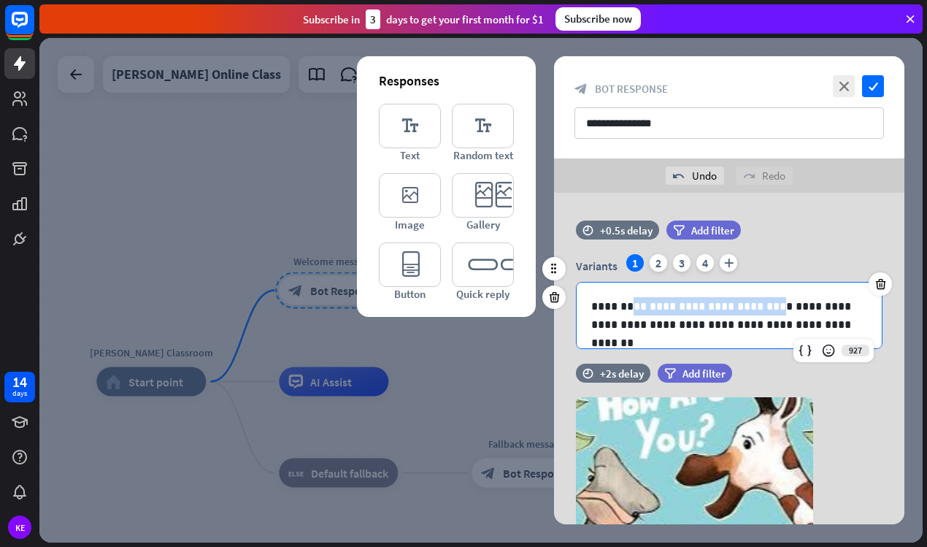
drag, startPoint x: 636, startPoint y: 306, endPoint x: 768, endPoint y: 304, distance: 132.1
click at [768, 304] on p "**********" at bounding box center [729, 315] width 276 height 36
copy p "**********"
click at [644, 261] on div "Variants 1 2 3 4 plus" at bounding box center [729, 265] width 307 height 23
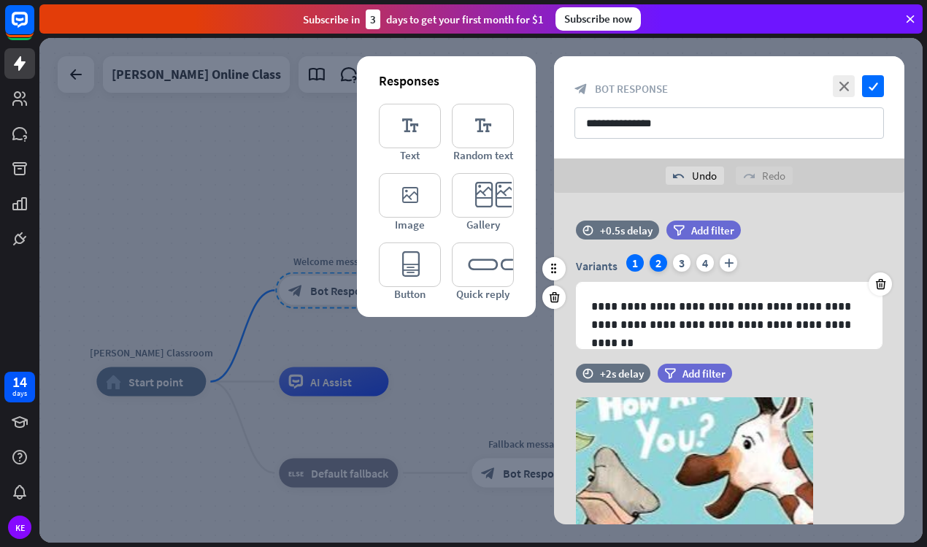
click at [652, 261] on div "2" at bounding box center [659, 263] width 18 height 18
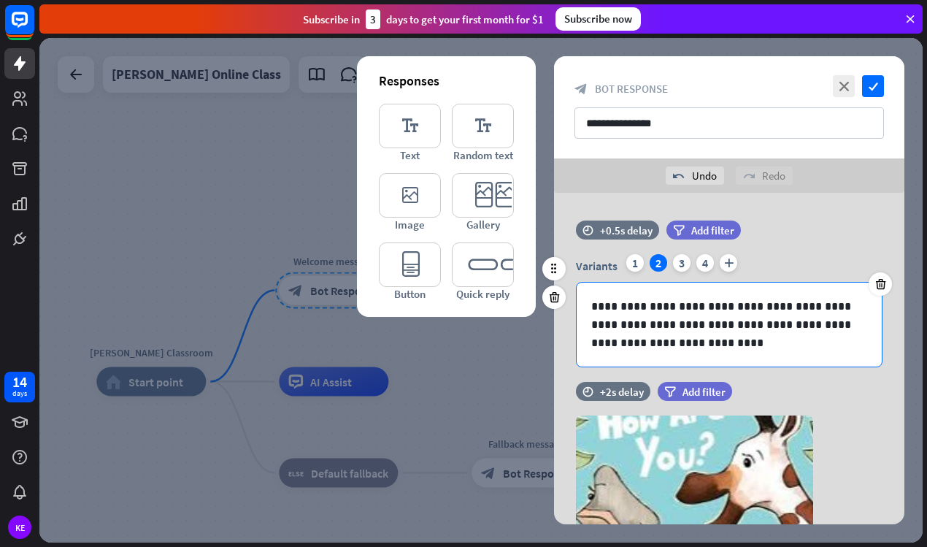
click at [636, 306] on p "**********" at bounding box center [729, 324] width 276 height 55
click at [636, 305] on p "**********" at bounding box center [729, 324] width 276 height 55
click at [682, 262] on div "3" at bounding box center [682, 263] width 18 height 18
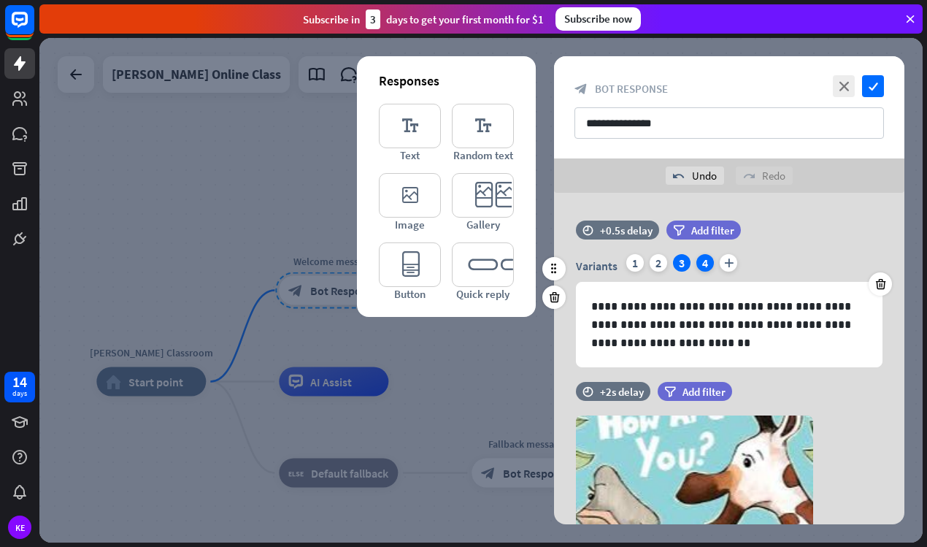
click at [705, 262] on div "4" at bounding box center [705, 263] width 18 height 18
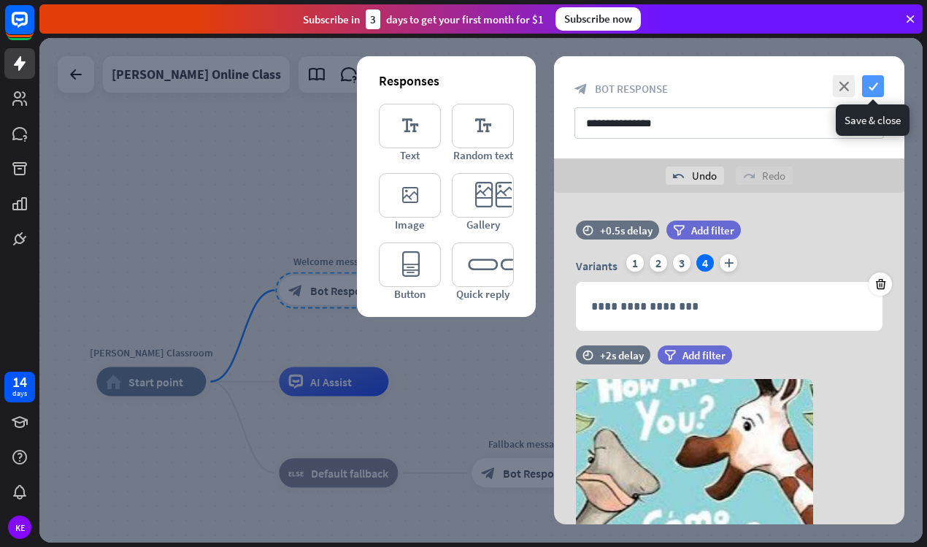
click at [871, 88] on icon "check" at bounding box center [873, 86] width 22 height 22
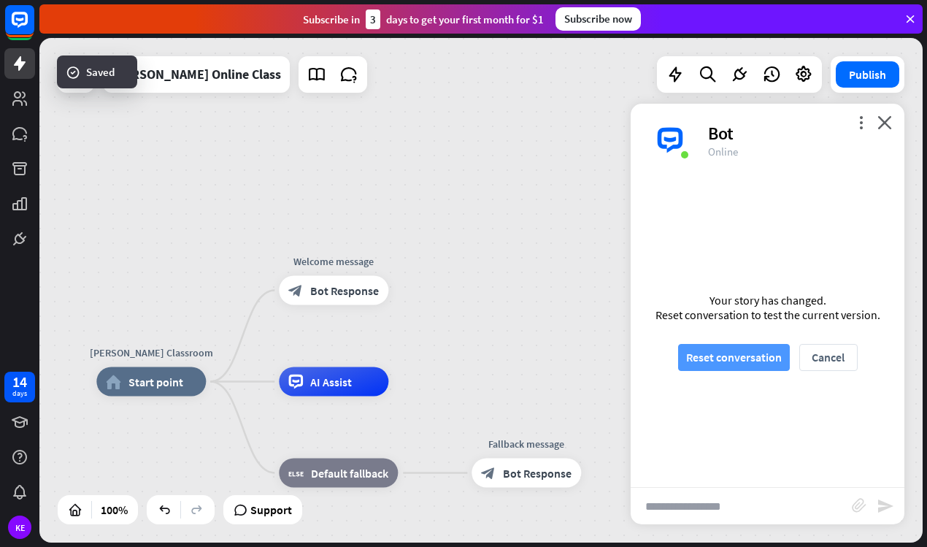
click at [741, 347] on button "Reset conversation" at bounding box center [734, 357] width 112 height 27
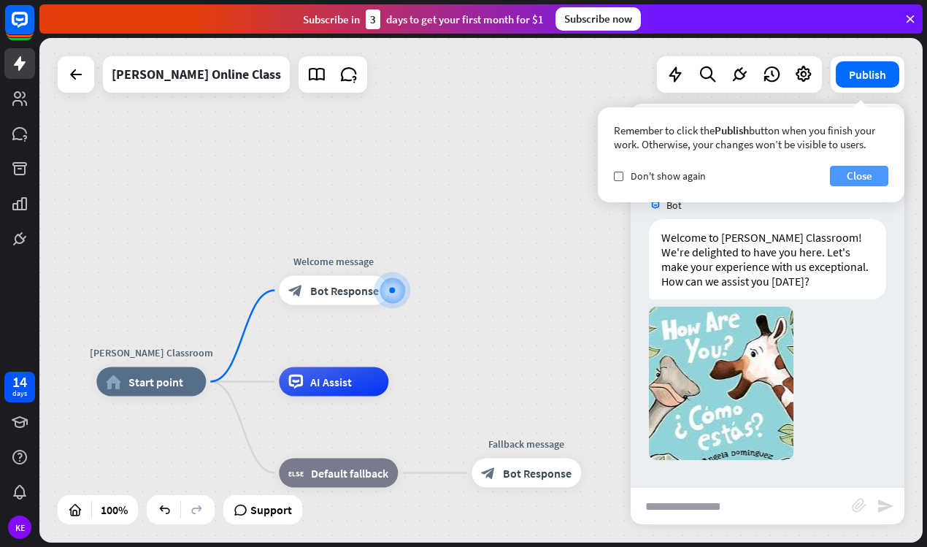
click at [866, 180] on button "Close" at bounding box center [859, 176] width 58 height 20
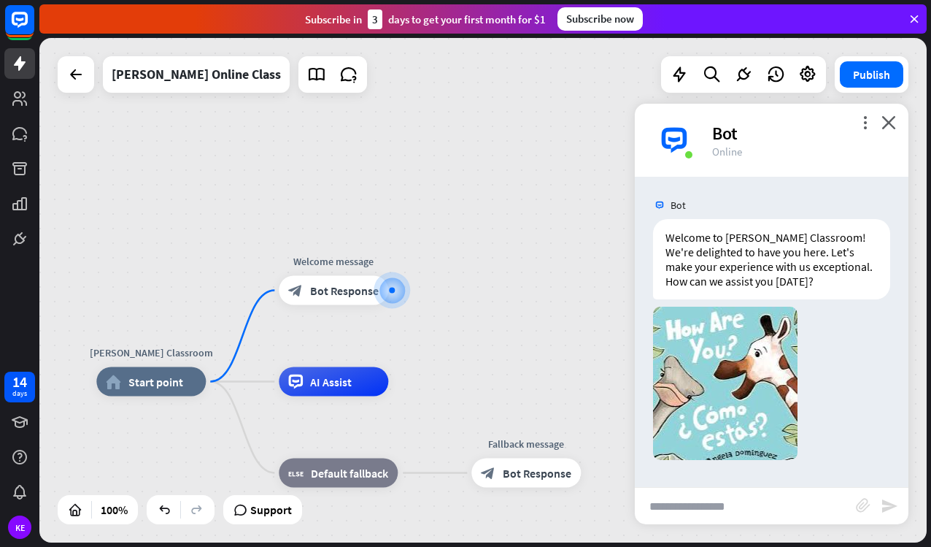
click at [688, 512] on input "text" at bounding box center [745, 506] width 221 height 36
type input "**********"
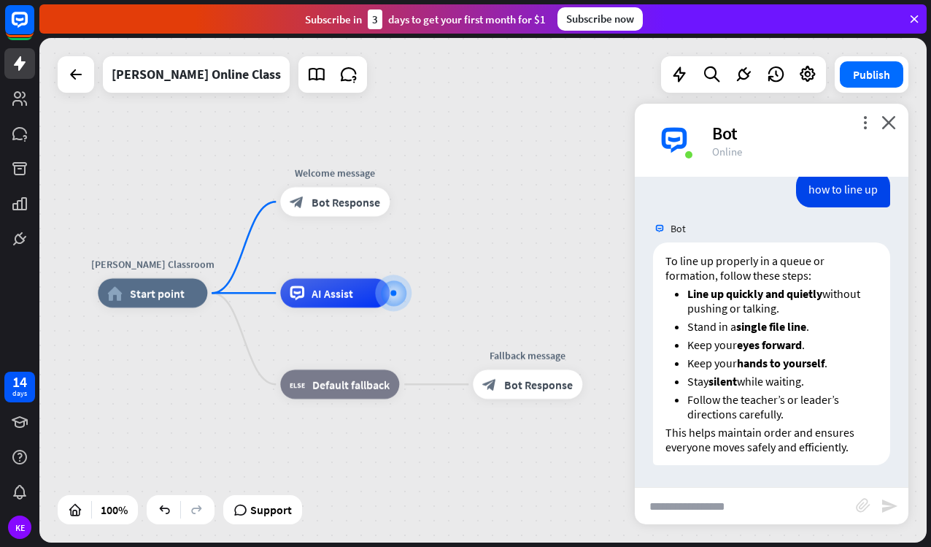
scroll to position [324, 0]
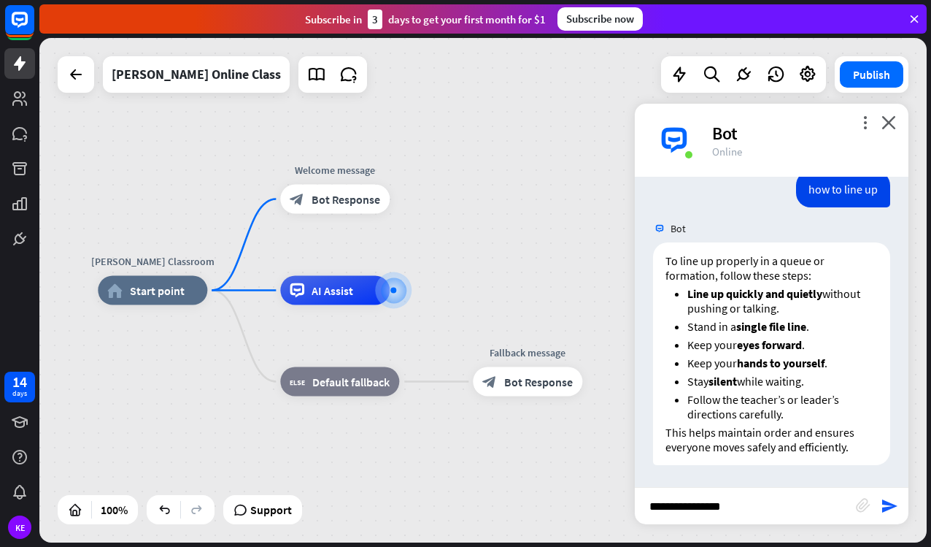
type input "**********"
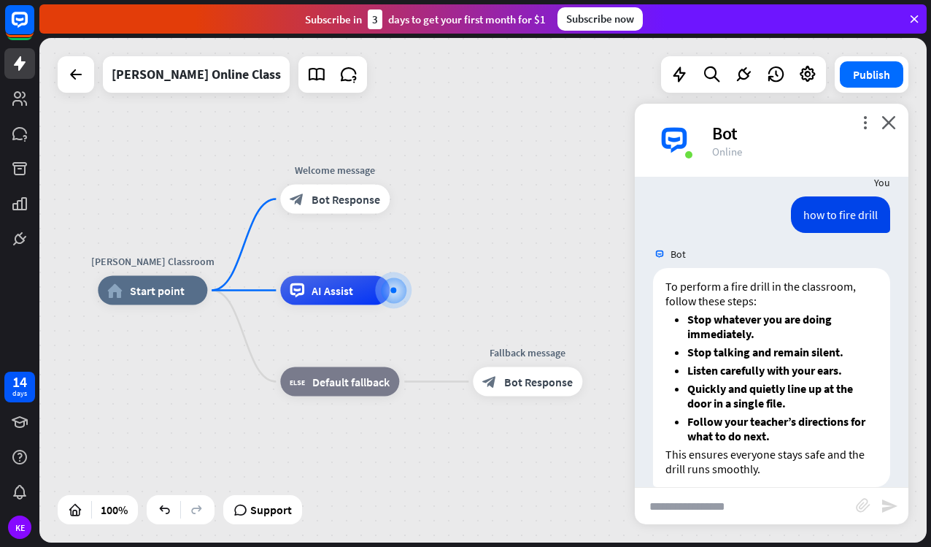
scroll to position [650, 0]
